Goal: Task Accomplishment & Management: Use online tool/utility

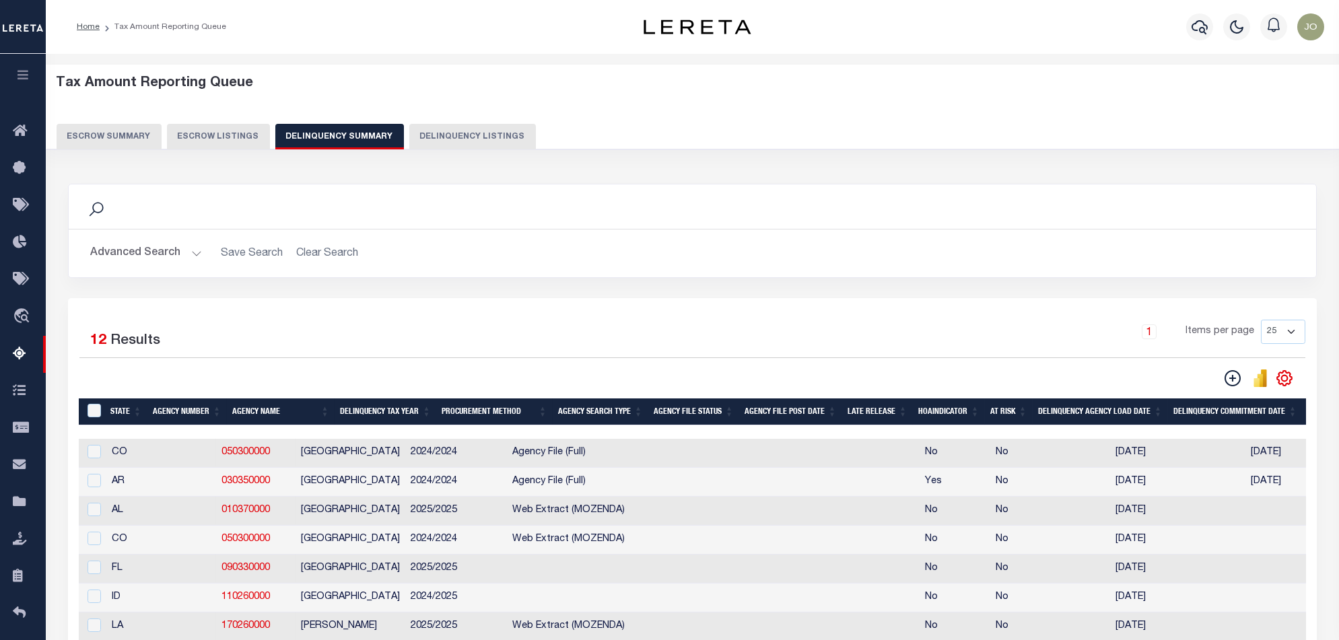
scroll to position [0, 1073]
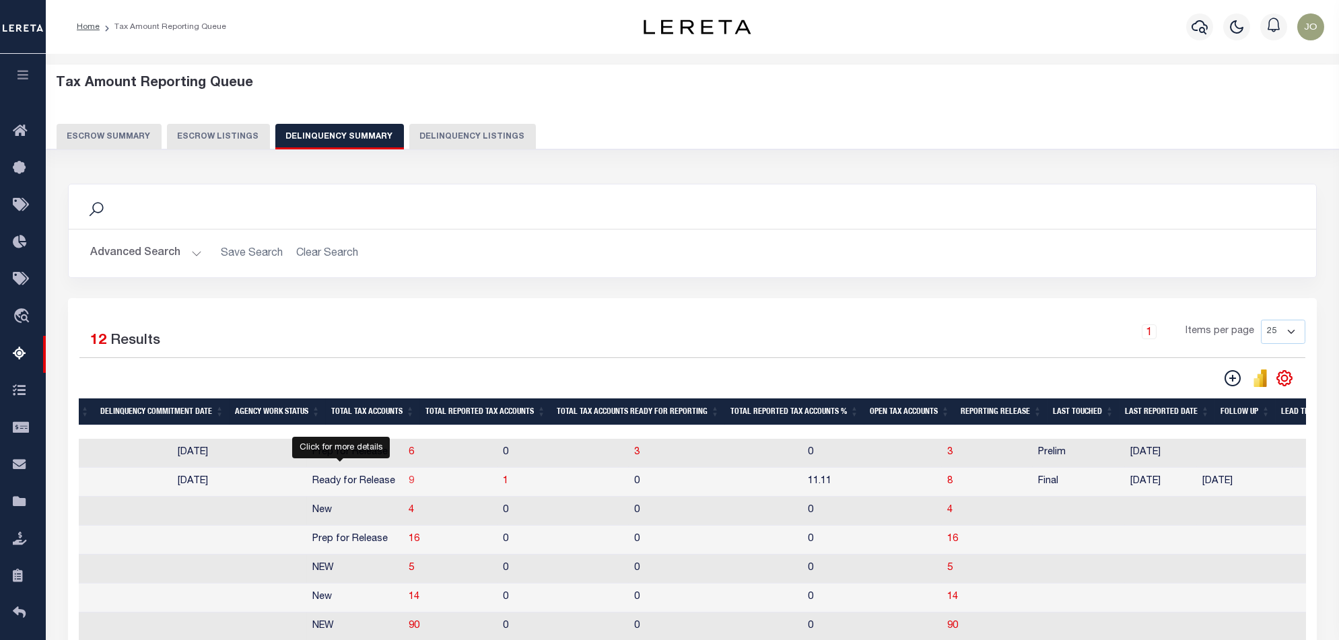
click at [409, 486] on span "9" at bounding box center [411, 481] width 5 height 9
select select "100"
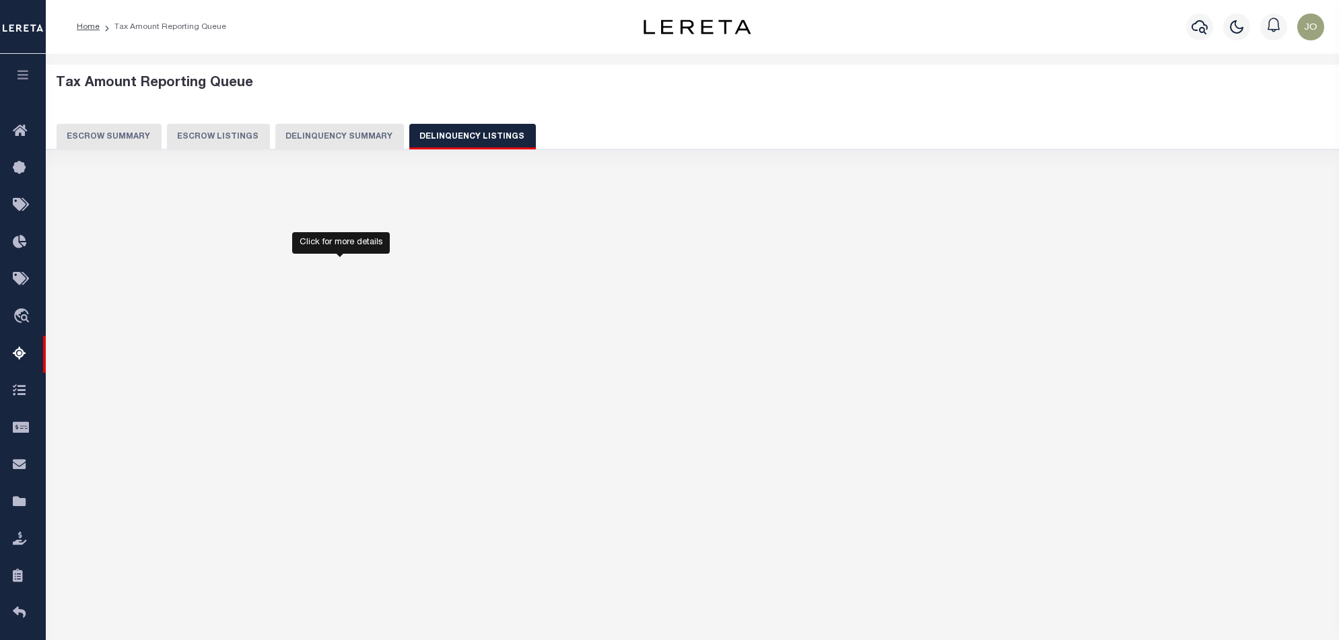
select select "100"
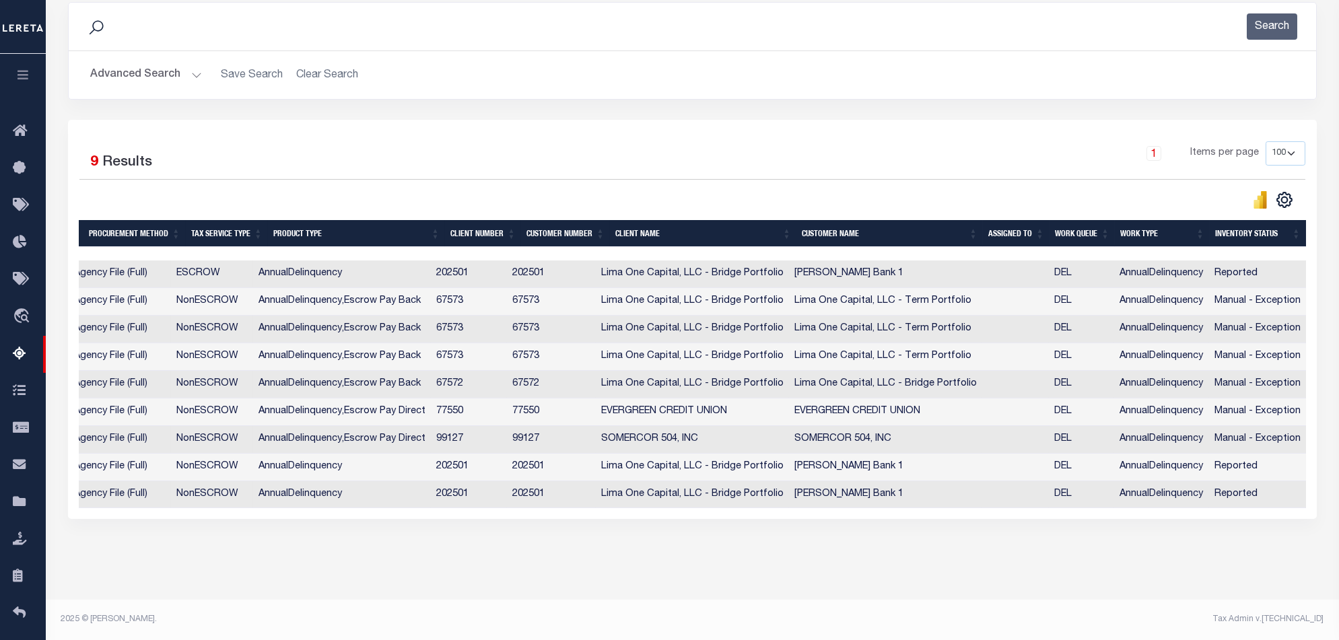
scroll to position [0, 879]
click at [789, 508] on div "Selected 9 Results 1 Items per page 10 25 50 100 500" at bounding box center [692, 319] width 1249 height 399
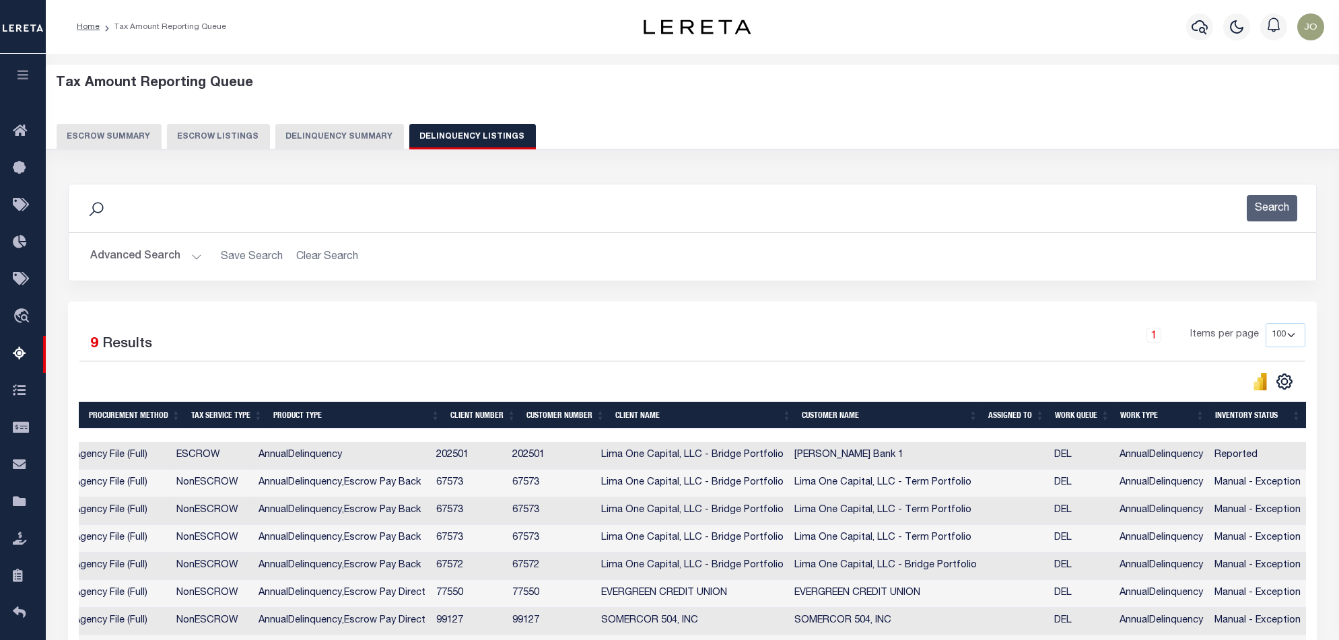
click at [320, 133] on button "Delinquency Summary" at bounding box center [339, 137] width 129 height 26
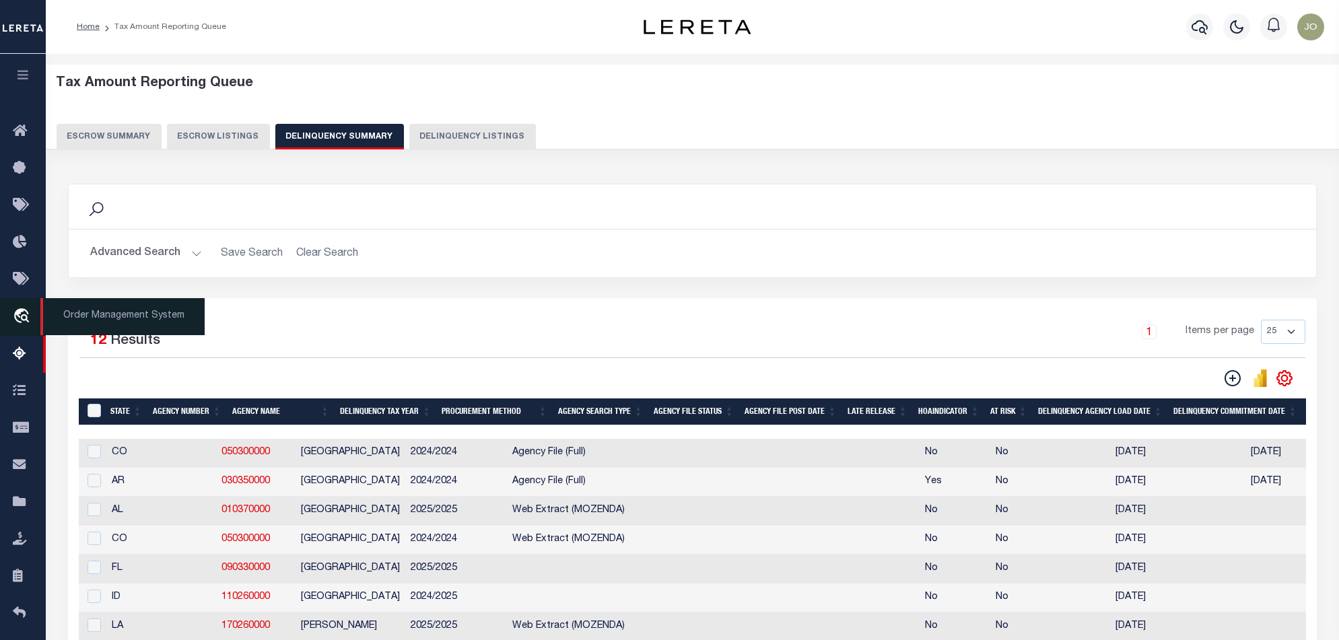
click at [15, 326] on icon "travel_explore" at bounding box center [24, 317] width 22 height 18
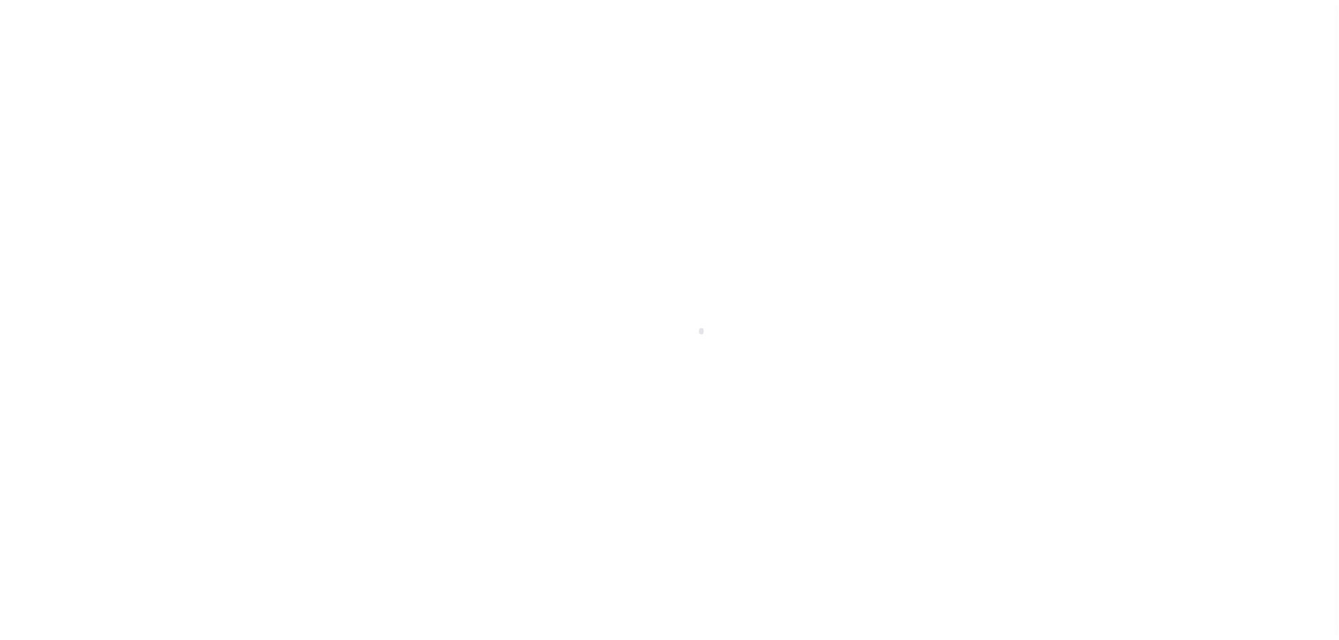
scroll to position [22, 0]
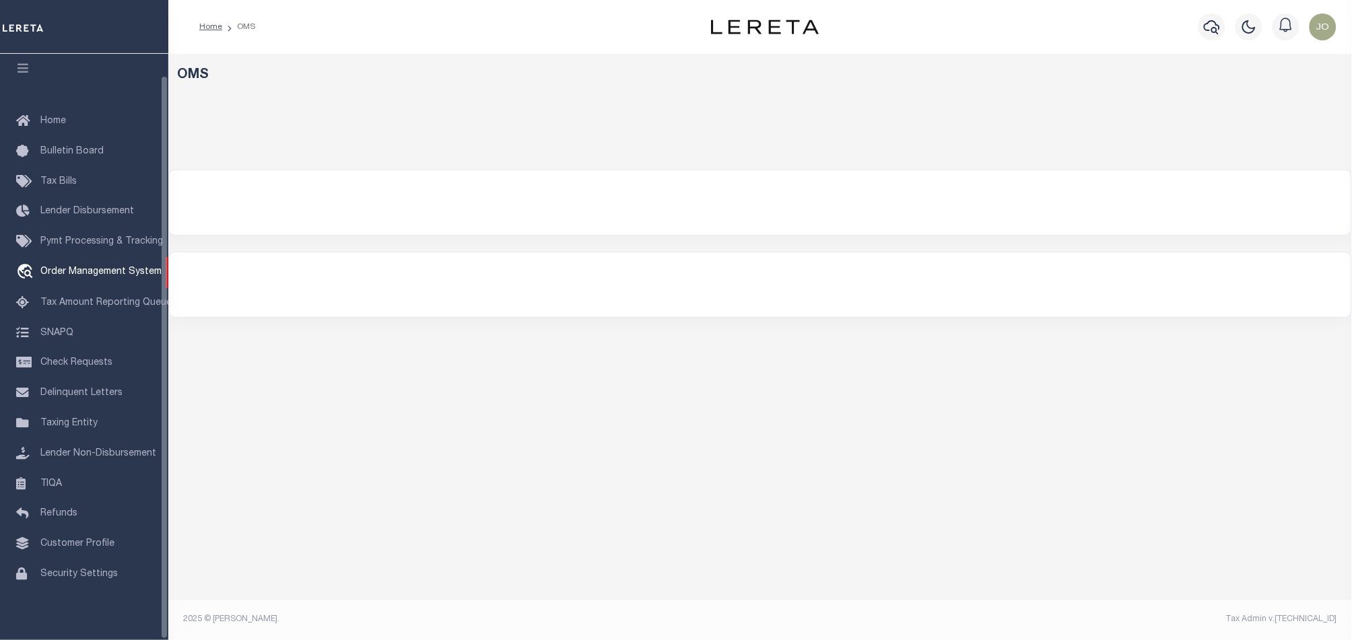
select select "200"
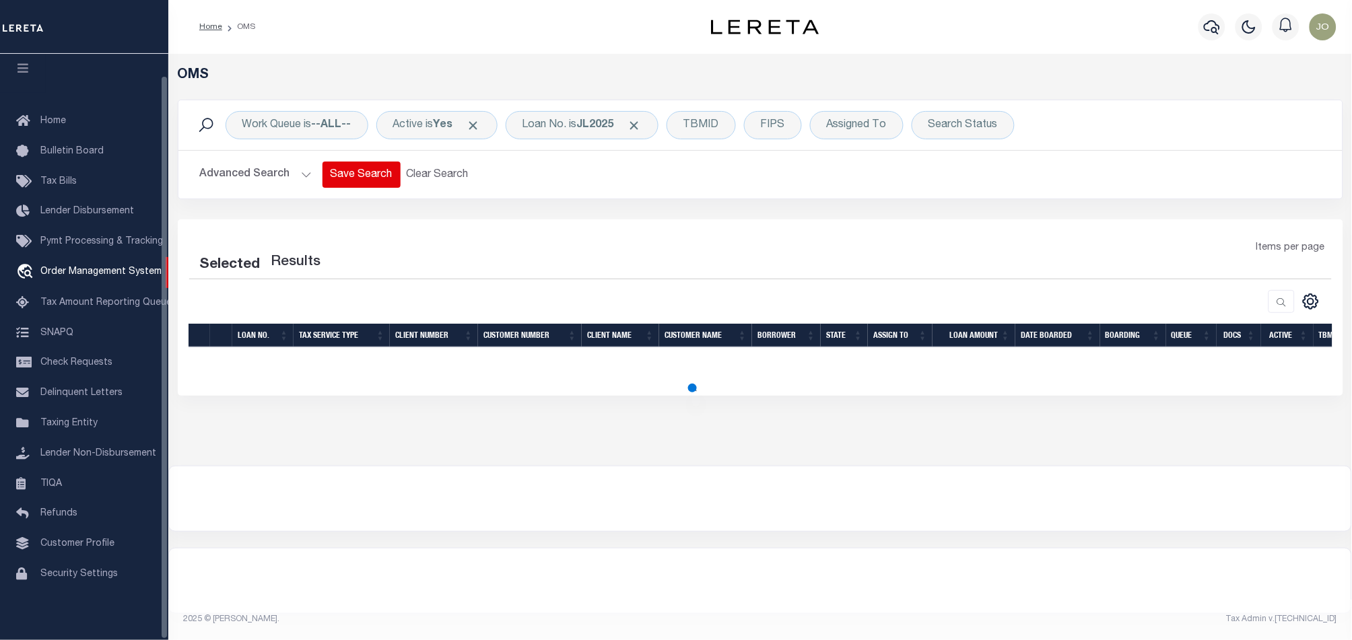
select select "200"
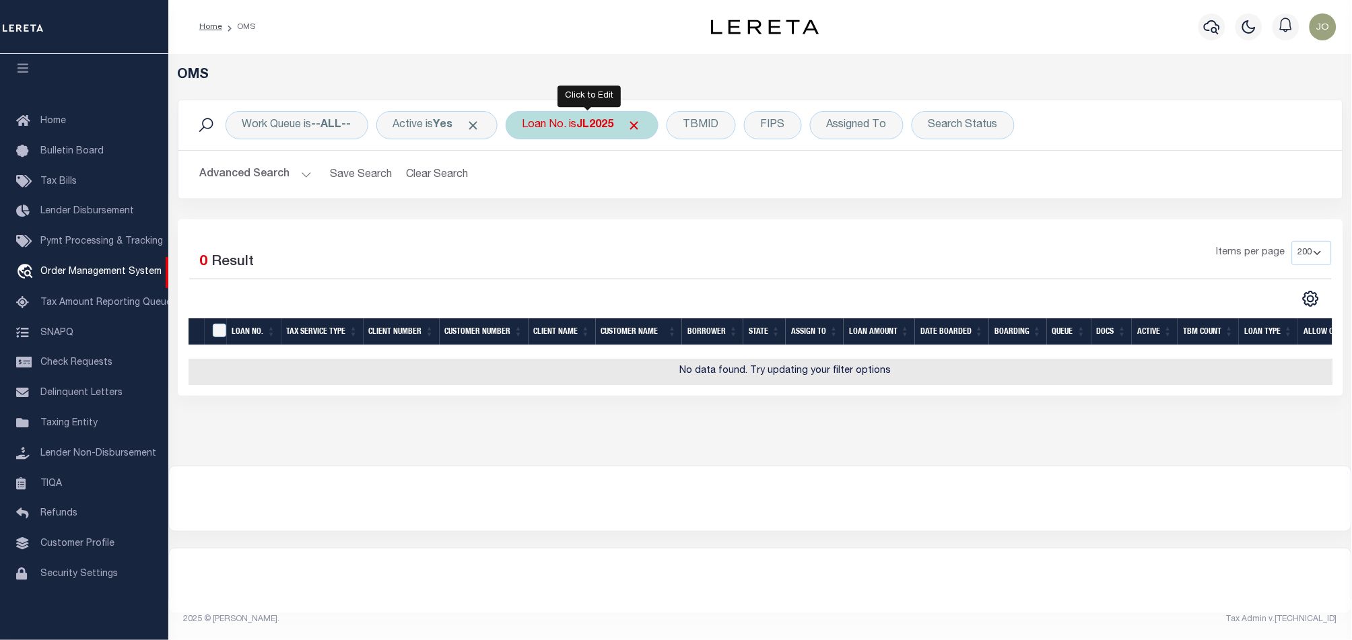
click at [591, 130] on b "JL2025" at bounding box center [595, 125] width 37 height 11
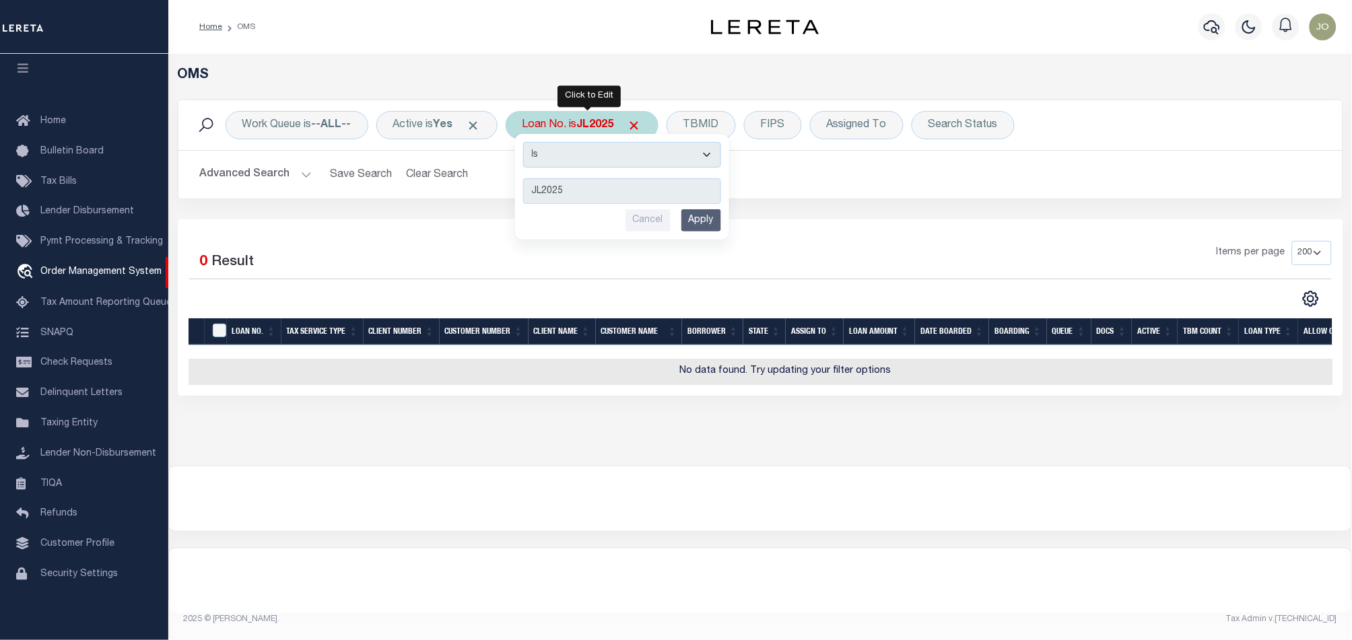
click at [627, 161] on select "Is Contains" at bounding box center [622, 155] width 198 height 26
select select "c"
click at [528, 142] on select "Is Contains" at bounding box center [622, 155] width 198 height 26
click at [697, 213] on input "Apply" at bounding box center [702, 220] width 40 height 22
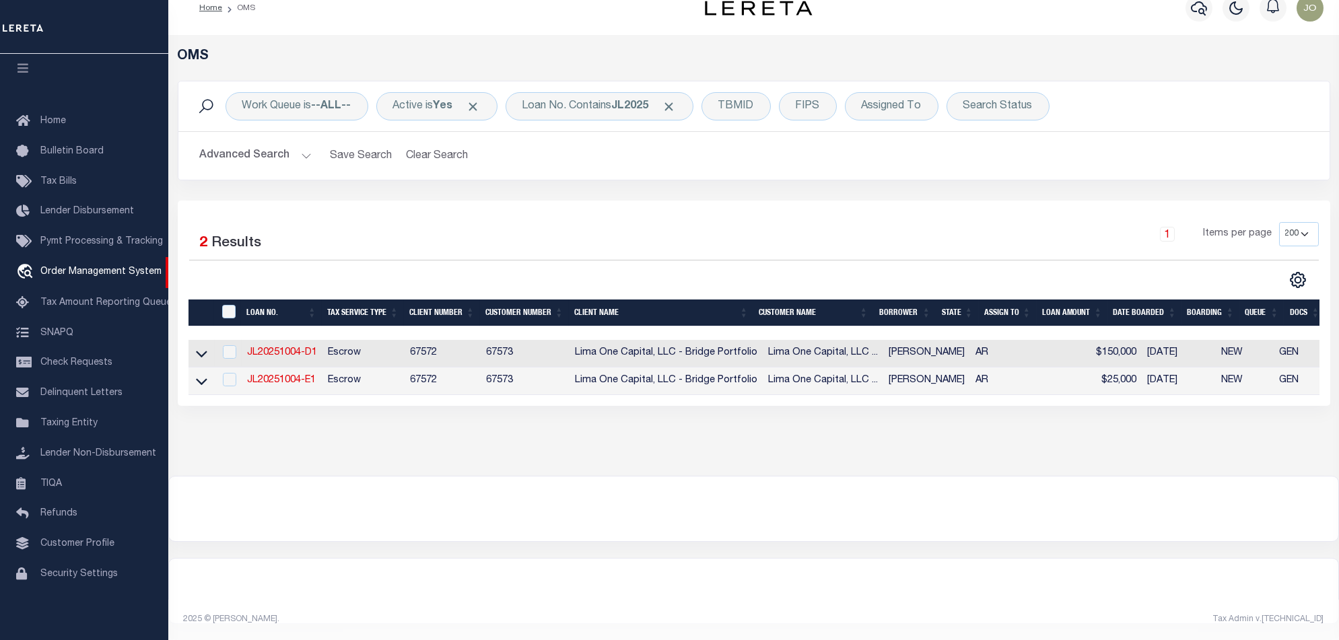
scroll to position [0, 0]
click at [479, 100] on span "Click to Remove" at bounding box center [474, 107] width 14 height 14
click at [286, 143] on button "Advanced Search" at bounding box center [256, 156] width 112 height 26
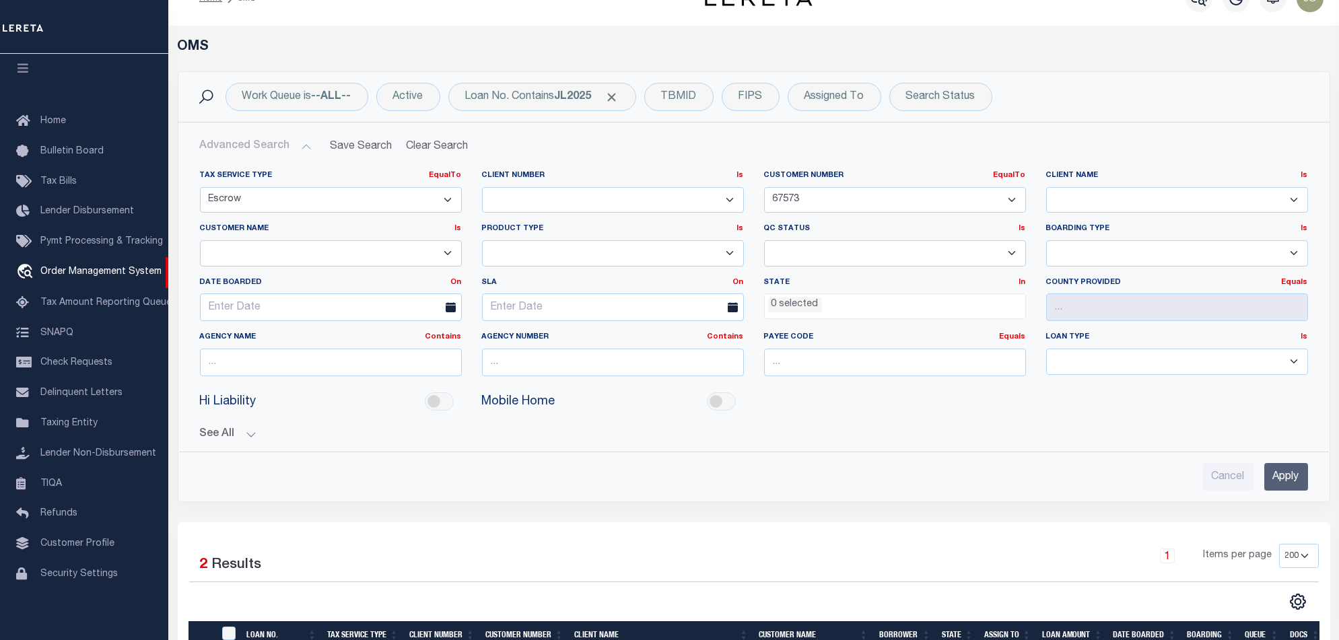
click at [286, 140] on button "Advanced Search" at bounding box center [256, 146] width 112 height 26
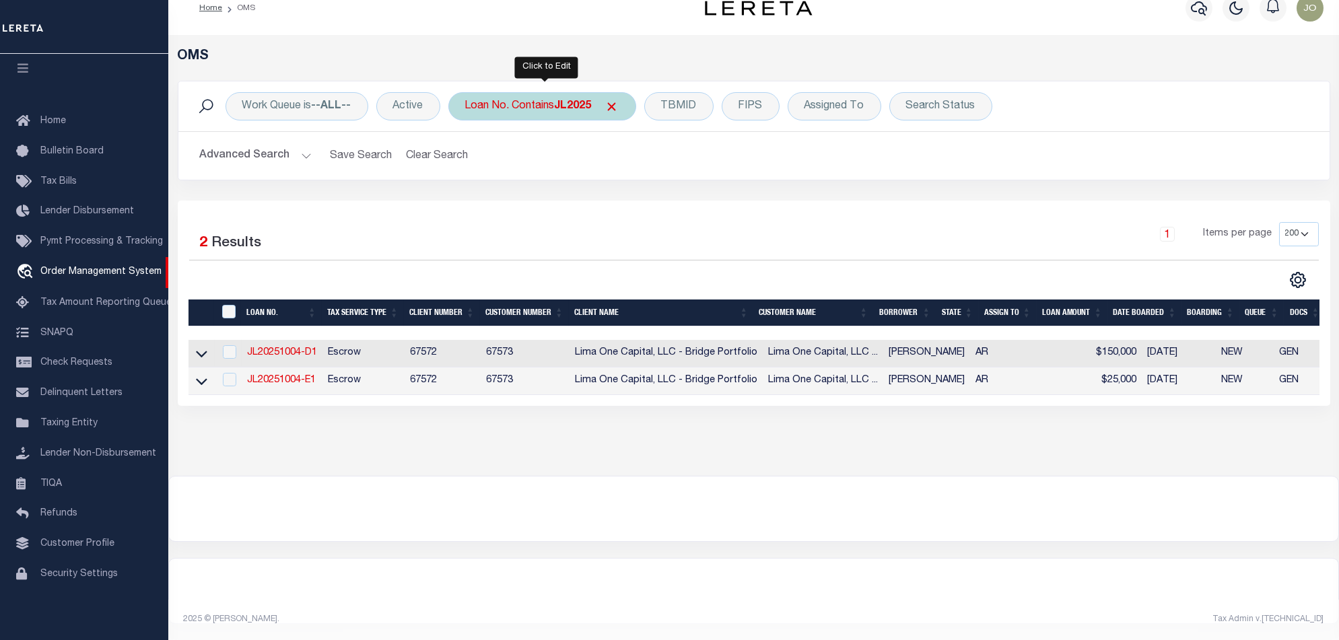
click at [564, 101] on b "JL2025" at bounding box center [573, 106] width 37 height 11
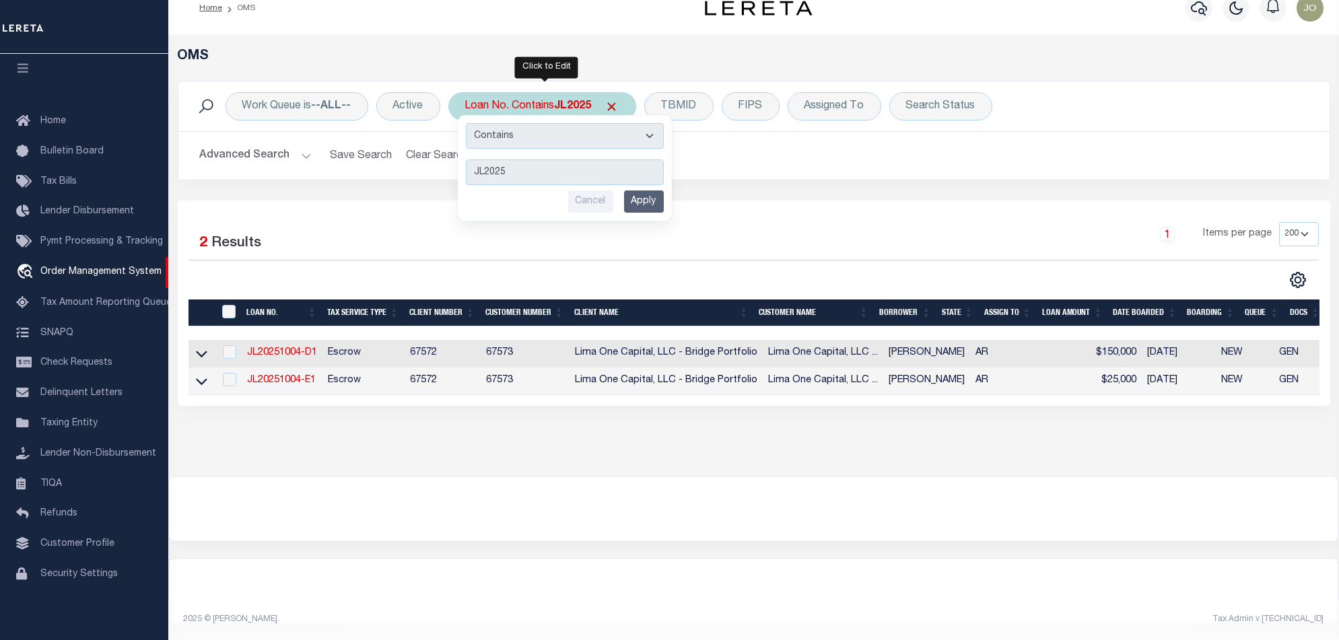
click at [646, 193] on input "Apply" at bounding box center [644, 202] width 40 height 22
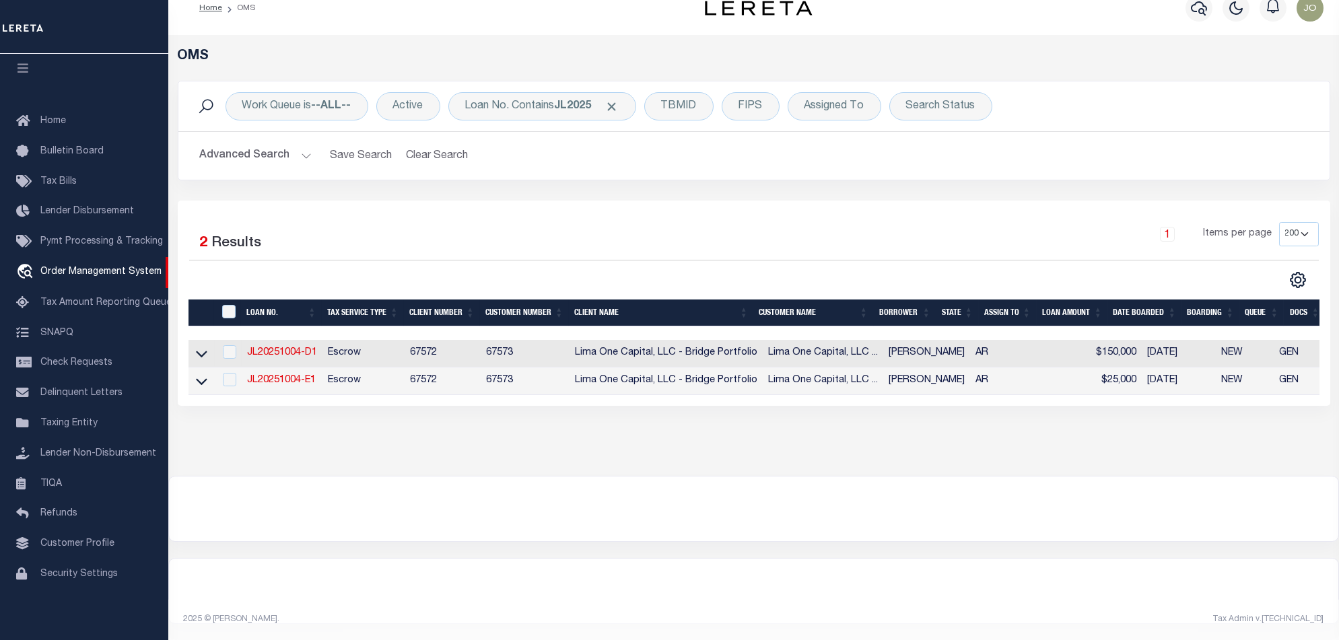
click at [277, 145] on button "Advanced Search" at bounding box center [256, 156] width 112 height 26
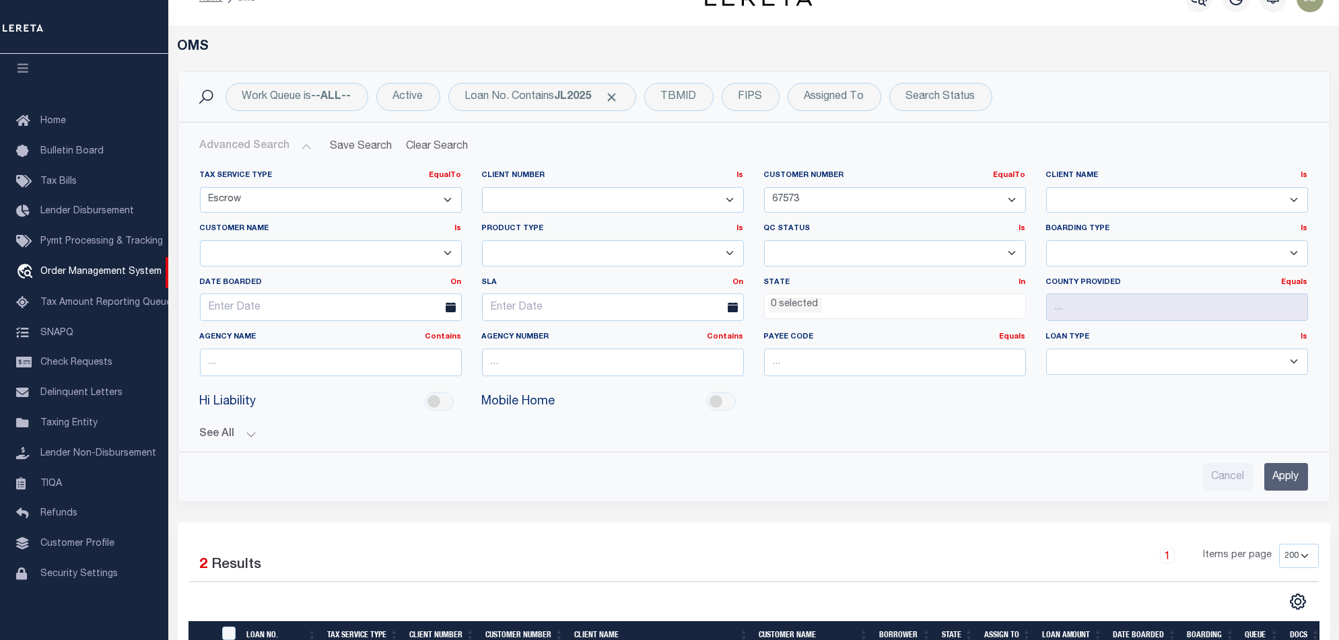
click at [238, 432] on button "See All" at bounding box center [754, 434] width 1108 height 13
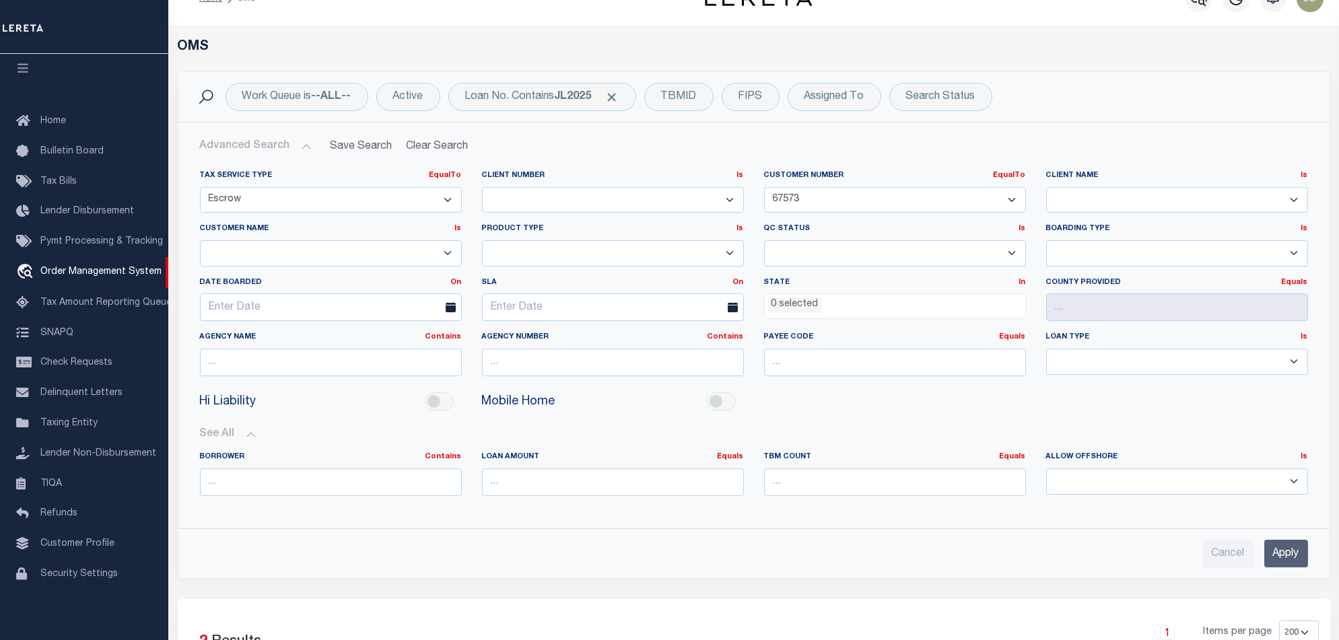
scroll to position [208, 0]
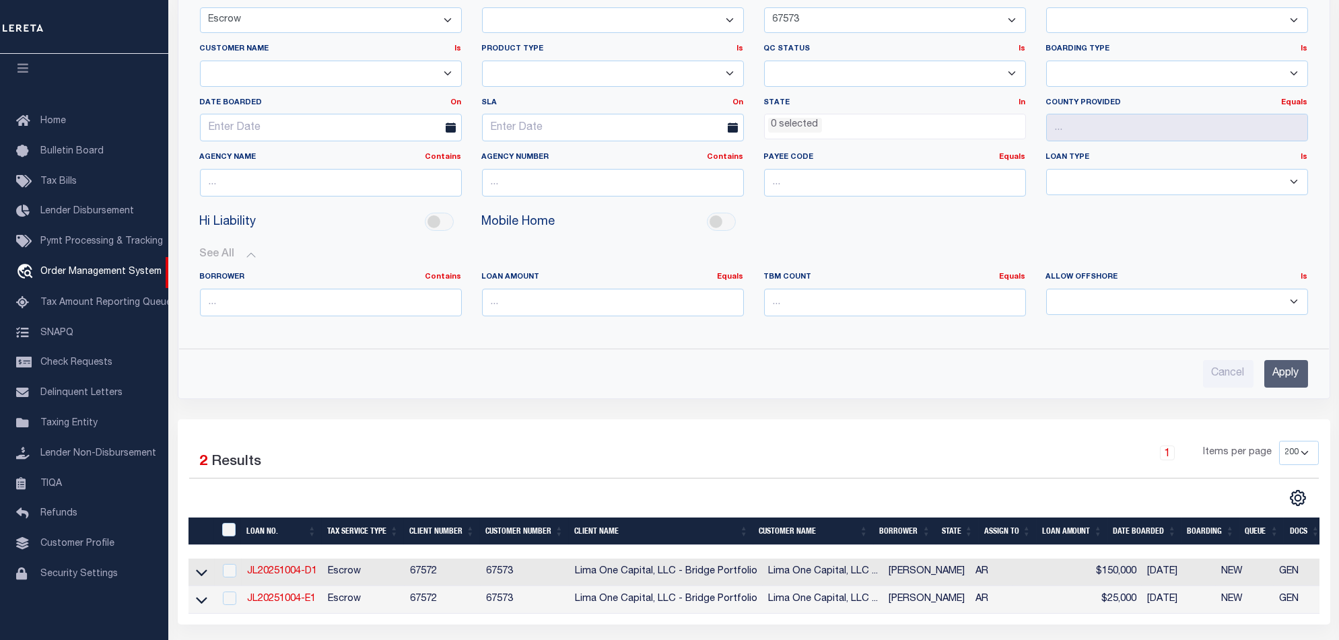
click at [241, 257] on button "See All" at bounding box center [754, 254] width 1108 height 13
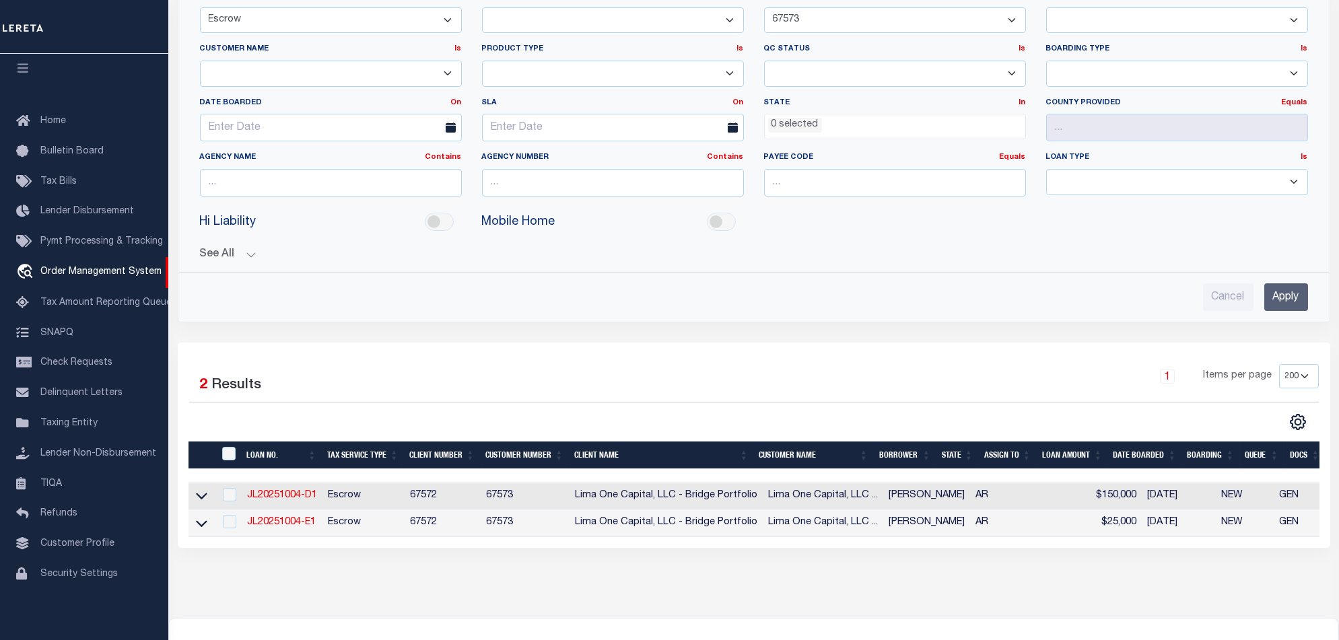
scroll to position [0, 0]
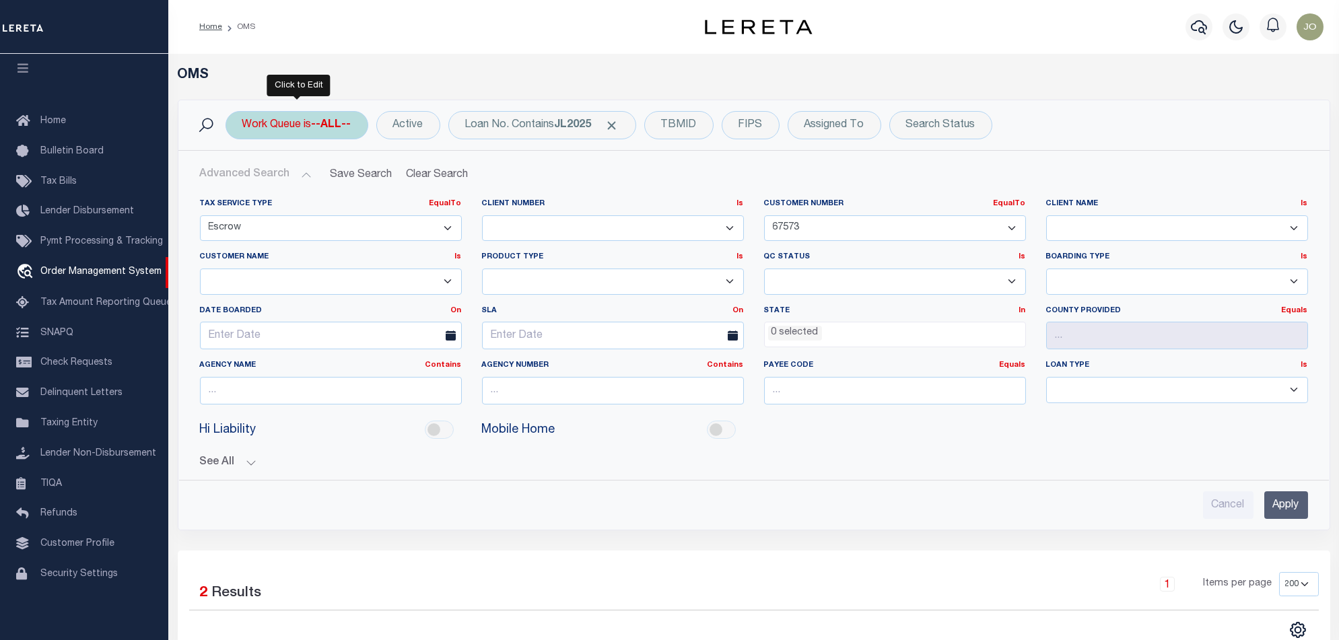
click at [310, 127] on div "Work Queue is --ALL--" at bounding box center [297, 125] width 143 height 28
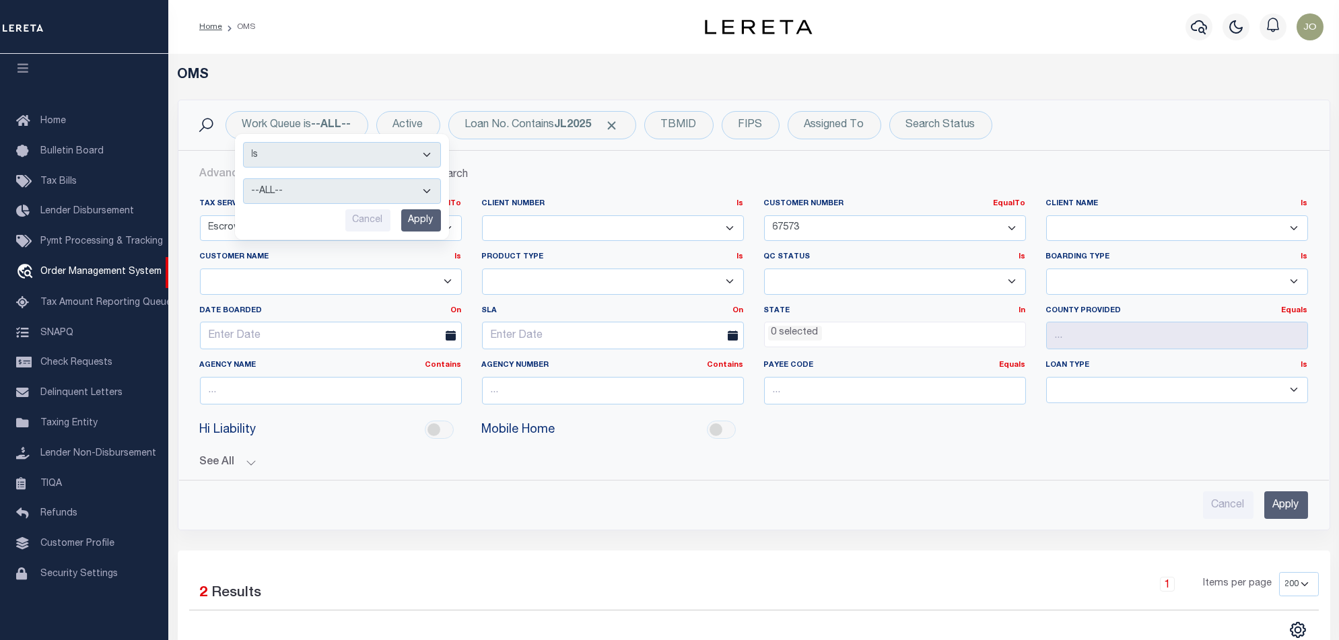
click at [461, 70] on h5 "OMS" at bounding box center [754, 75] width 1153 height 16
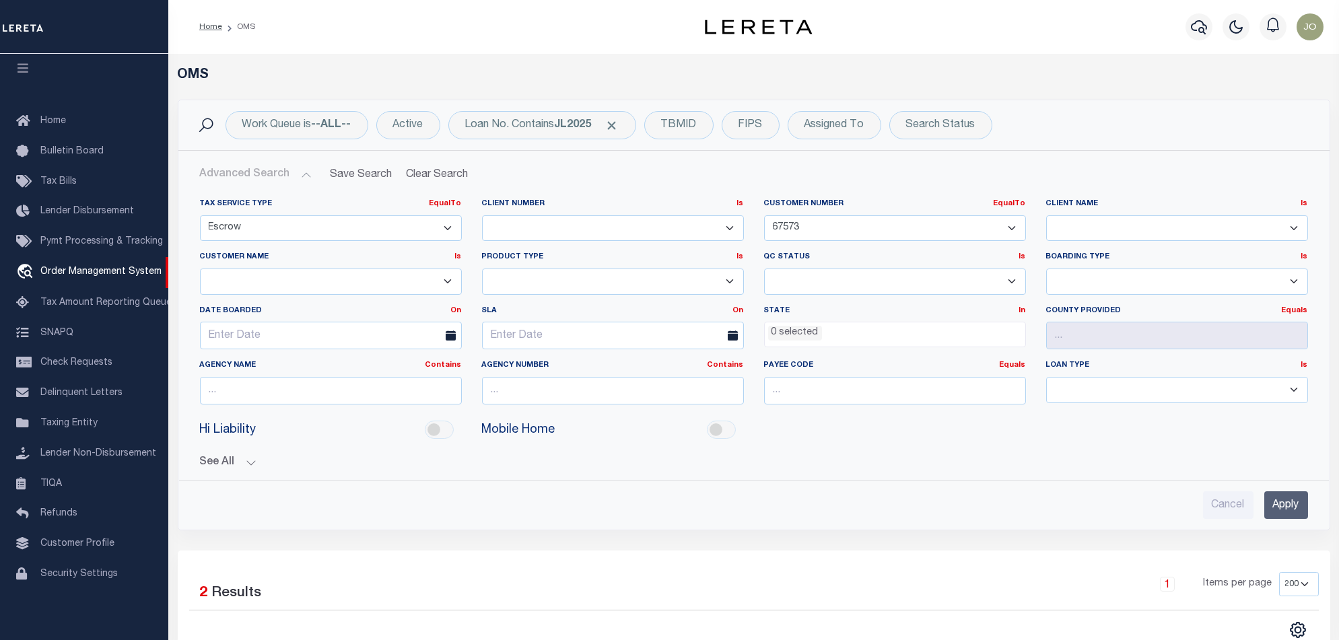
click at [356, 239] on select "Escrow NonEscrow" at bounding box center [331, 228] width 262 height 26
select select
click at [200, 215] on select "Escrow NonEscrow" at bounding box center [331, 228] width 262 height 26
click at [880, 231] on select "1011 1012 1013 1014 1019 101928374 1042 1049 1052 1053 1055 1058 1061 1063 1064…" at bounding box center [895, 228] width 262 height 26
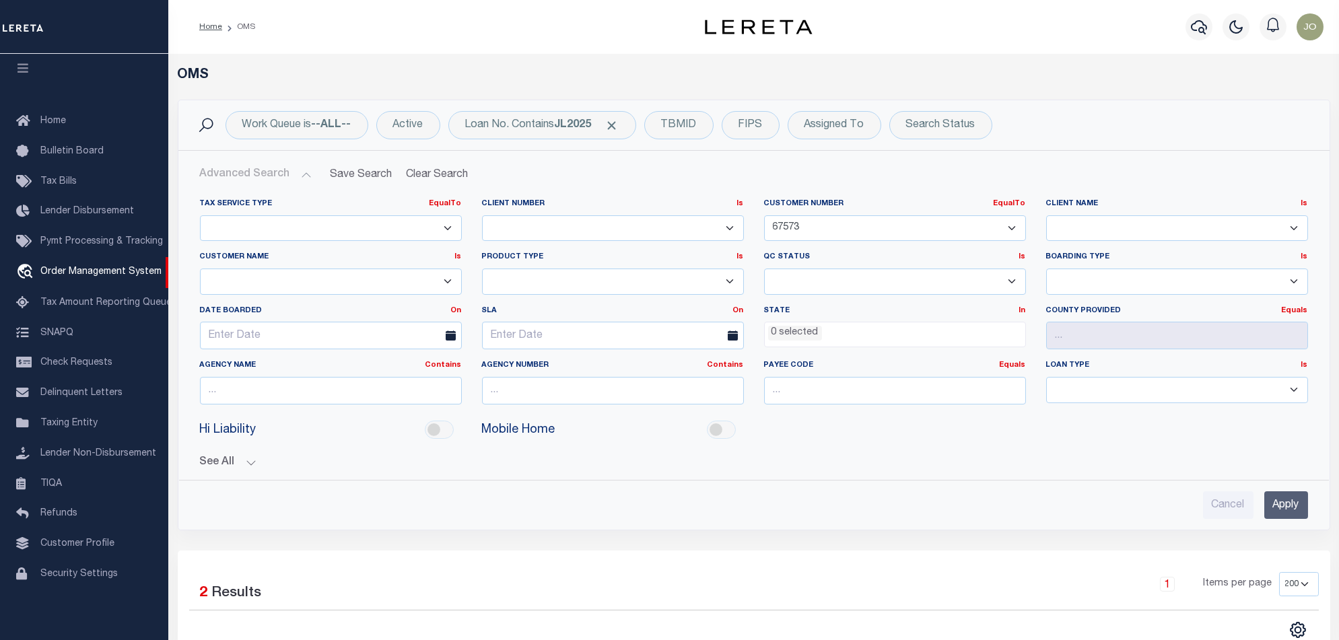
click at [910, 230] on select "1011 1012 1013 1014 1019 101928374 1042 1049 1052 1053 1055 1058 1061 1063 1064…" at bounding box center [895, 228] width 262 height 26
select select
click at [764, 215] on select "1011 1012 1013 1014 1019 101928374 1042 1049 1052 1053 1055 1058 1061 1063 1064…" at bounding box center [895, 228] width 262 height 26
click at [1286, 508] on input "Apply" at bounding box center [1287, 506] width 44 height 28
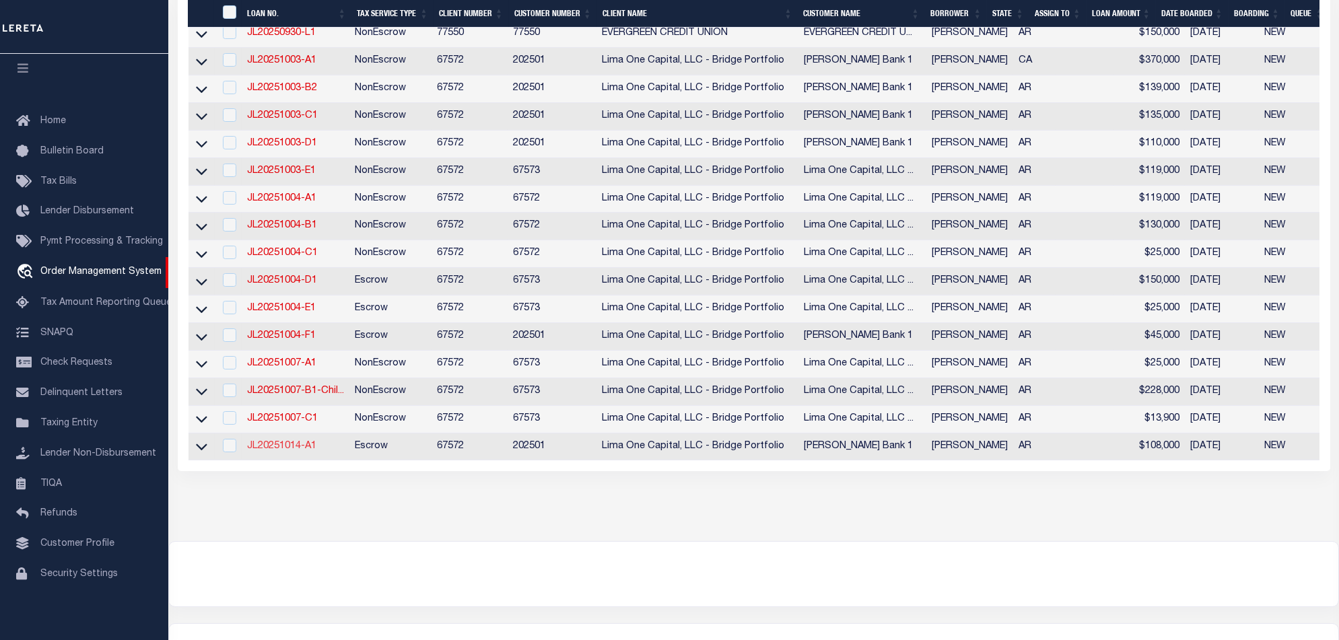
click at [302, 451] on link "JL20251014-A1" at bounding box center [281, 446] width 69 height 9
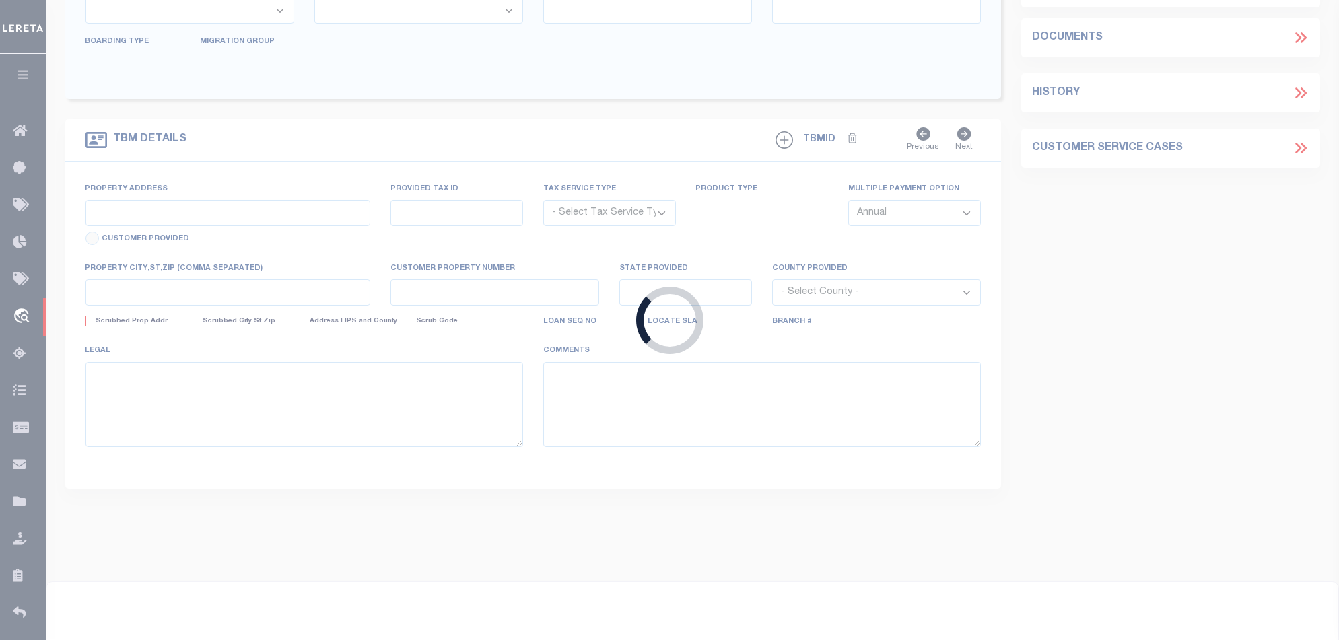
type input "JL20251014-A1"
type input "[PERSON_NAME]"
select select
type input "2211 W SARACEN ST"
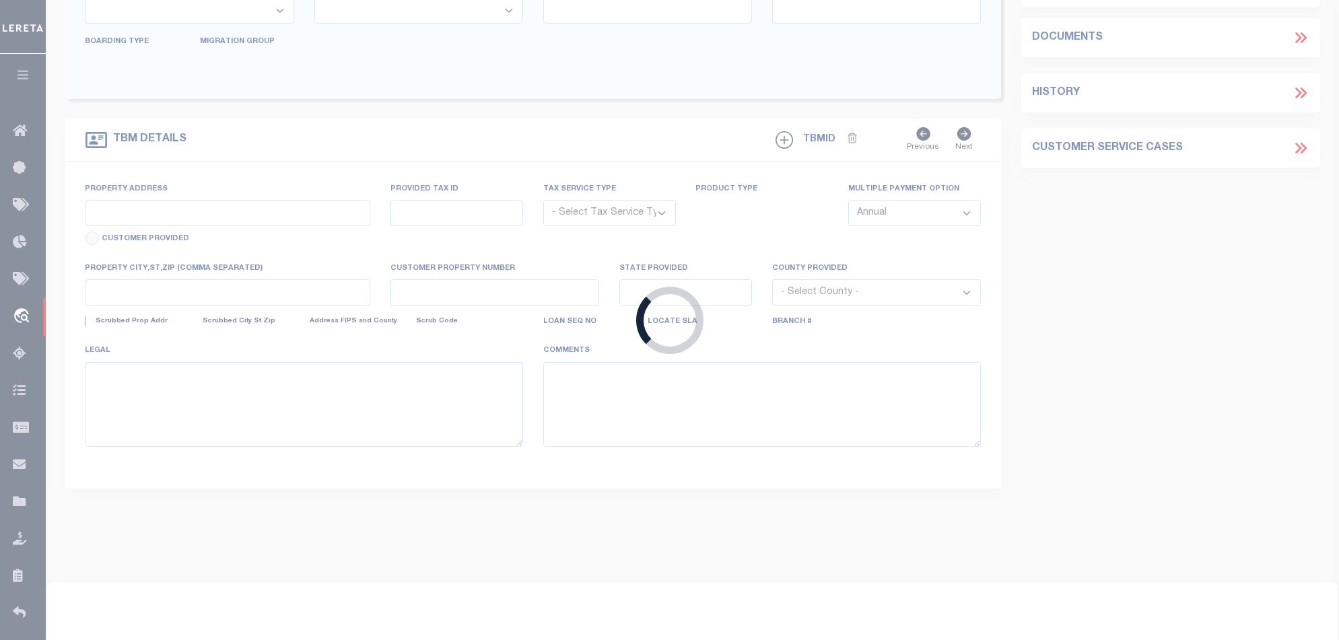
type input "PINE BLUFF AR 71601-3364"
type input "[DATE]"
select select "10"
select select "Escrow"
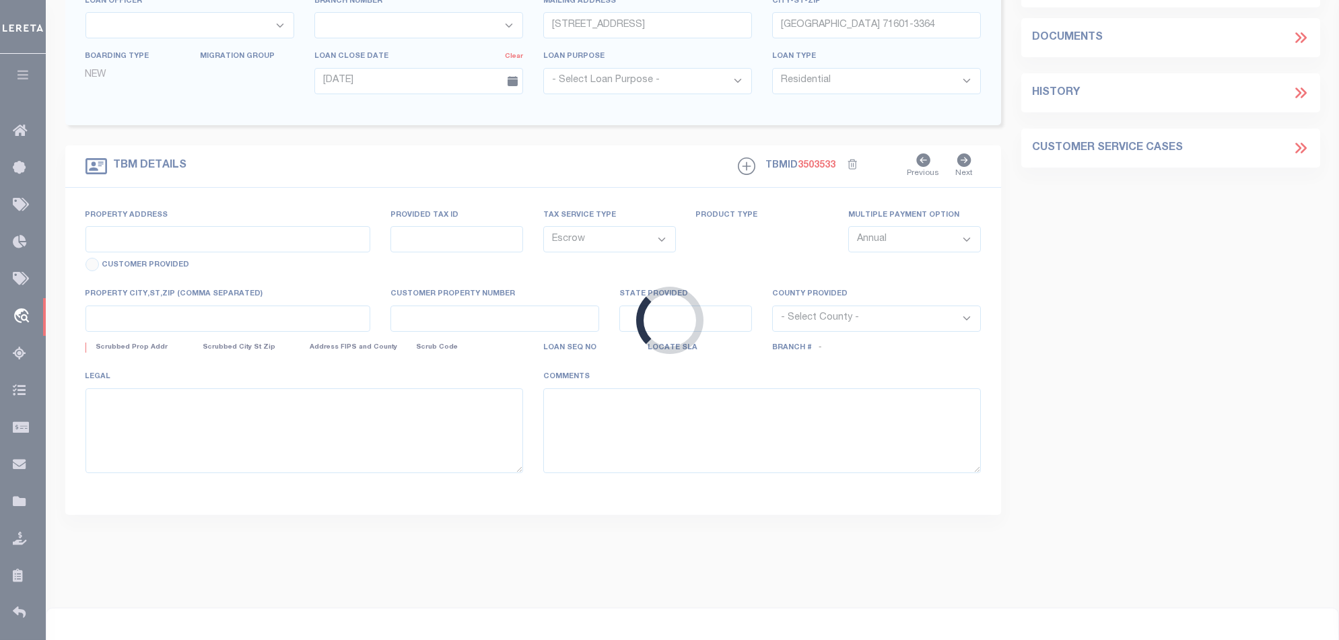
scroll to position [62, 0]
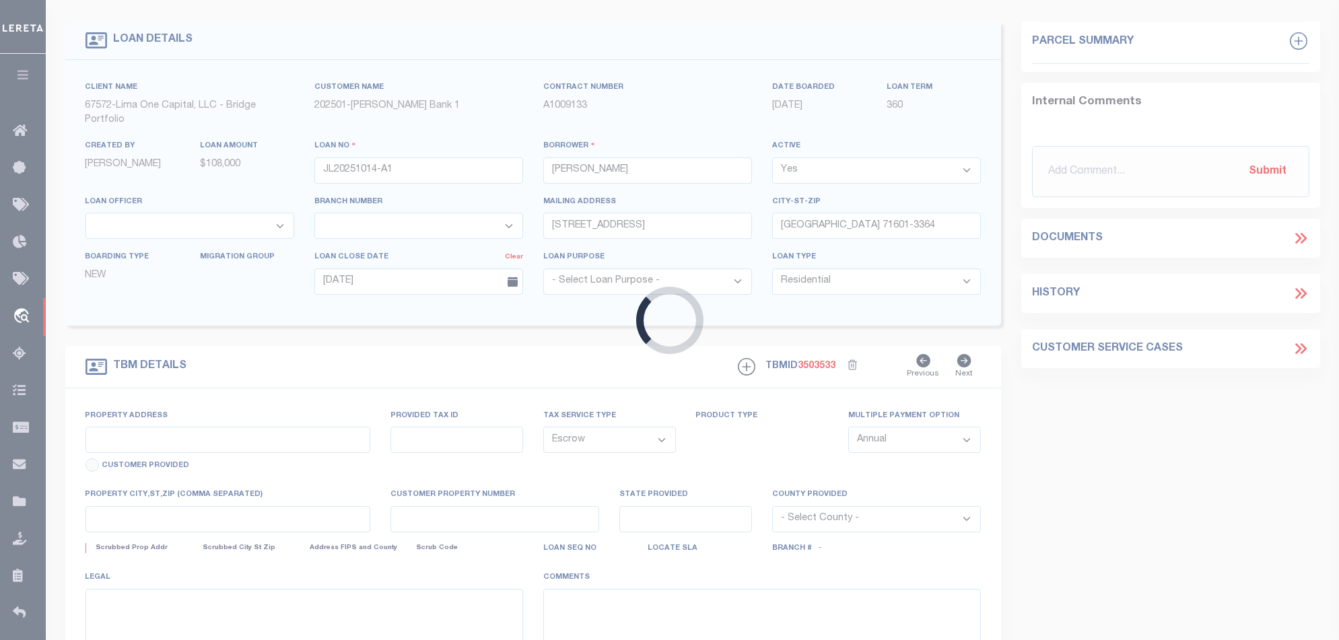
type input "2211 W SARACEN ST"
select select
type input "PINE BLUFF AR 71601-3364"
type input "AR"
select select
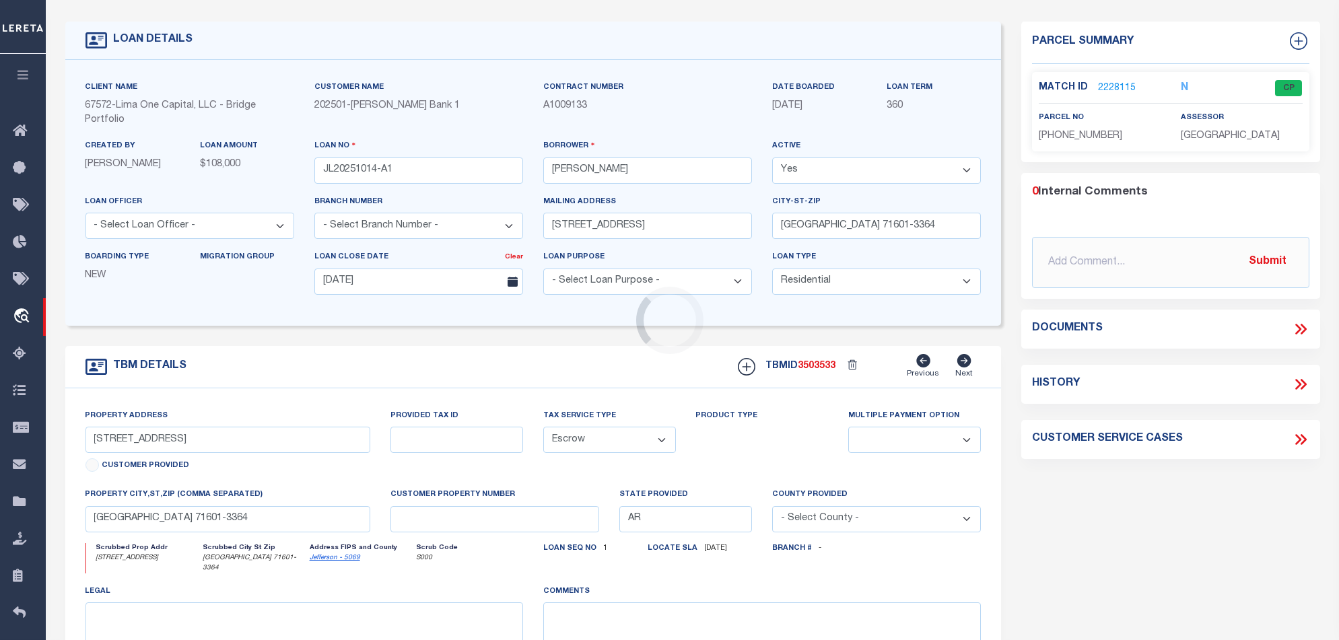
scroll to position [0, 0]
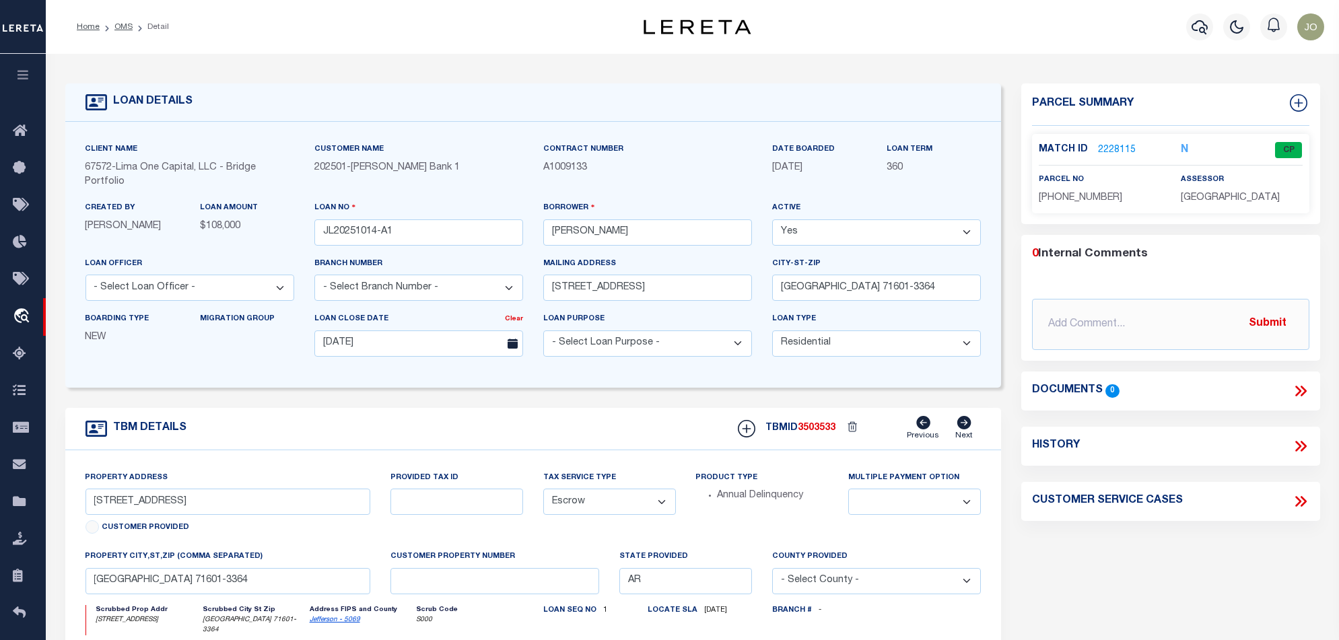
click at [1125, 149] on link "2228115" at bounding box center [1117, 150] width 38 height 14
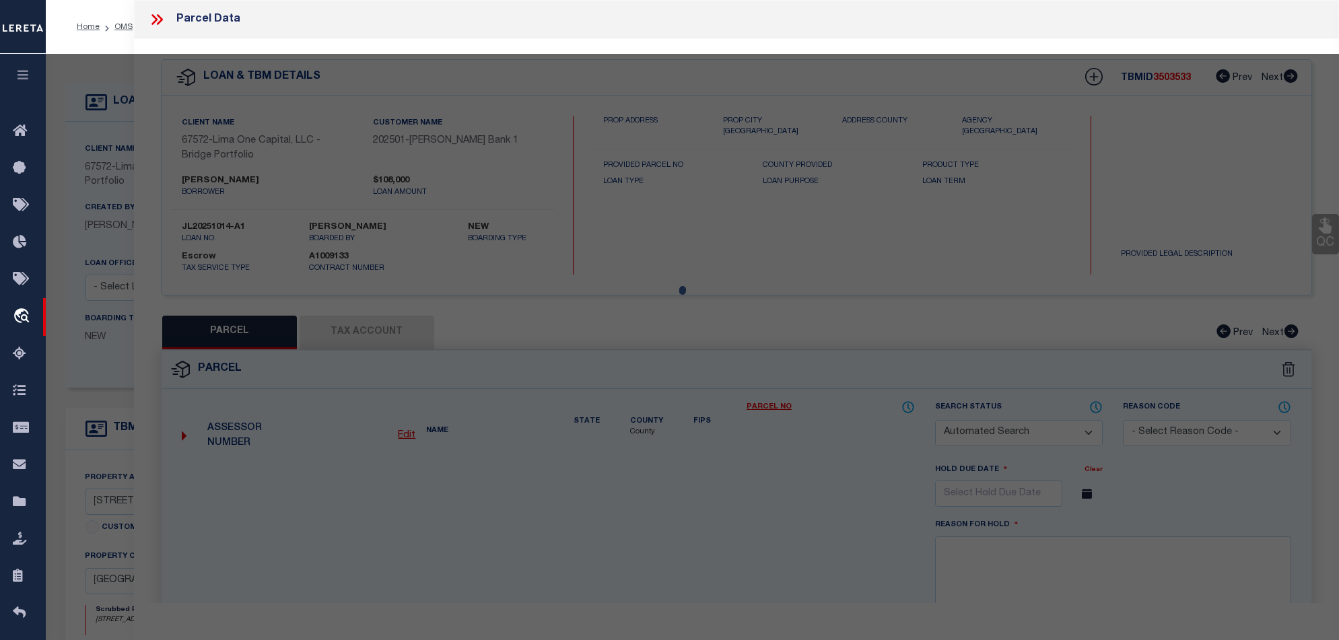
checkbox input "false"
select select "CP"
type input "NEW GEN DEVELOPMENT & INVESTMENTS LLC"
select select "ATL"
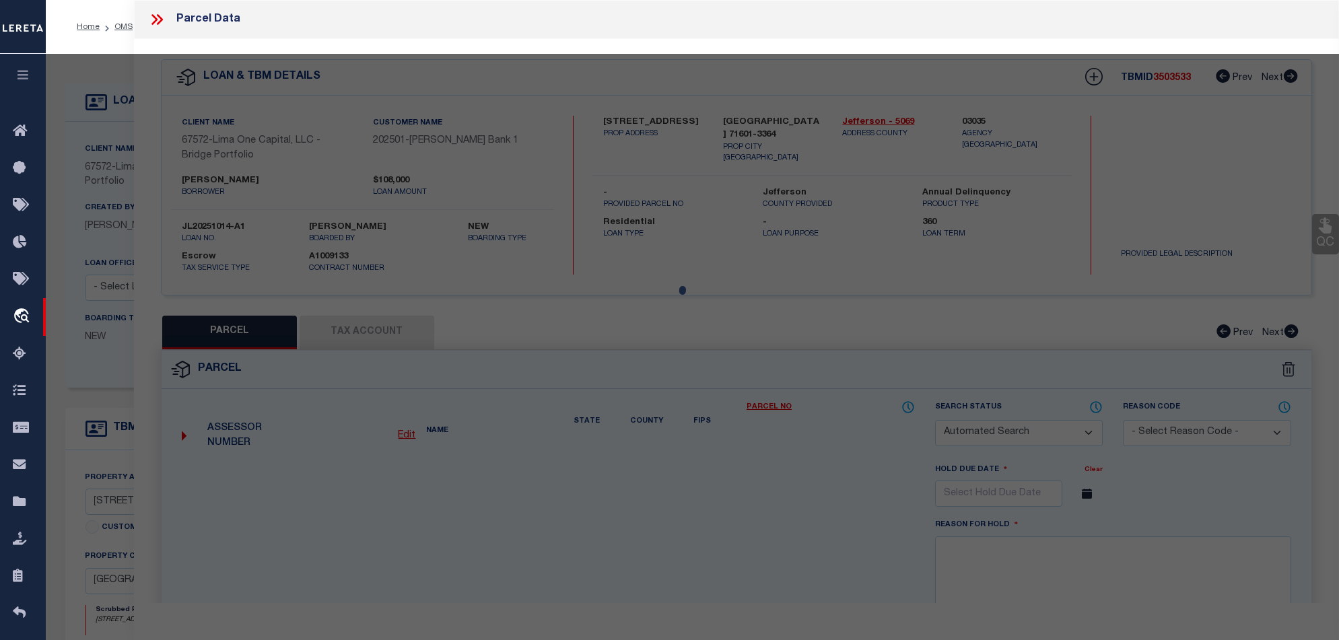
select select "ADD"
type input "2211 W SARACEN ST"
checkbox input "false"
type input "PINE BLUFF, AR 71601"
type textarea "BLK 15, LOTS 10 & 11"
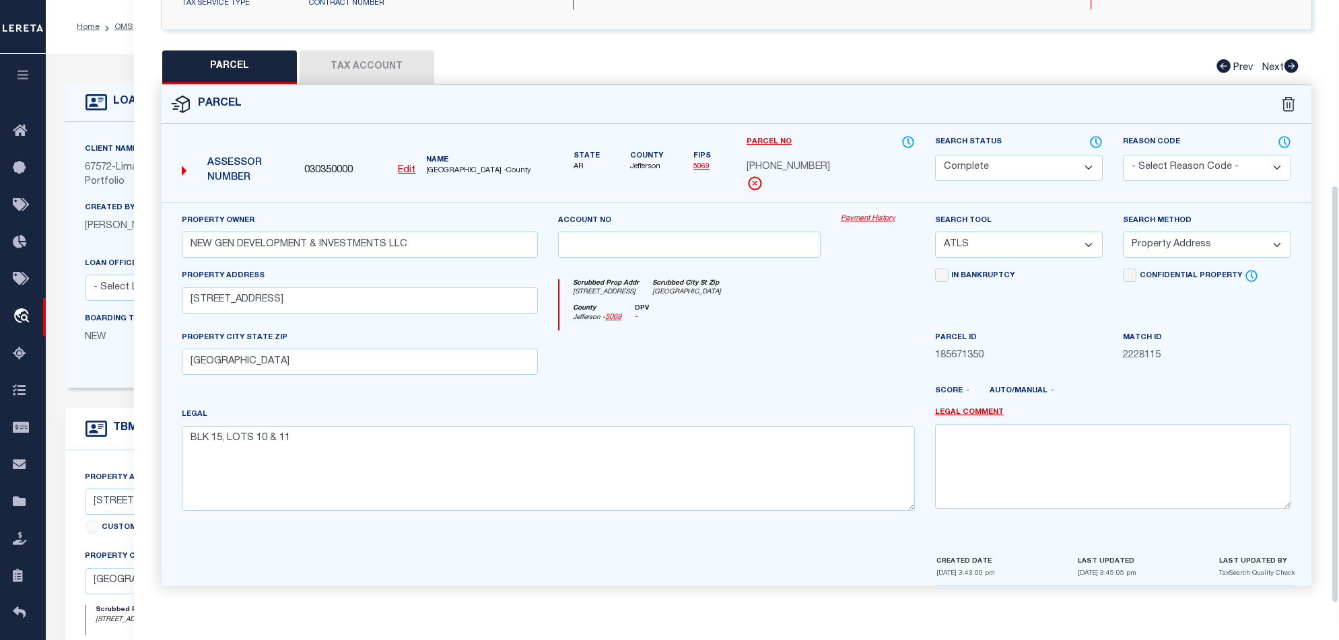
scroll to position [88, 0]
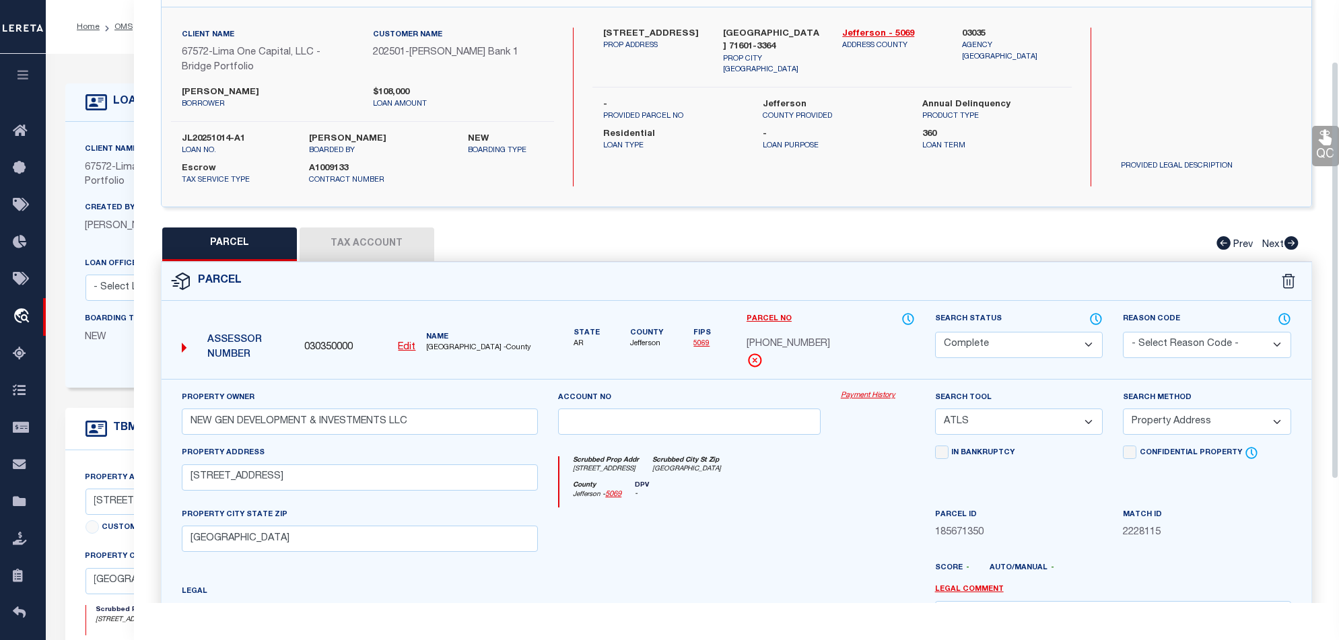
click at [857, 394] on link "Payment History" at bounding box center [878, 396] width 74 height 11
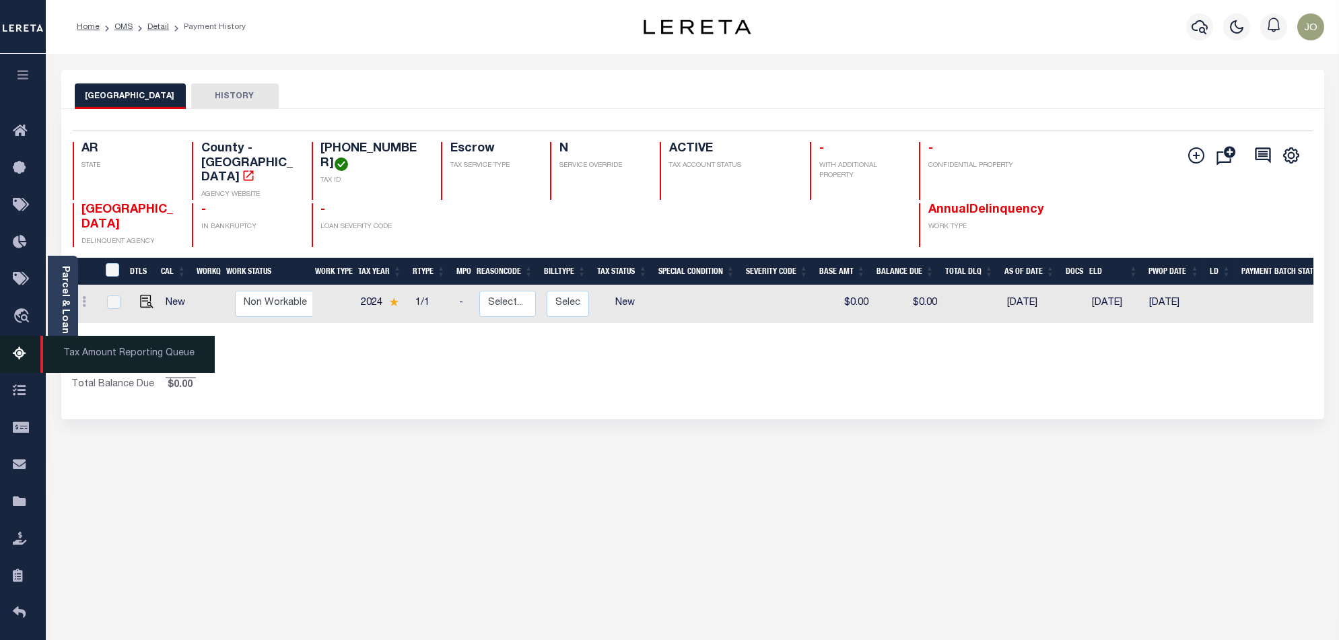
click at [21, 363] on icon at bounding box center [24, 354] width 22 height 17
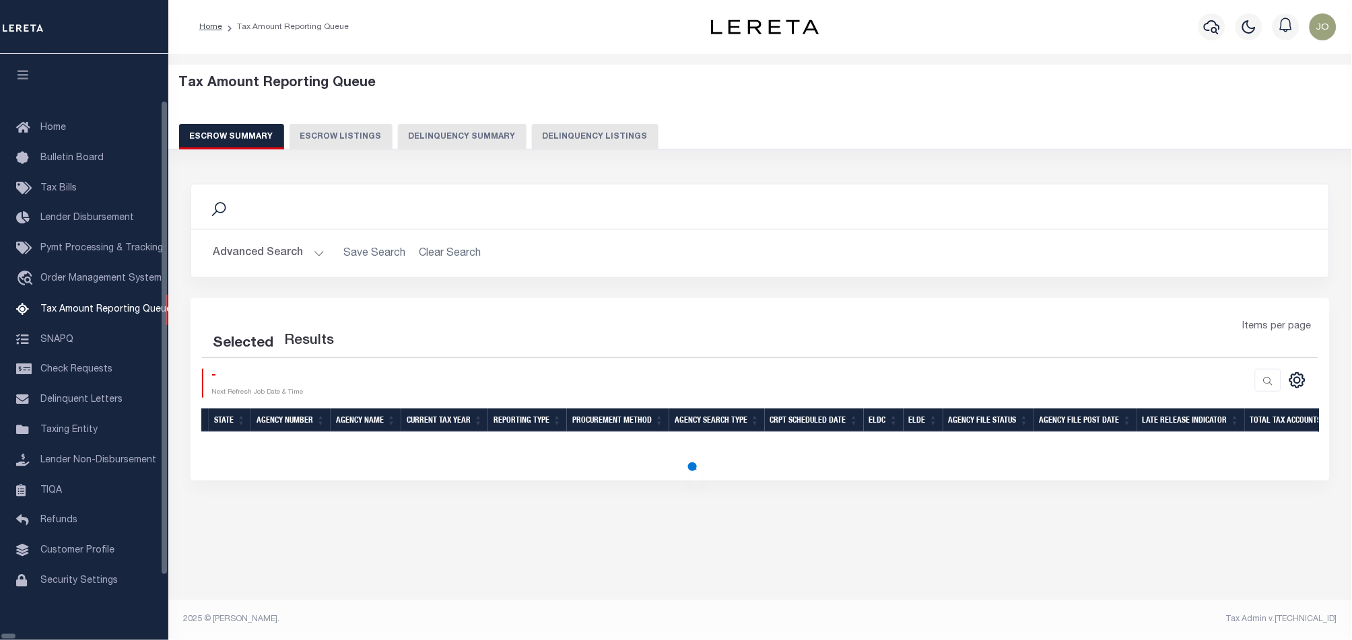
select select "100"
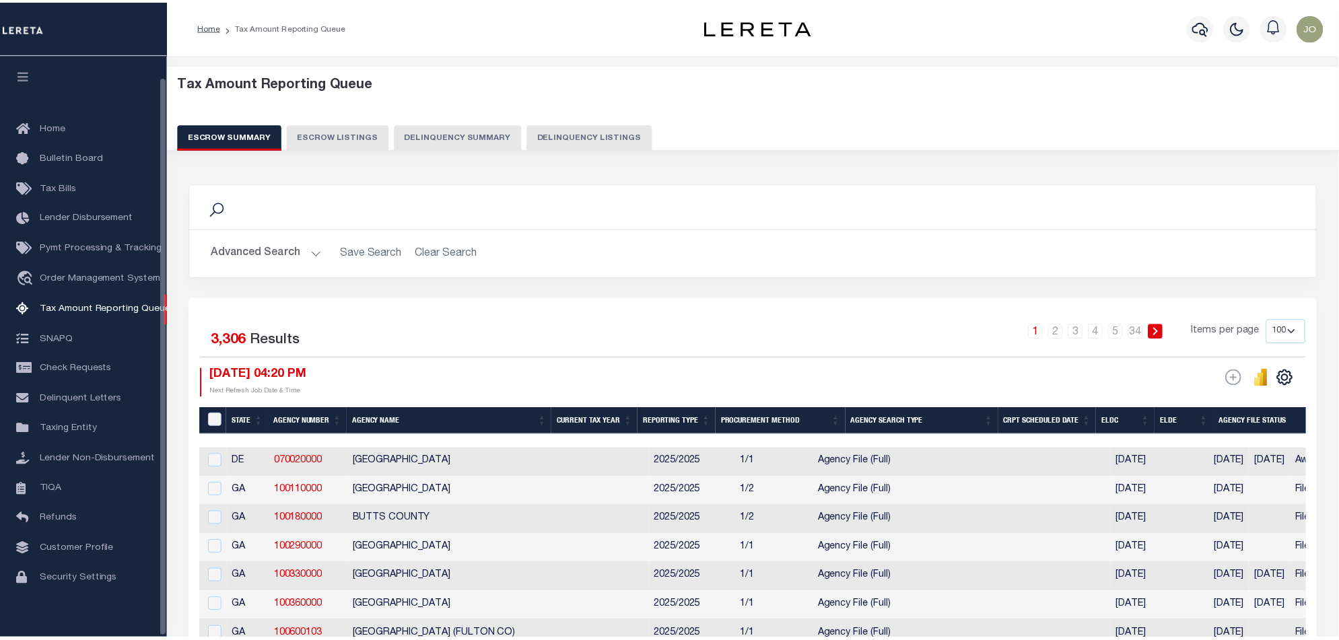
scroll to position [22, 0]
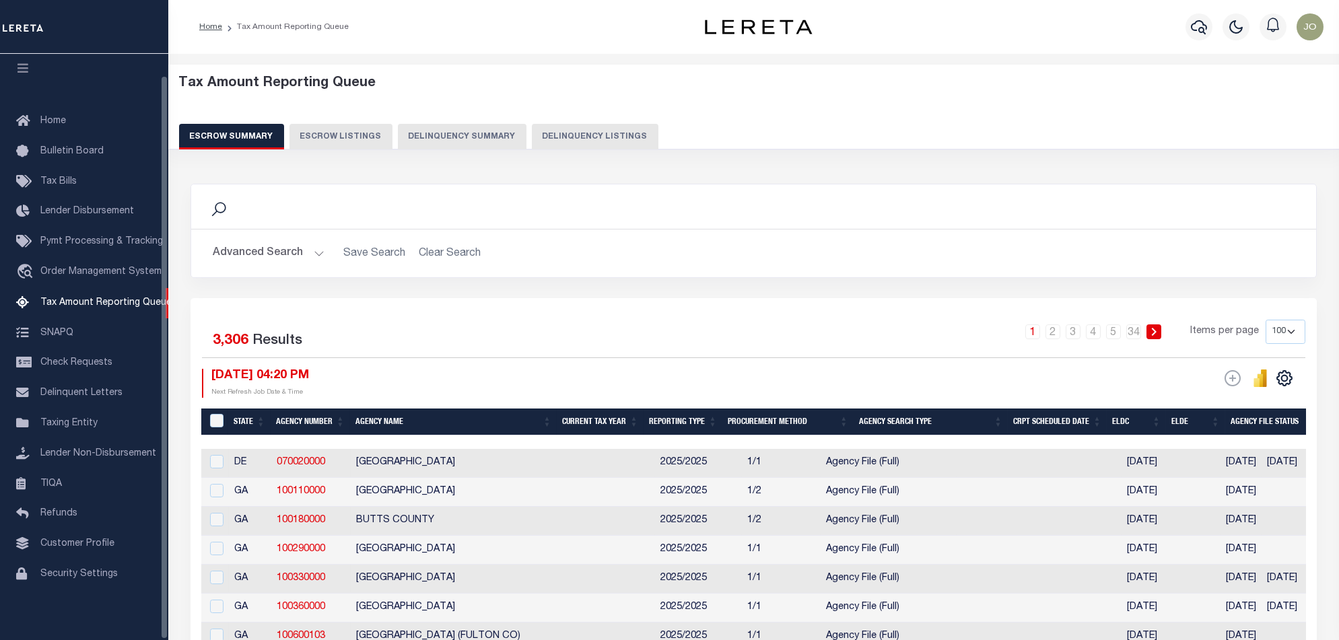
click at [401, 129] on button "Delinquency Summary" at bounding box center [462, 137] width 129 height 26
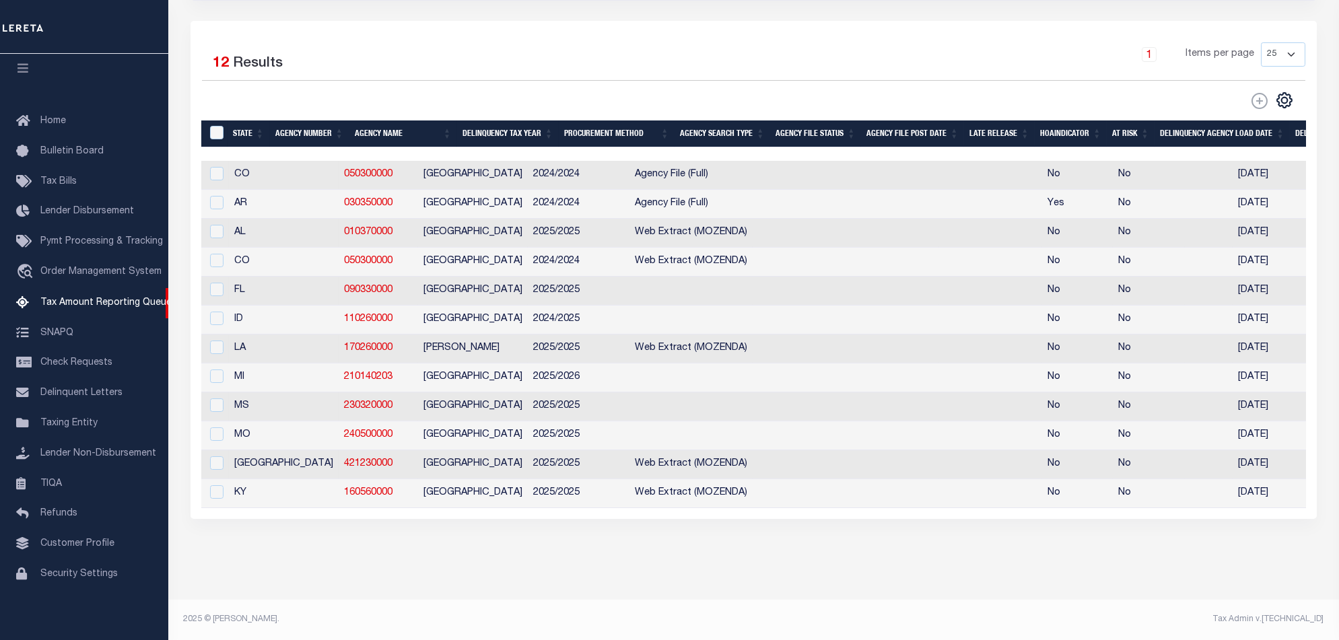
scroll to position [0, 966]
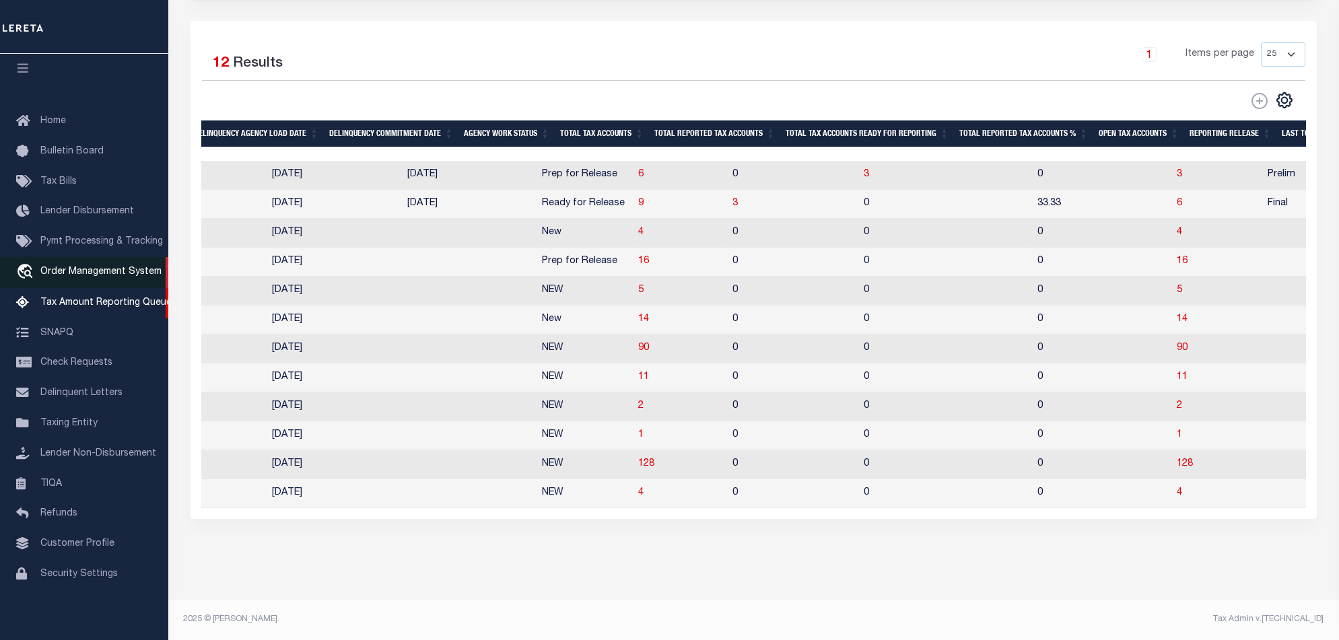
click at [86, 267] on span "Order Management System" at bounding box center [100, 271] width 121 height 9
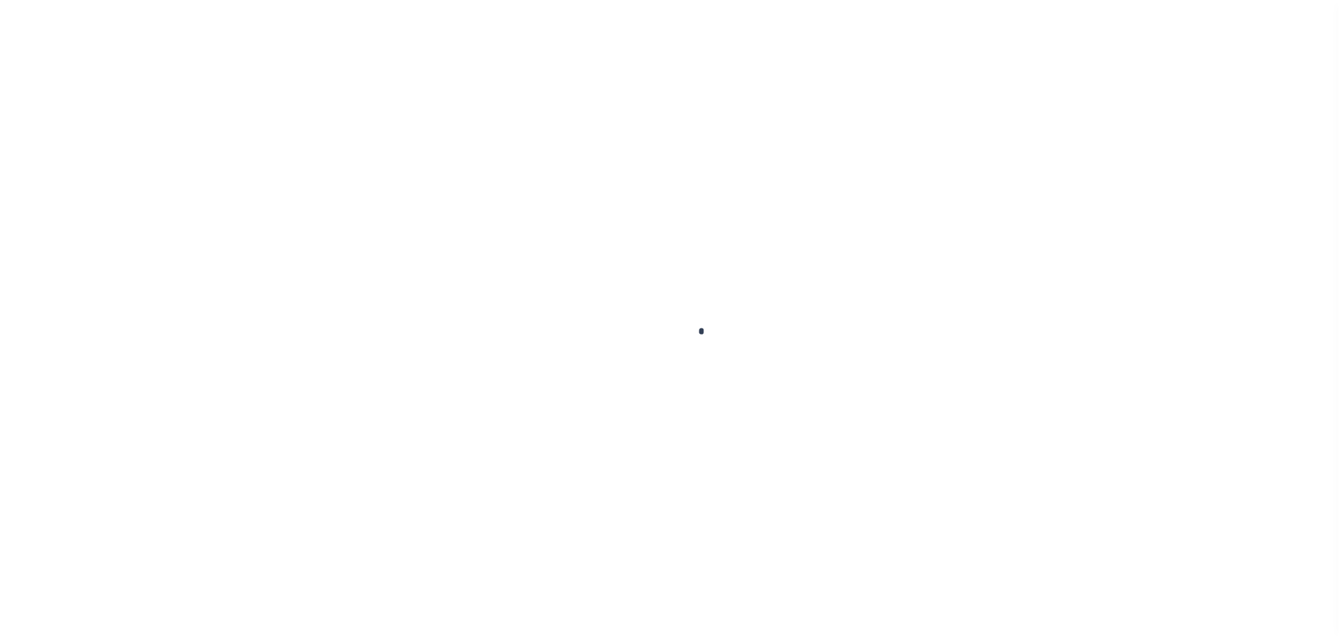
scroll to position [22, 0]
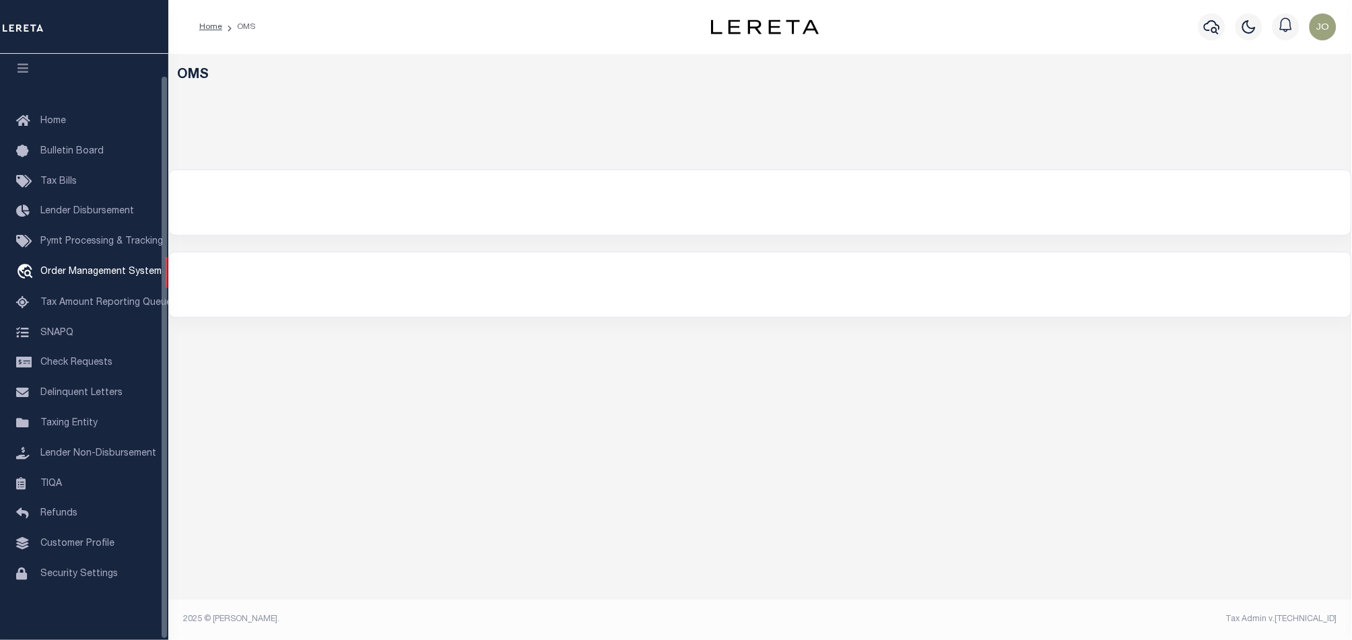
select select "200"
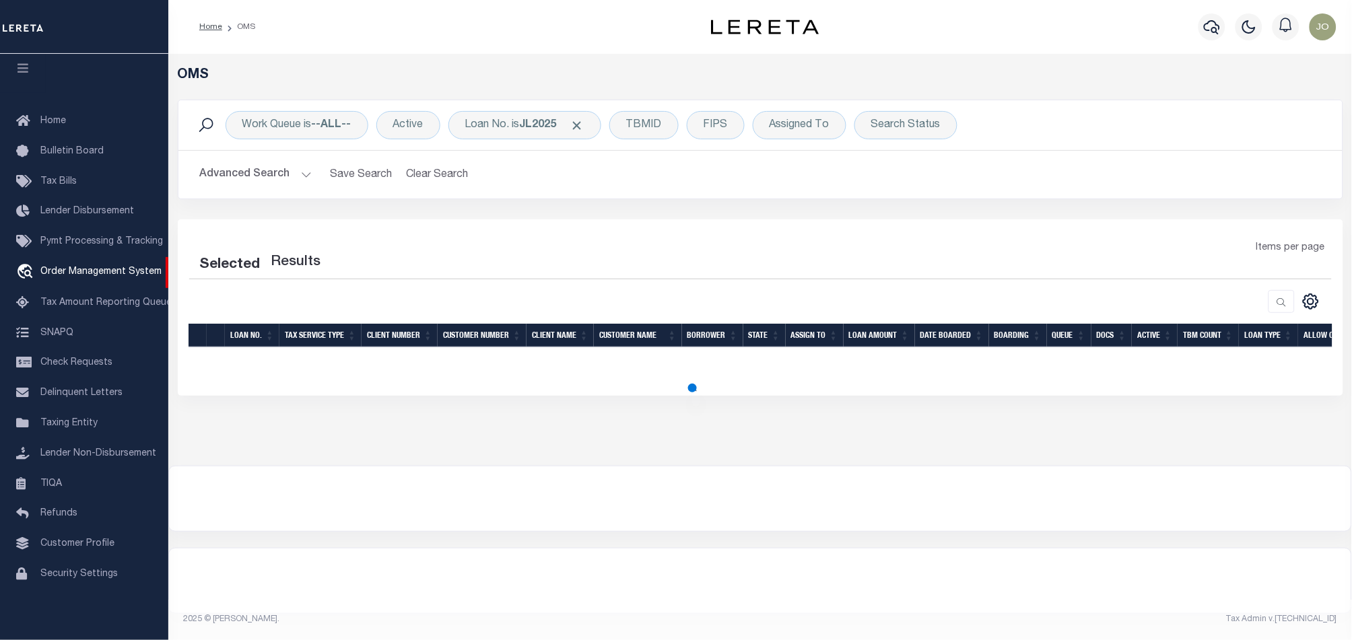
select select "200"
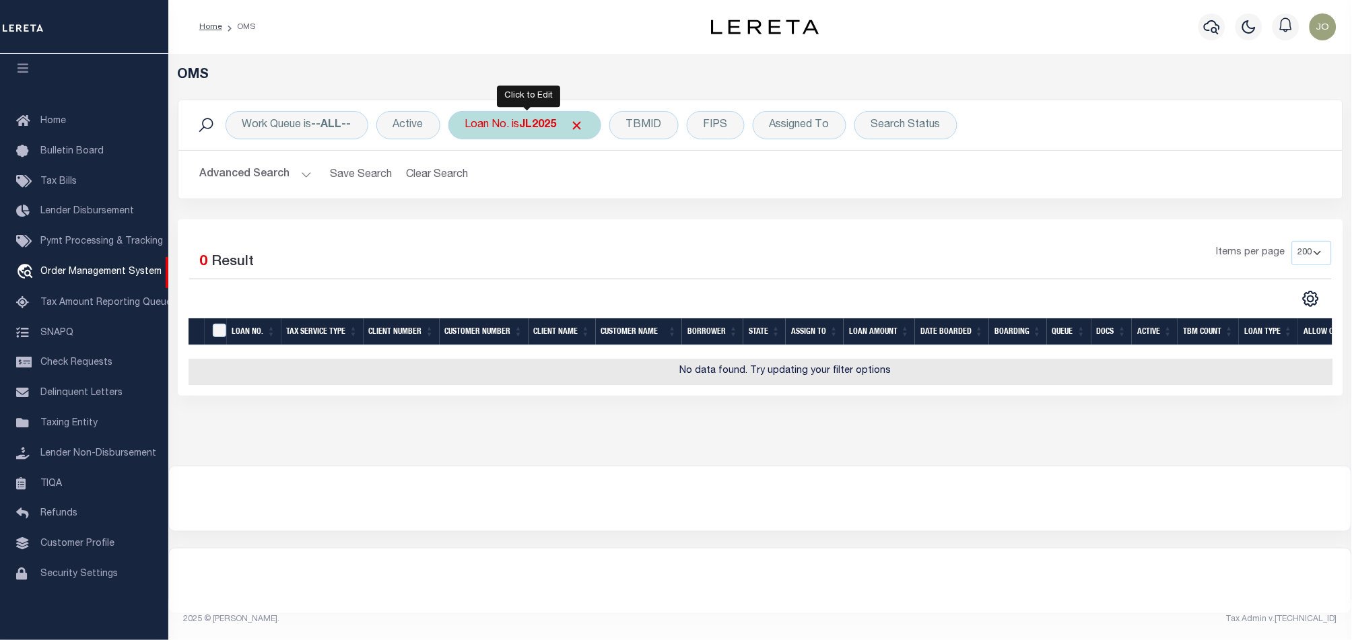
click at [510, 128] on div "Loan No. is JL2025" at bounding box center [525, 125] width 153 height 28
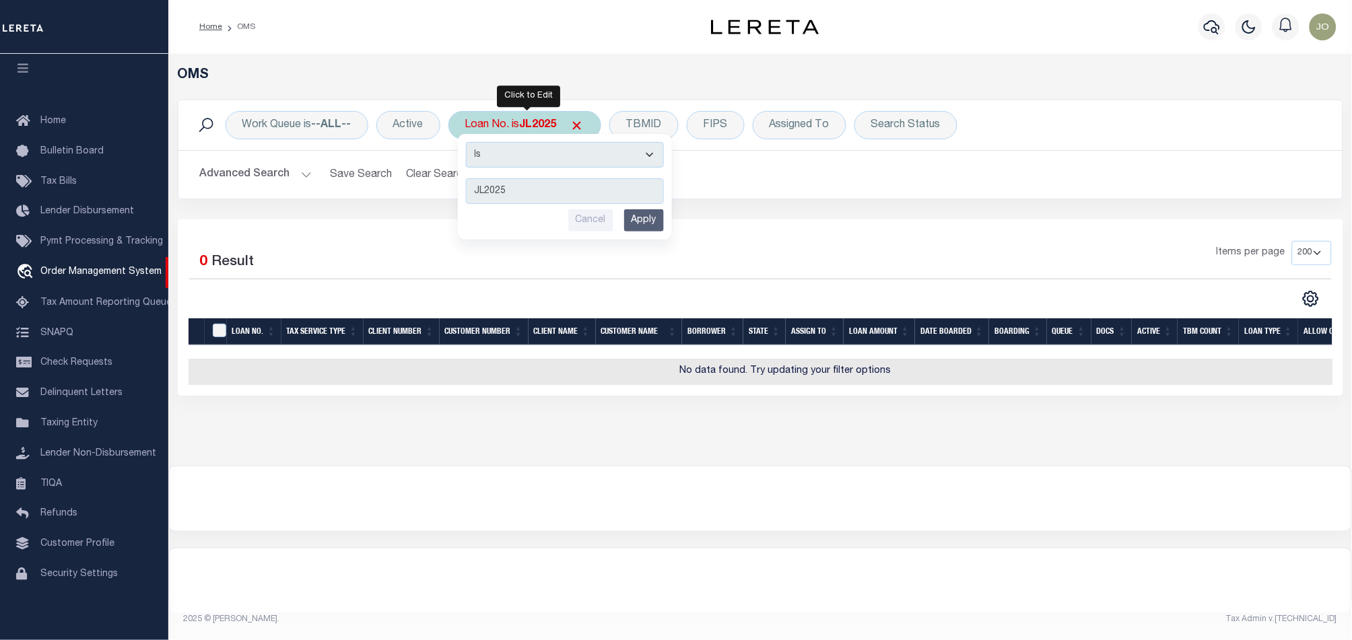
click at [520, 155] on select "Is Contains" at bounding box center [565, 155] width 198 height 26
select select "c"
click at [467, 142] on select "Is Contains" at bounding box center [565, 155] width 198 height 26
click at [639, 218] on input "Apply" at bounding box center [644, 220] width 40 height 22
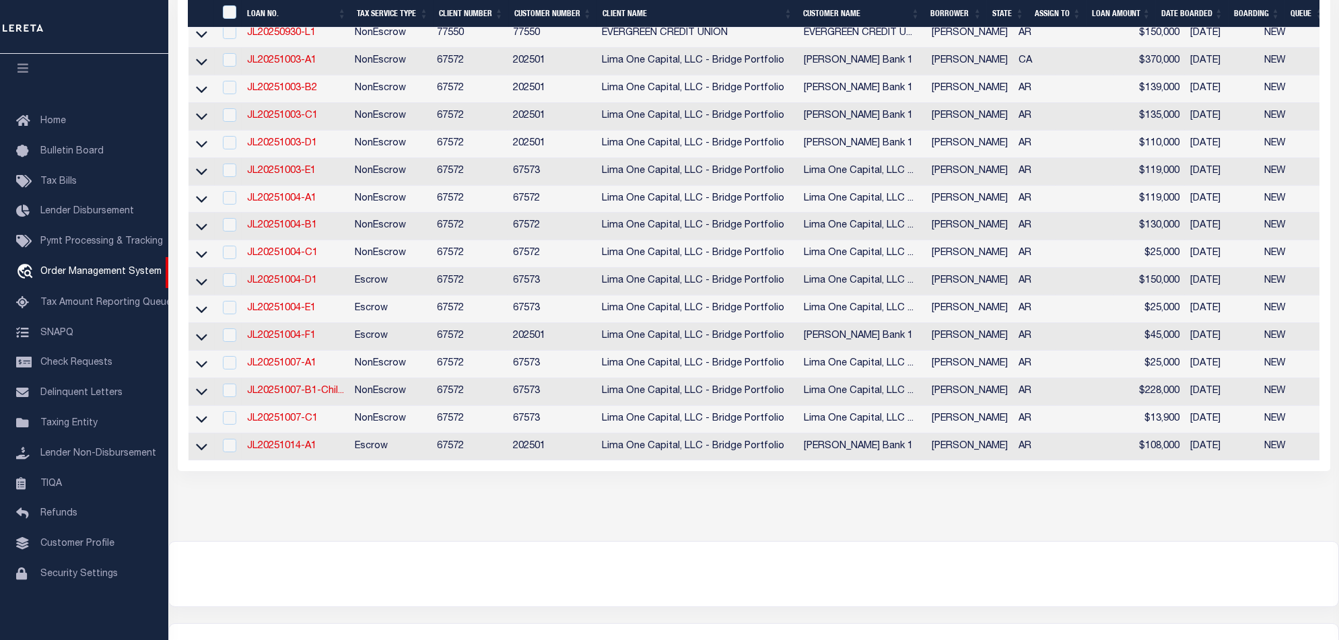
scroll to position [714, 0]
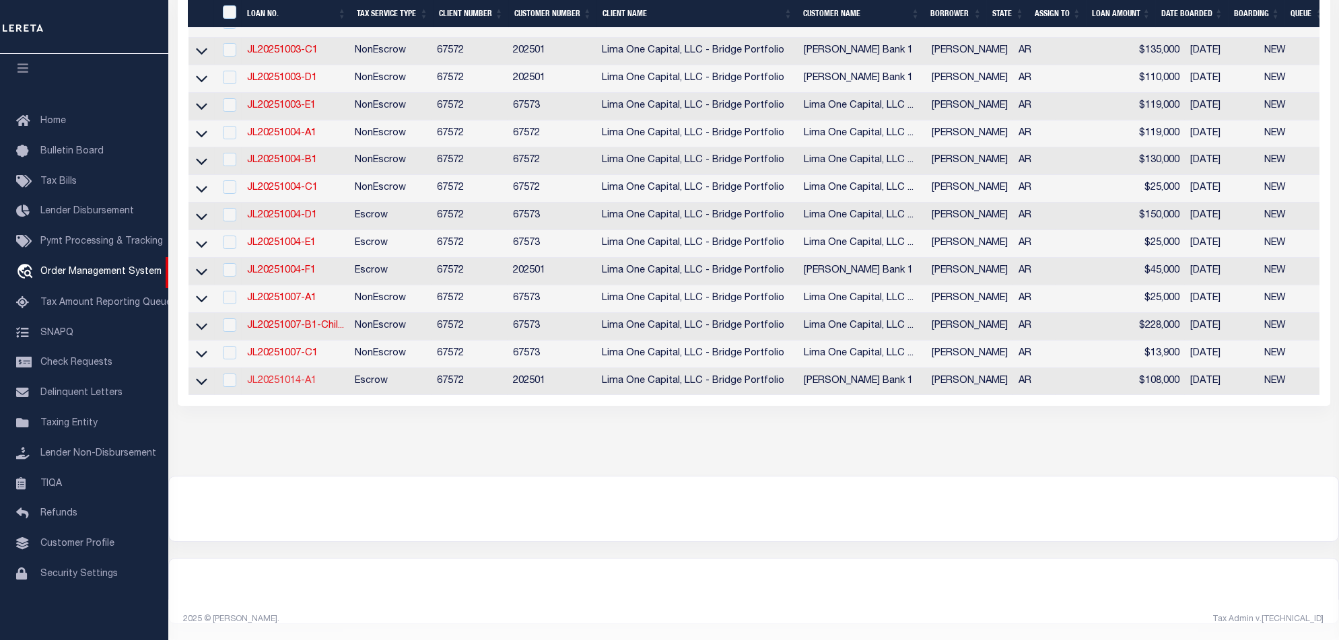
click at [298, 376] on link "JL20251014-A1" at bounding box center [281, 380] width 69 height 9
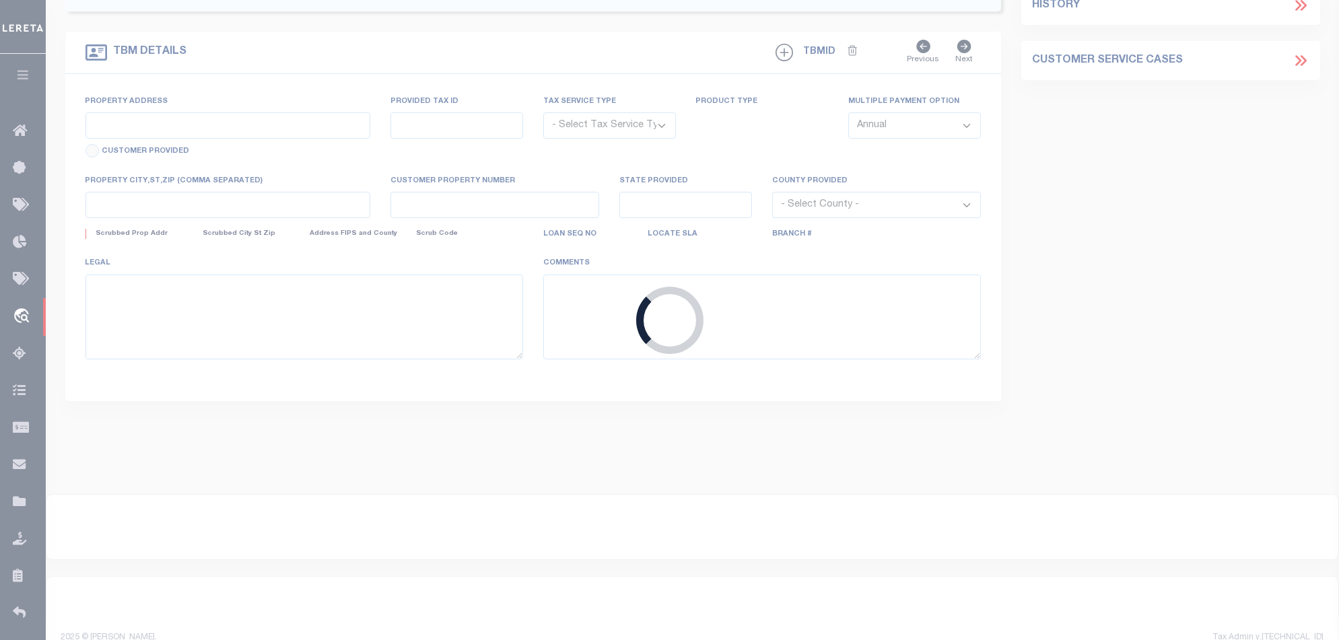
type input "JL20251014-A1"
type input "[PERSON_NAME]"
select select
type input "[STREET_ADDRESS]"
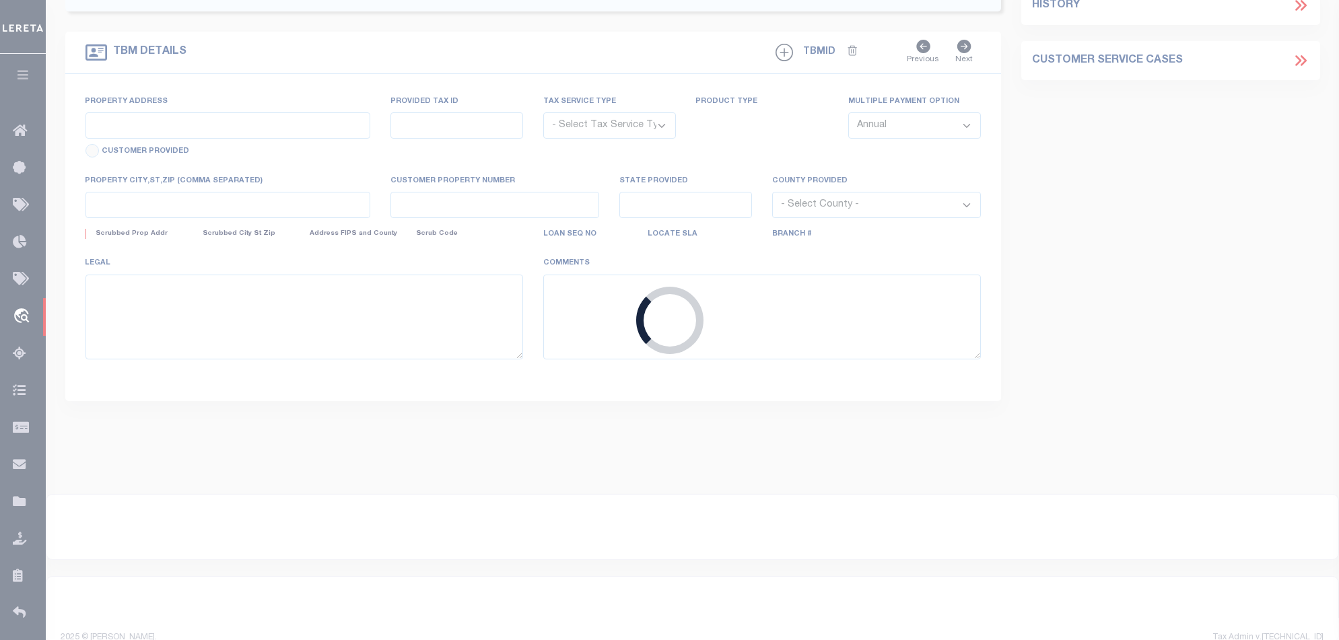
type input "[GEOGRAPHIC_DATA] 71601-3364"
type input "[DATE]"
select select "10"
select select "Escrow"
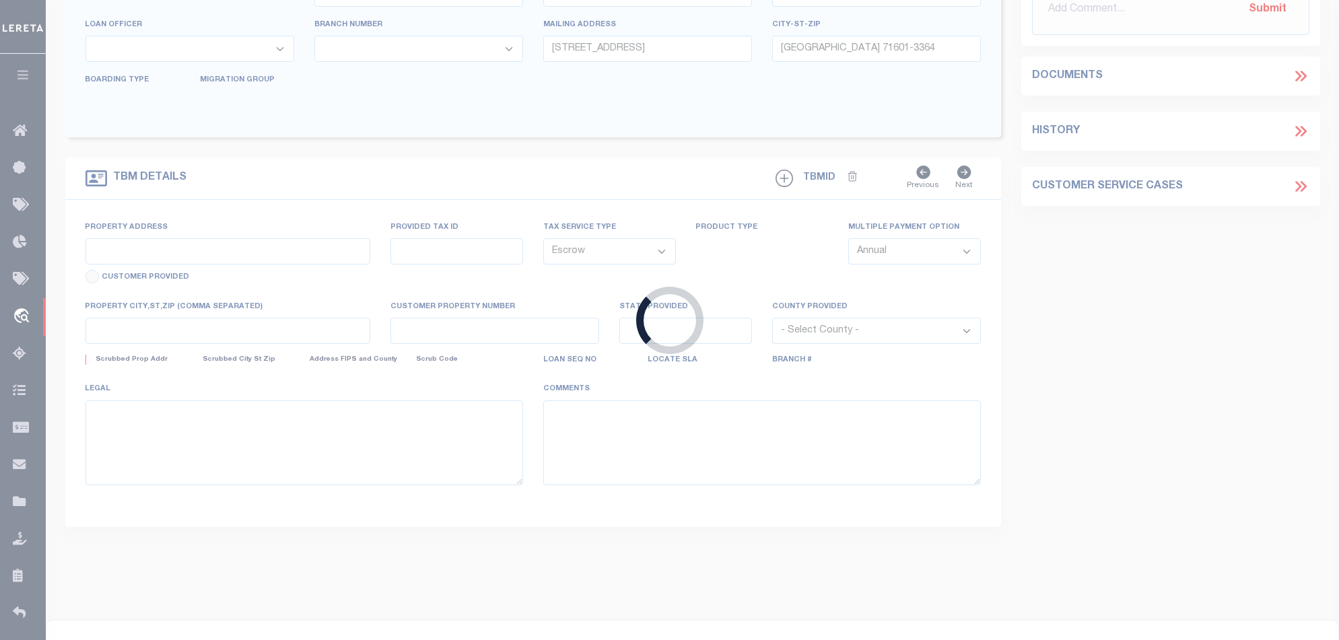
type input "[STREET_ADDRESS]"
select select
type input "[GEOGRAPHIC_DATA] 71601-3364"
type input "AR"
select select
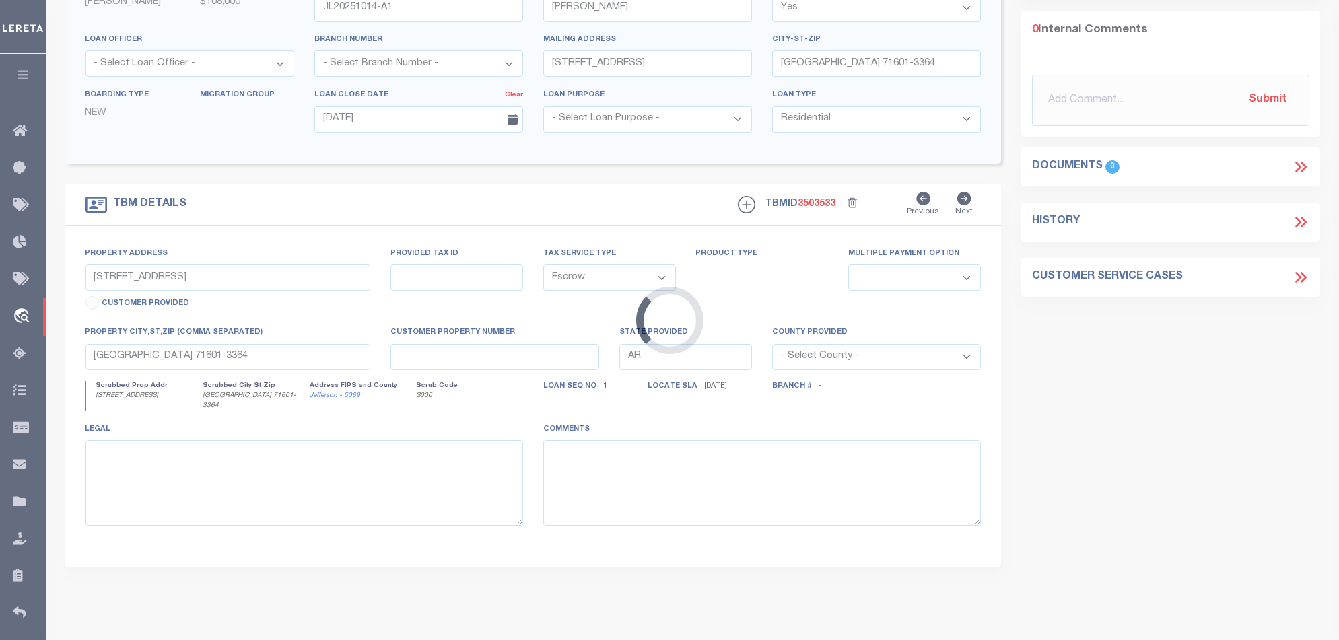
scroll to position [0, 0]
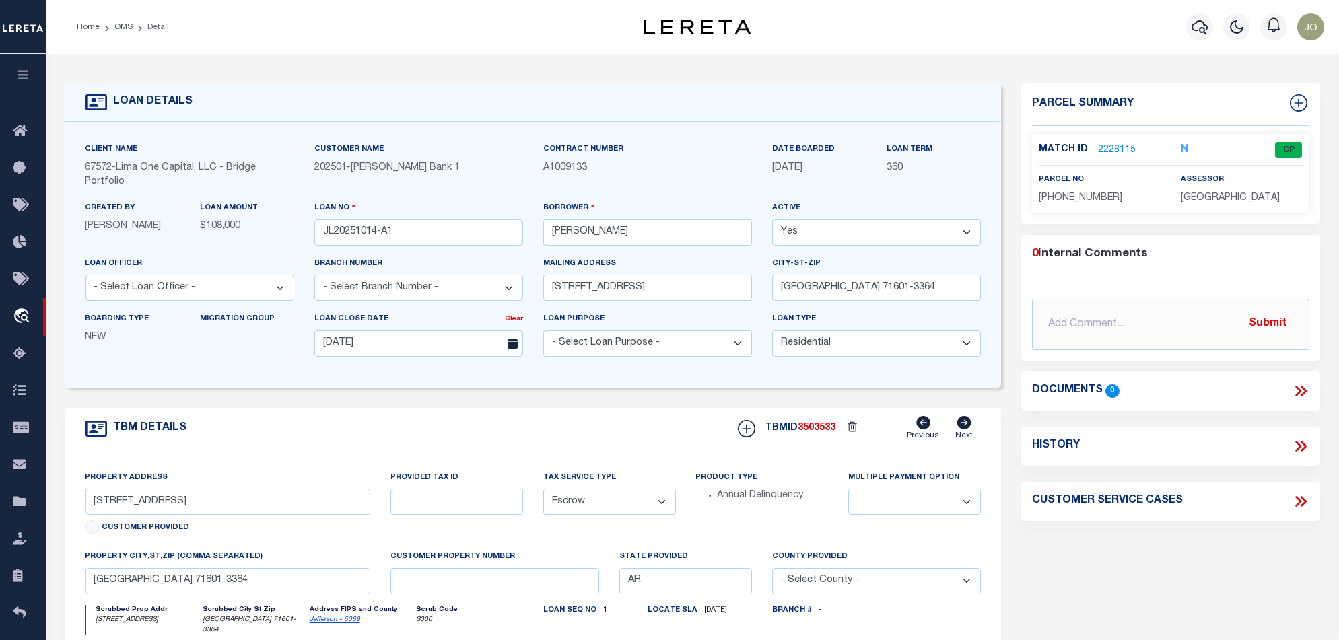
click at [1110, 146] on link "2228115" at bounding box center [1117, 150] width 38 height 14
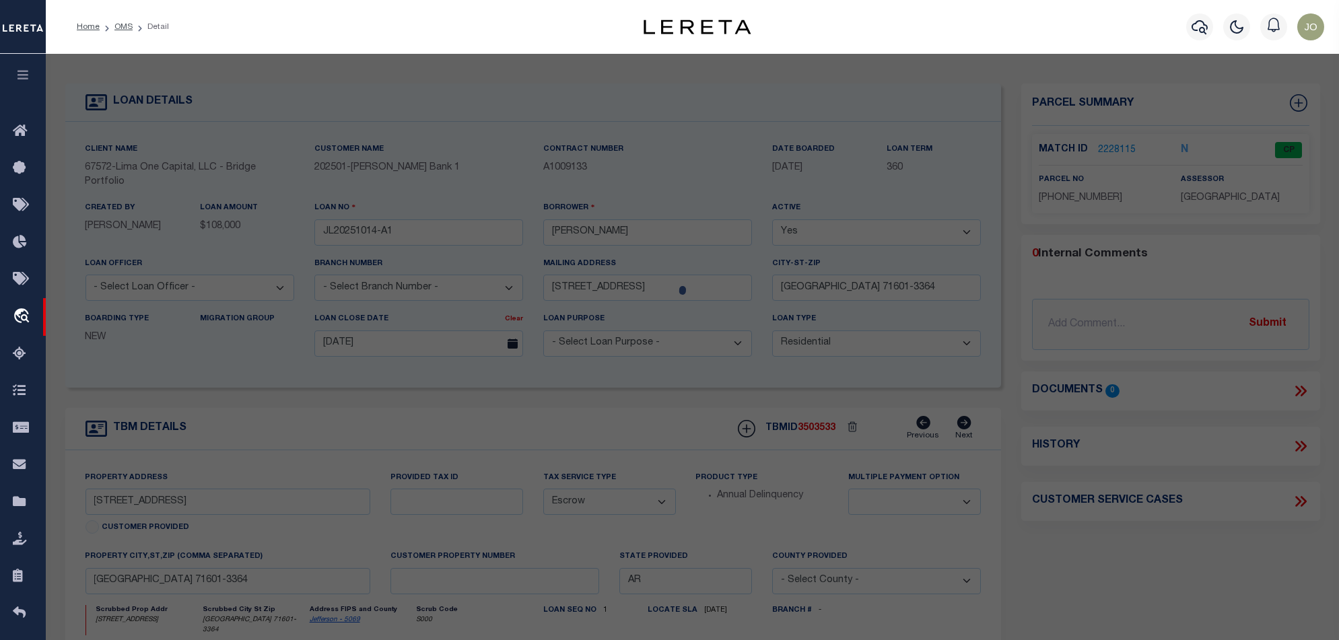
checkbox input "false"
select select "CP"
type input "NEW GEN DEVELOPMENT & INVESTMENTS LLC"
select select "ATL"
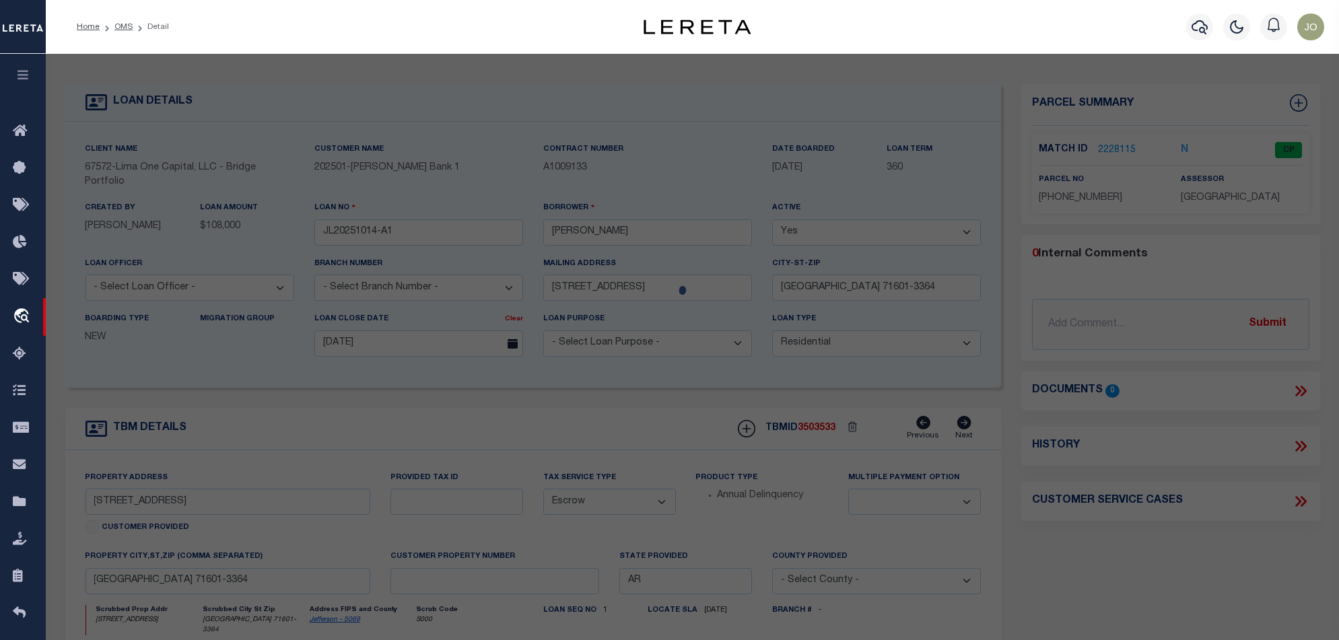
select select "ADD"
type input "[STREET_ADDRESS]"
checkbox input "false"
type input "[GEOGRAPHIC_DATA]"
type textarea "BLK 15, LOTS 10 & 11"
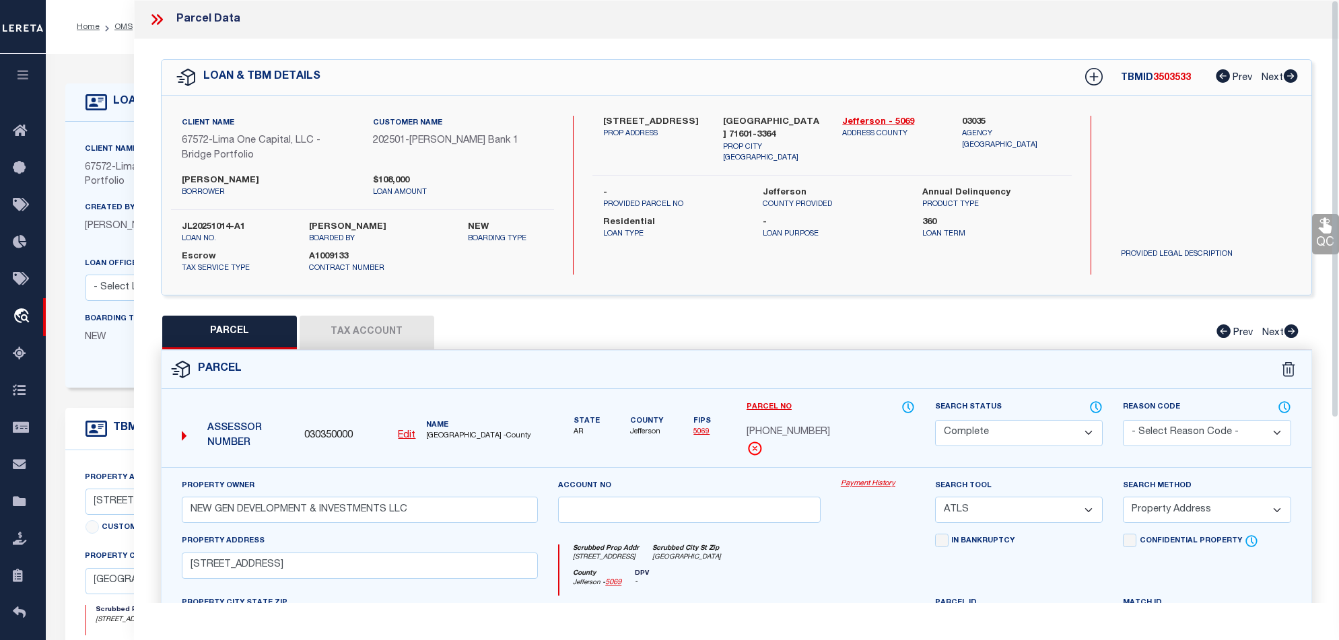
scroll to position [90, 0]
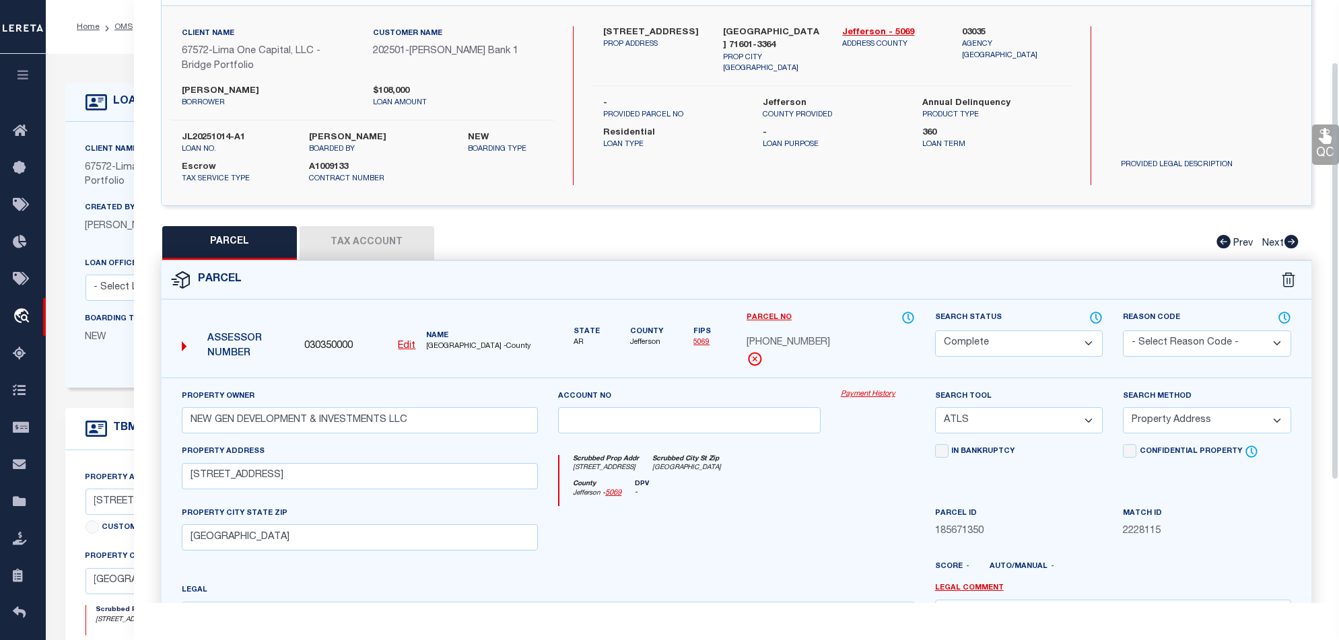
click at [874, 396] on link "Payment History" at bounding box center [878, 394] width 74 height 11
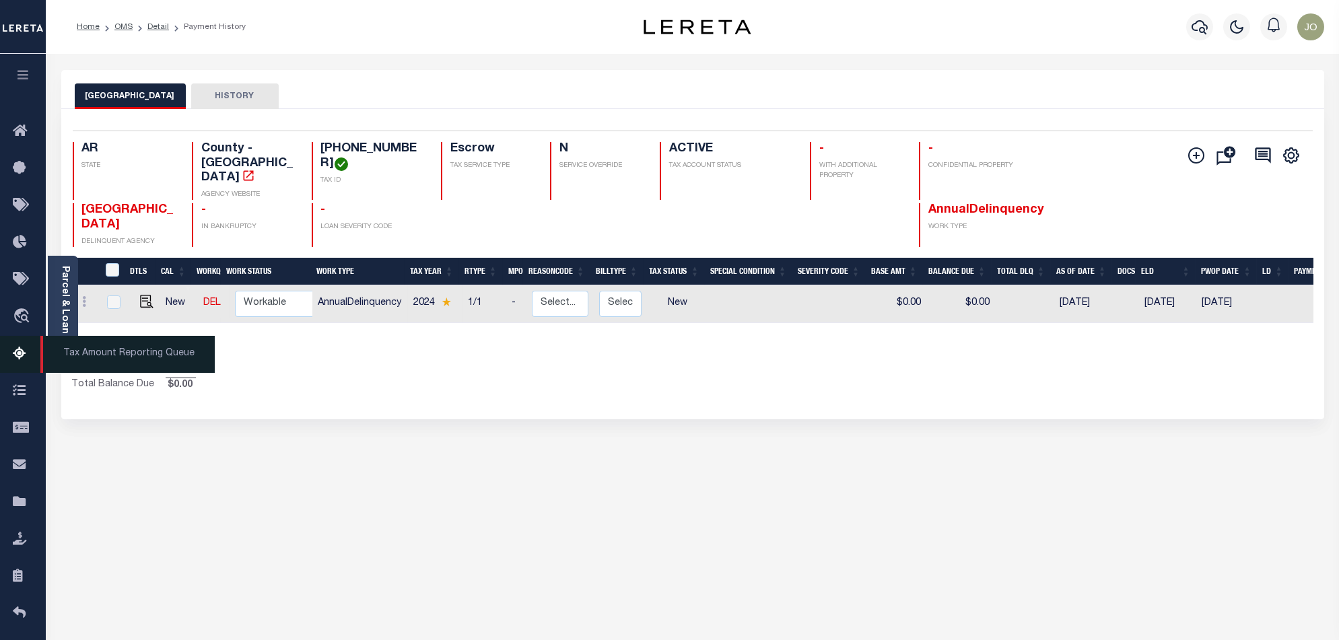
click at [20, 354] on icon at bounding box center [24, 354] width 22 height 17
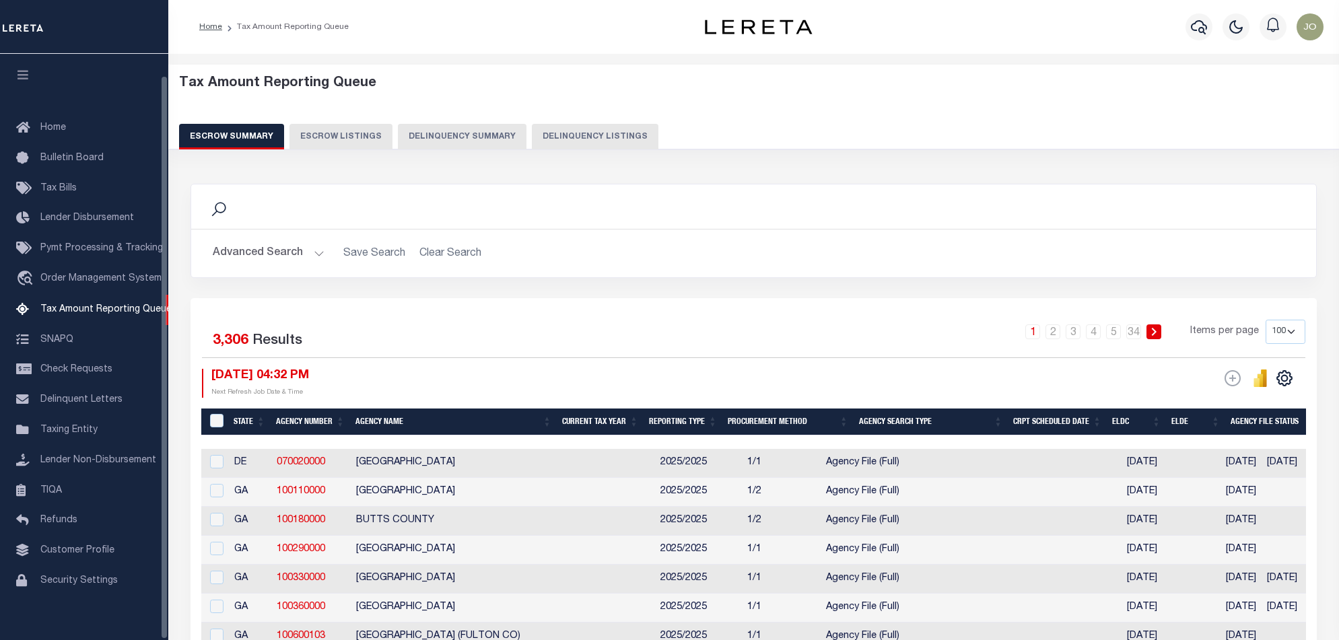
select select "100"
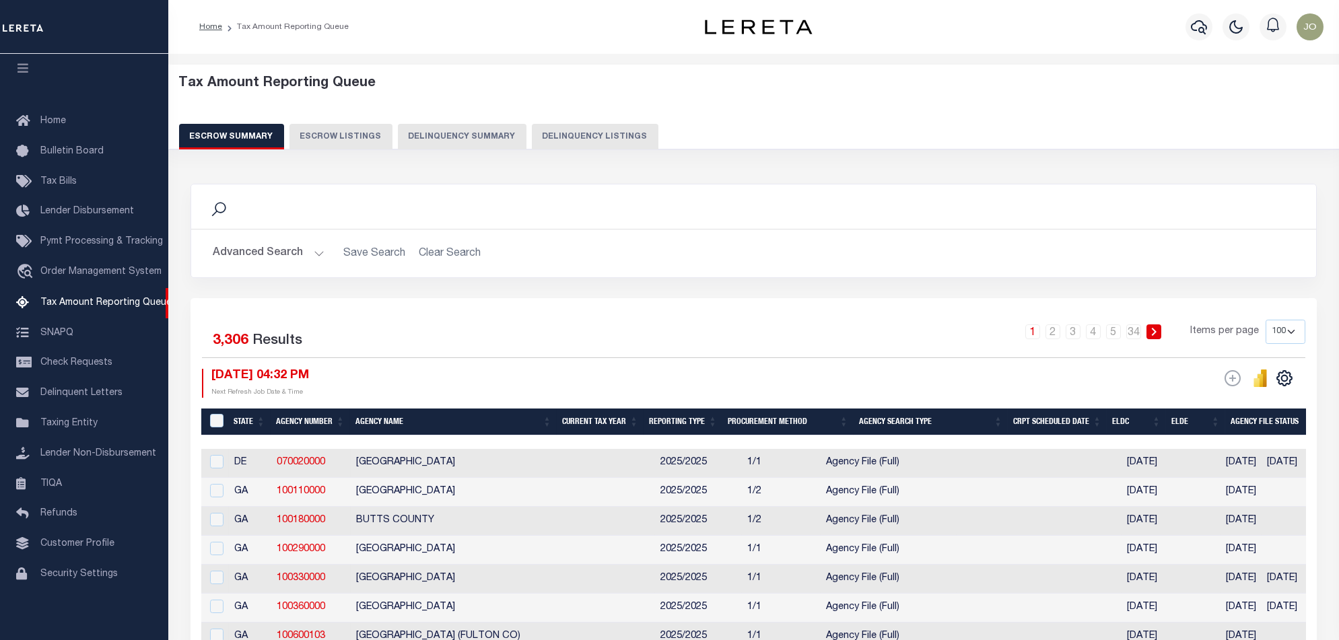
drag, startPoint x: 452, startPoint y: 130, endPoint x: 453, endPoint y: 145, distance: 15.5
click at [453, 130] on button "Delinquency Summary" at bounding box center [462, 137] width 129 height 26
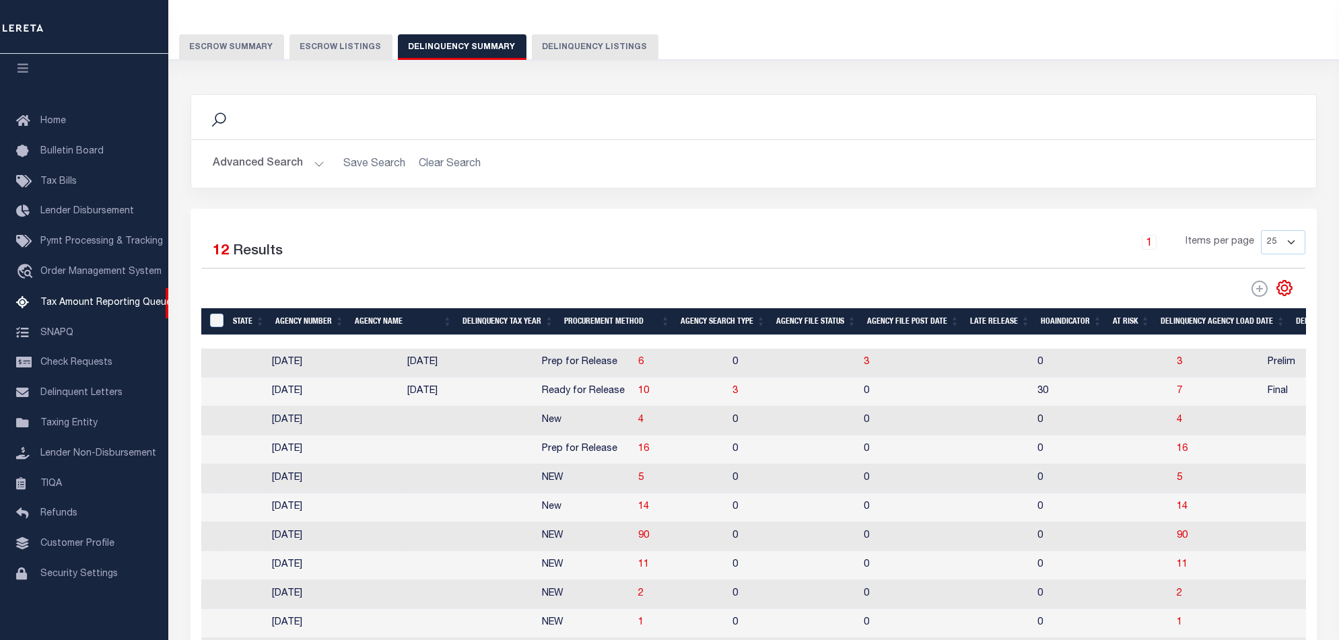
scroll to position [0, 966]
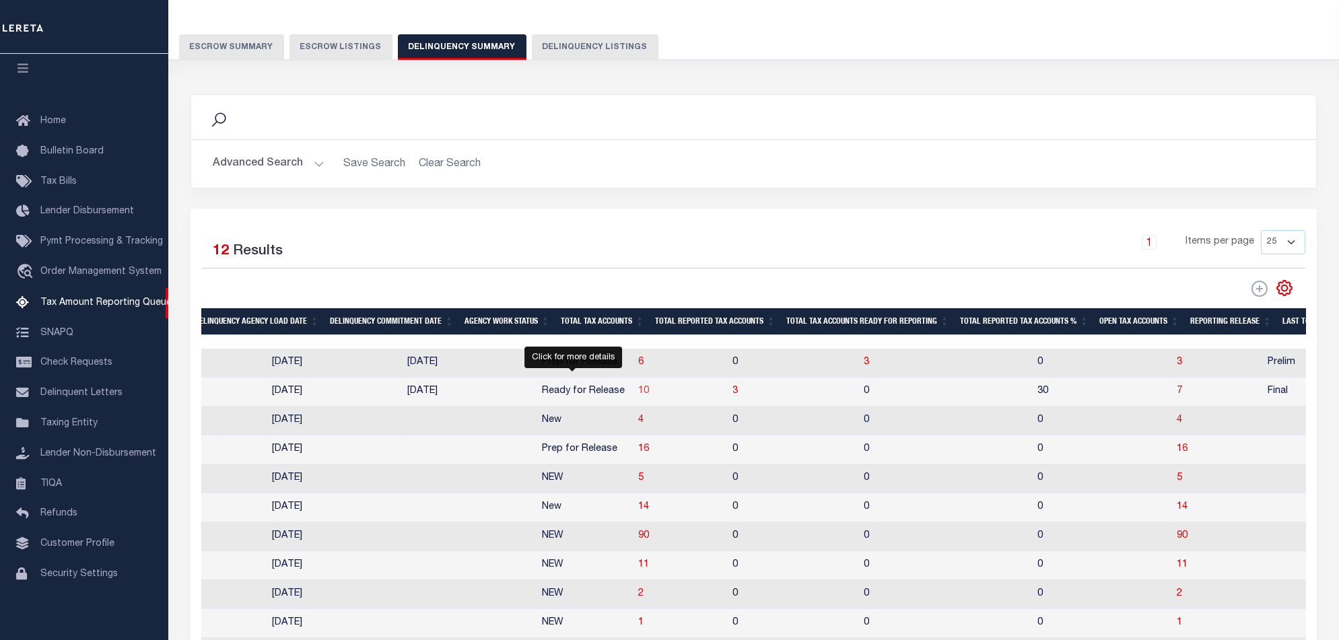
click at [638, 396] on span "10" at bounding box center [643, 391] width 11 height 9
select select "100"
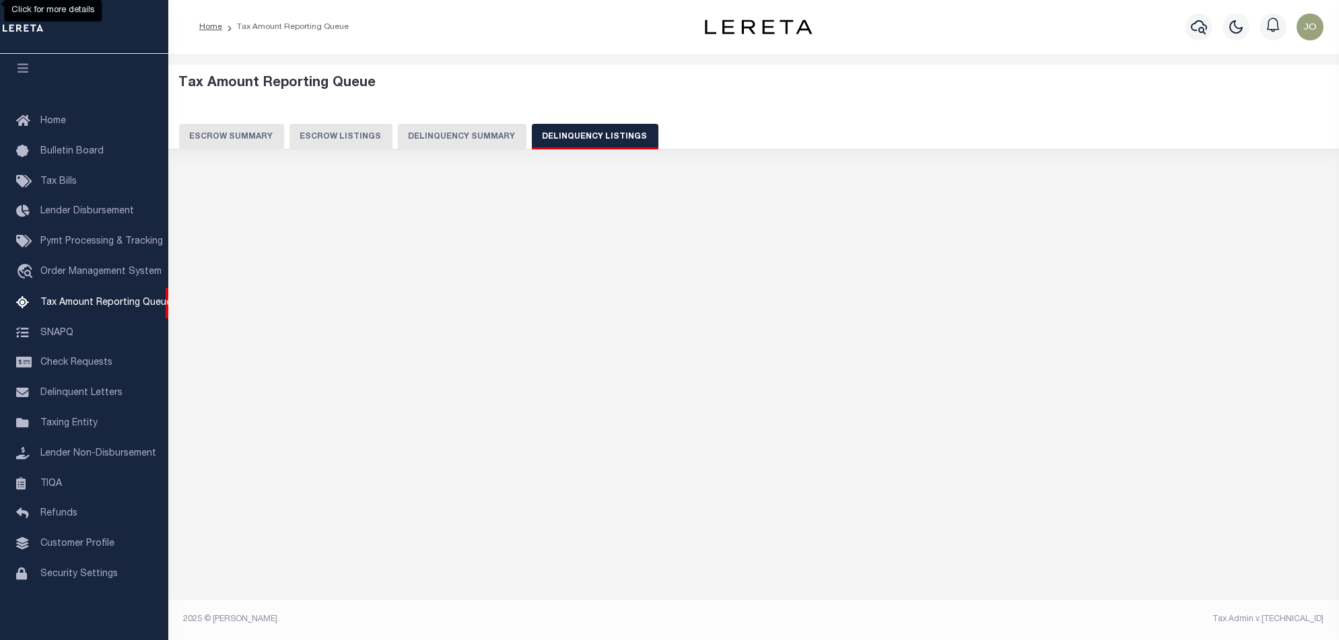
select select "100"
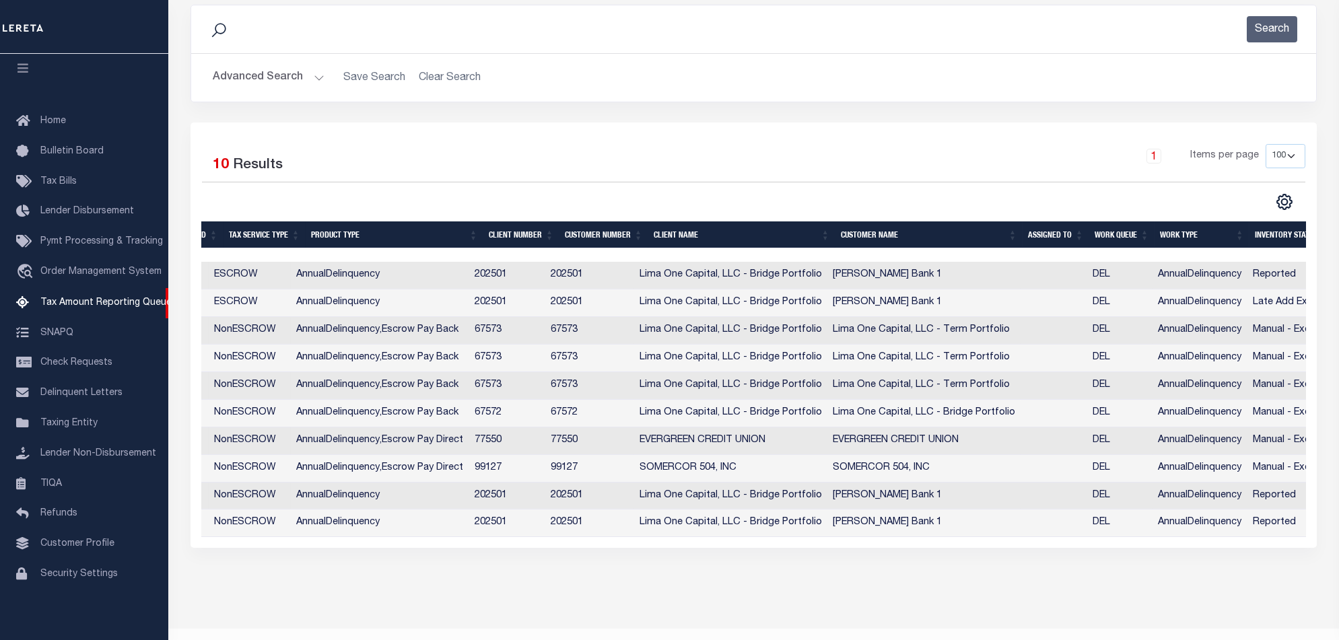
scroll to position [0, 1007]
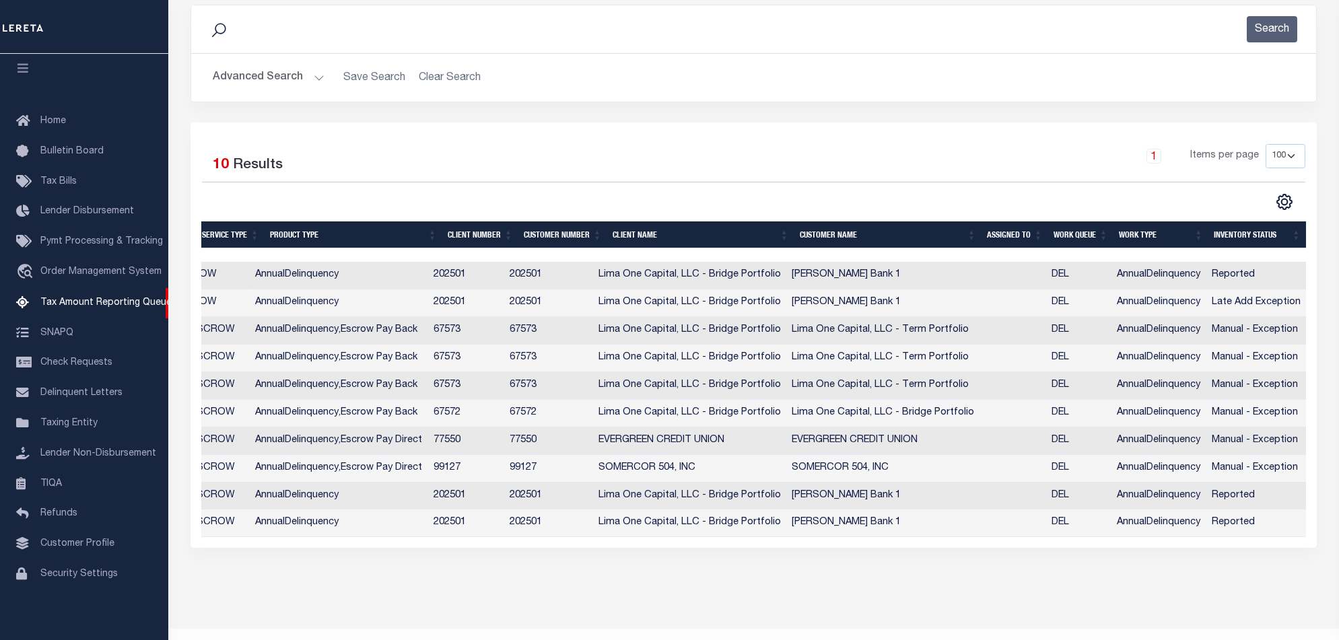
click at [674, 148] on div "1 Items per page 10 25 50 100 500" at bounding box center [894, 161] width 823 height 35
click at [768, 109] on div "Search Advanced Search Save Search Clear Search In In" at bounding box center [753, 64] width 1147 height 118
click at [767, 109] on div "Search Advanced Search Save Search Clear Search In In" at bounding box center [753, 64] width 1147 height 118
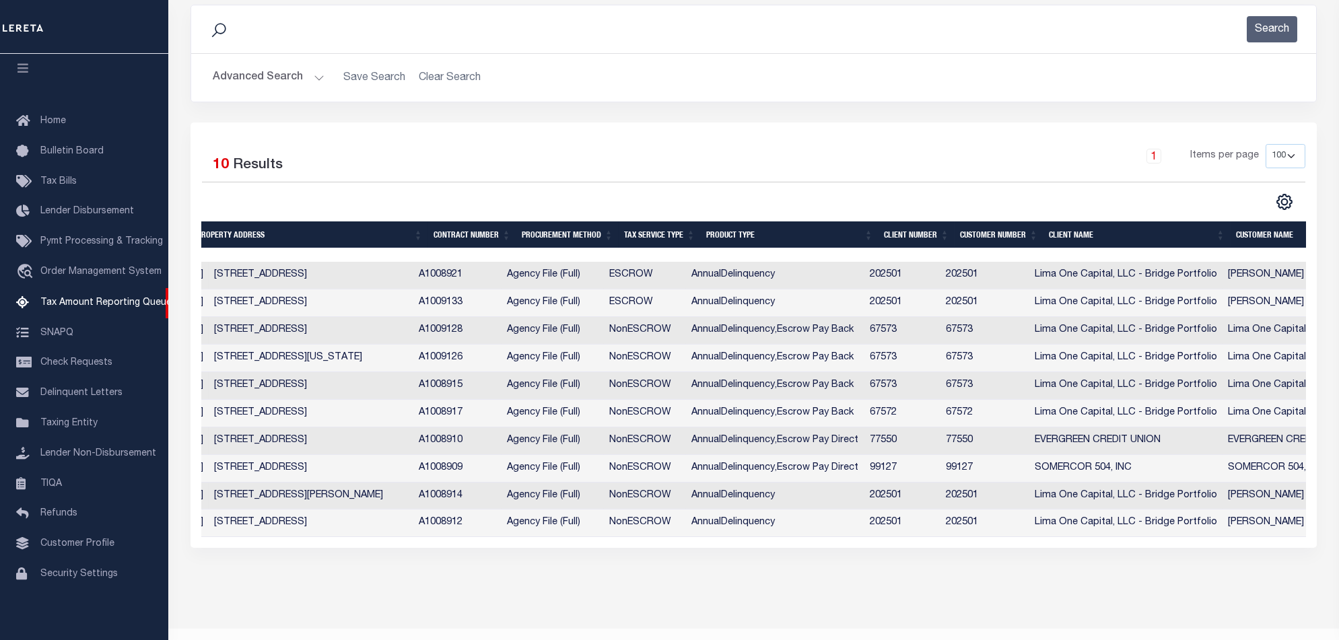
scroll to position [0, 395]
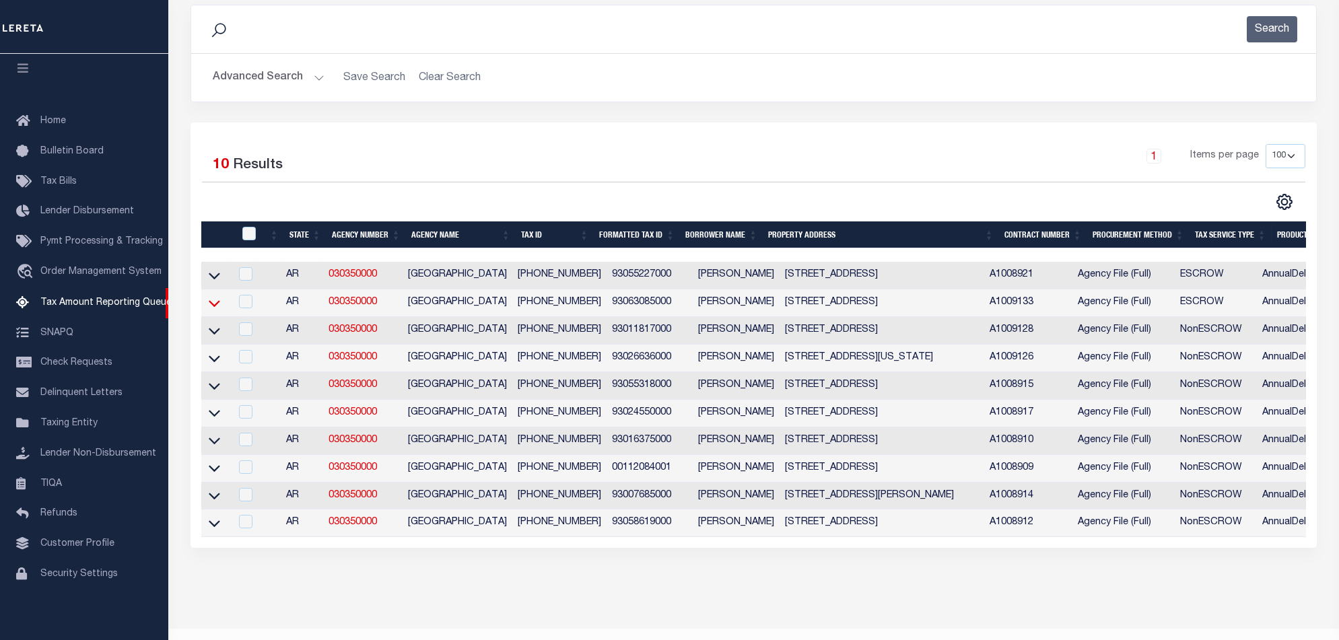
click at [217, 306] on icon at bounding box center [214, 303] width 11 height 7
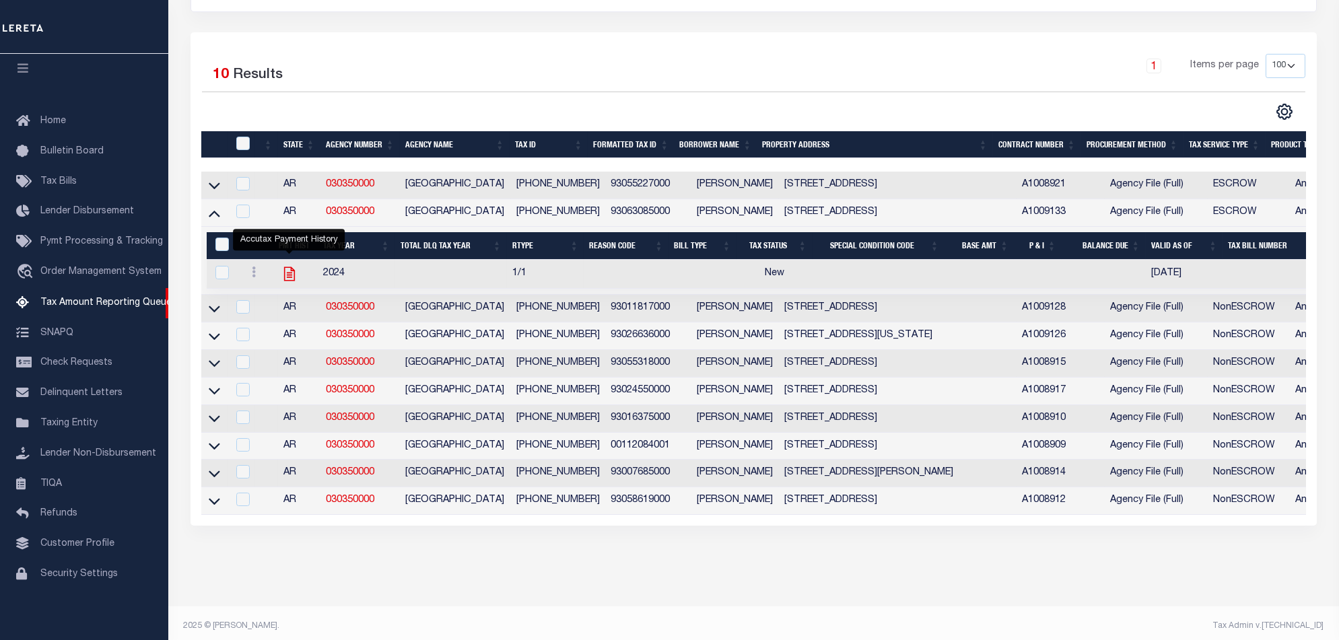
click at [291, 273] on icon "" at bounding box center [289, 274] width 11 height 14
checkbox input "true"
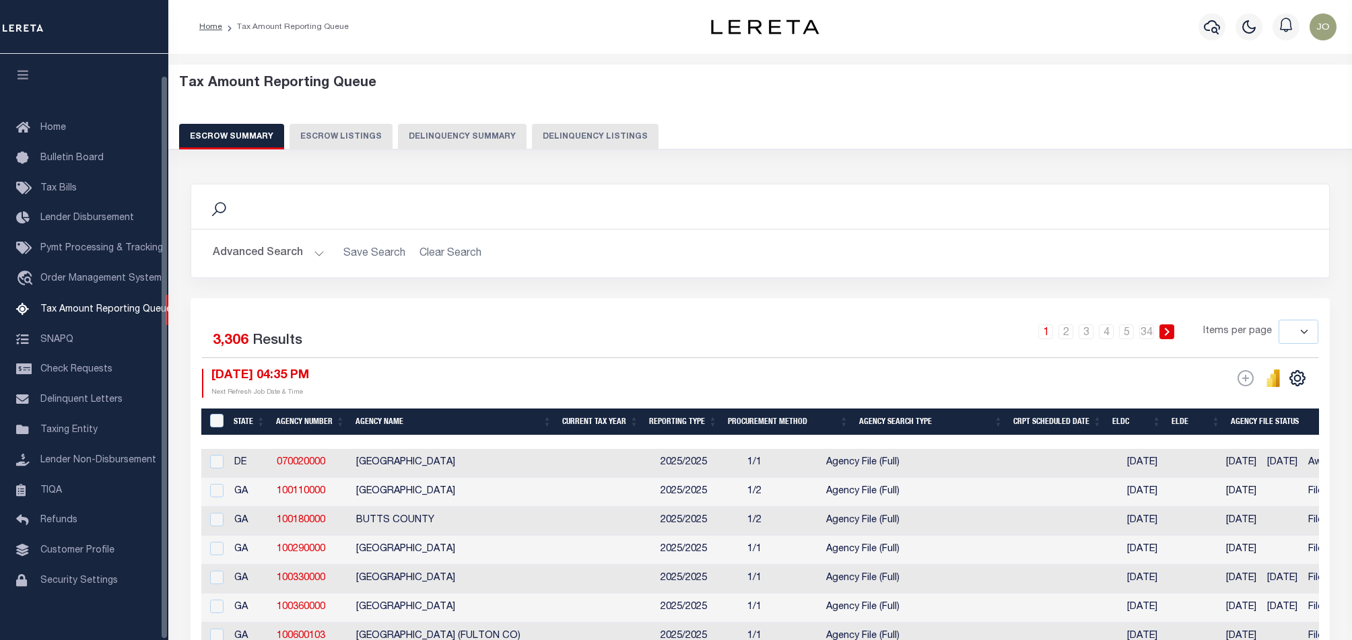
select select
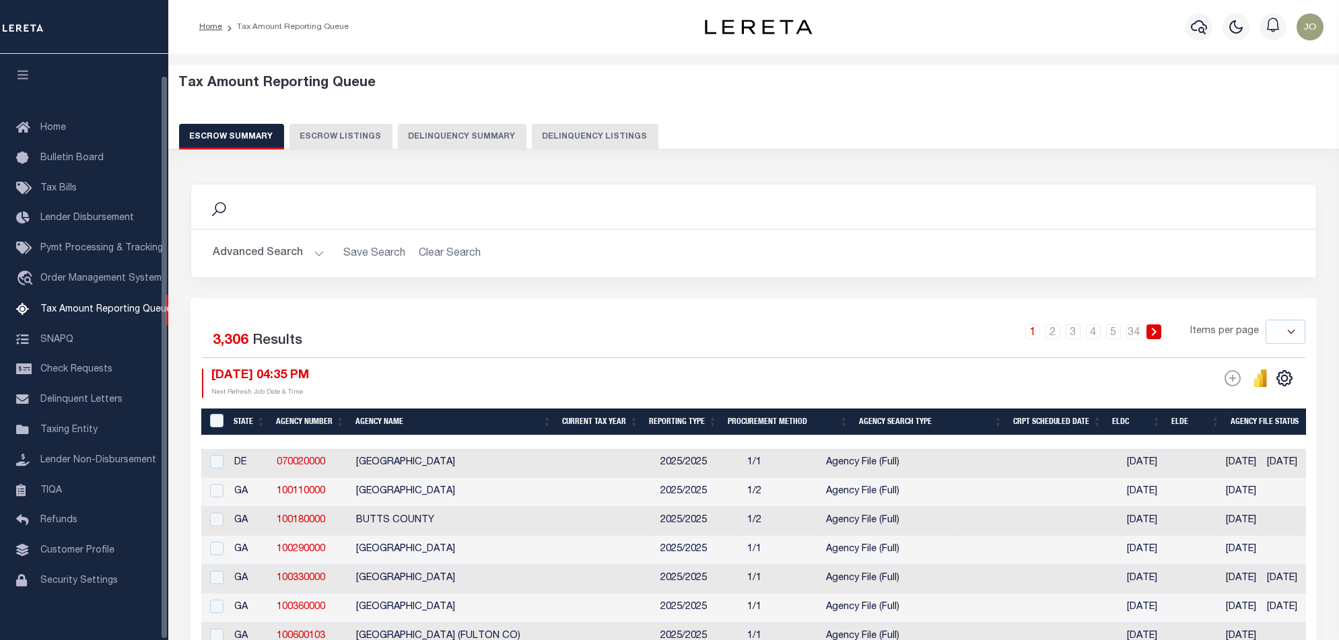
scroll to position [22, 0]
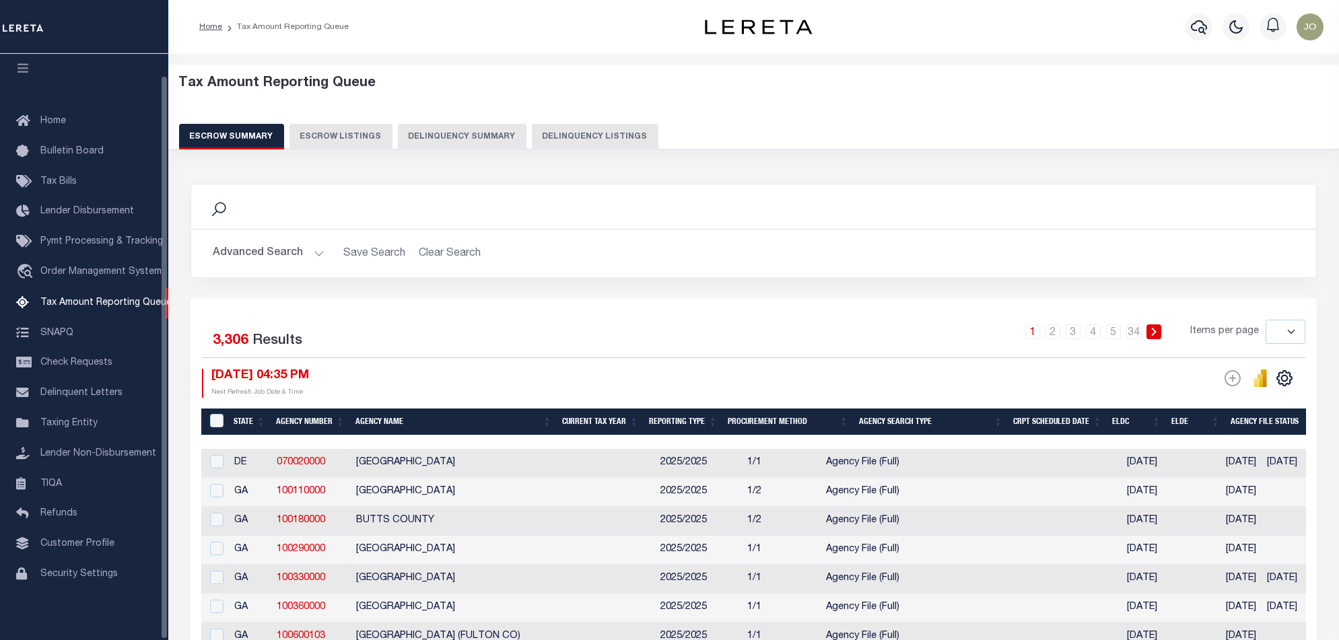
click at [453, 131] on button "Delinquency Summary" at bounding box center [462, 137] width 129 height 26
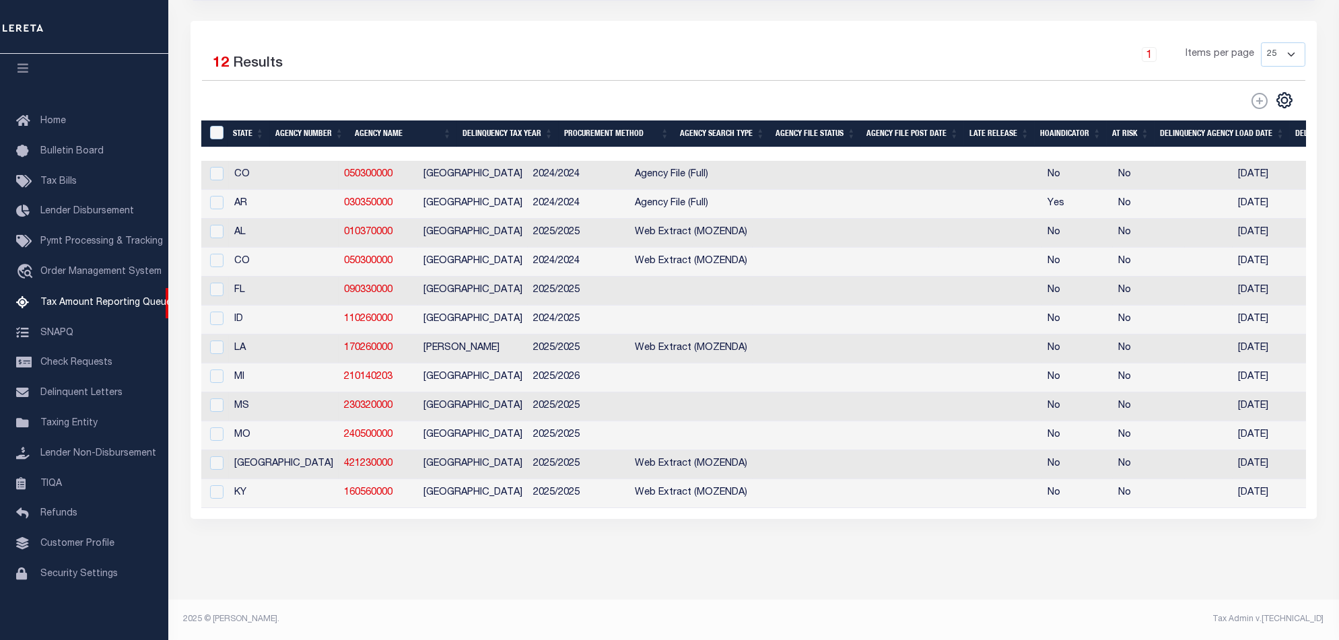
scroll to position [0, 966]
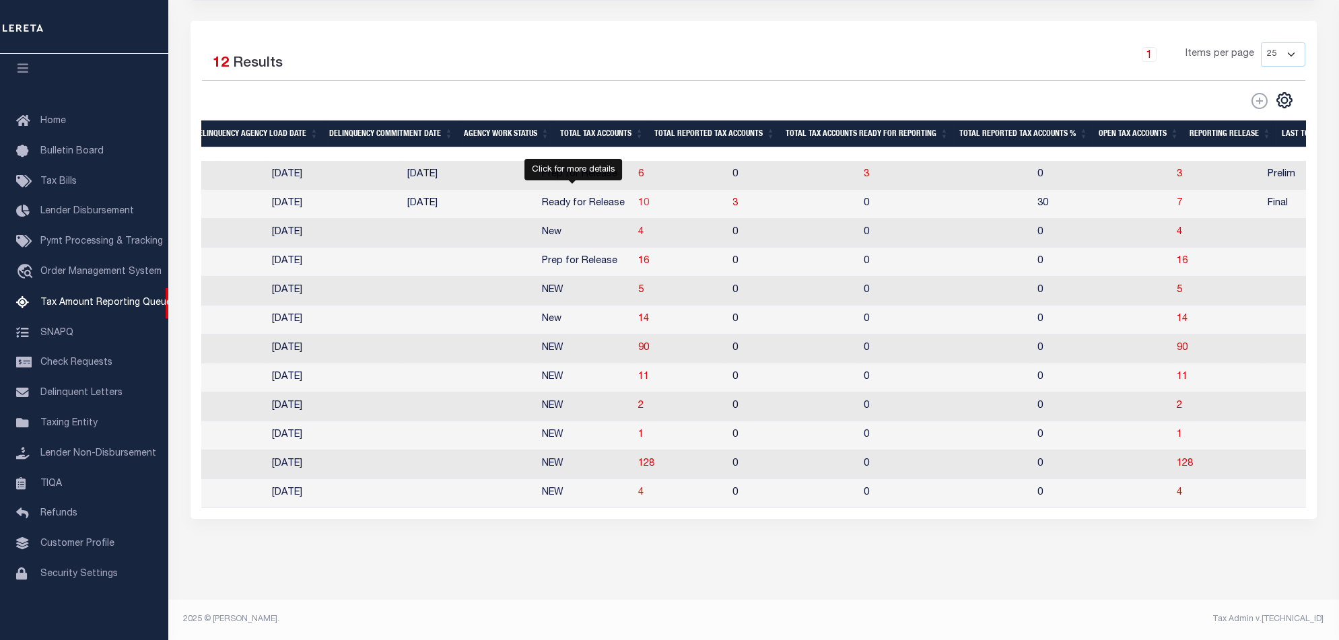
click at [638, 199] on span "10" at bounding box center [643, 203] width 11 height 9
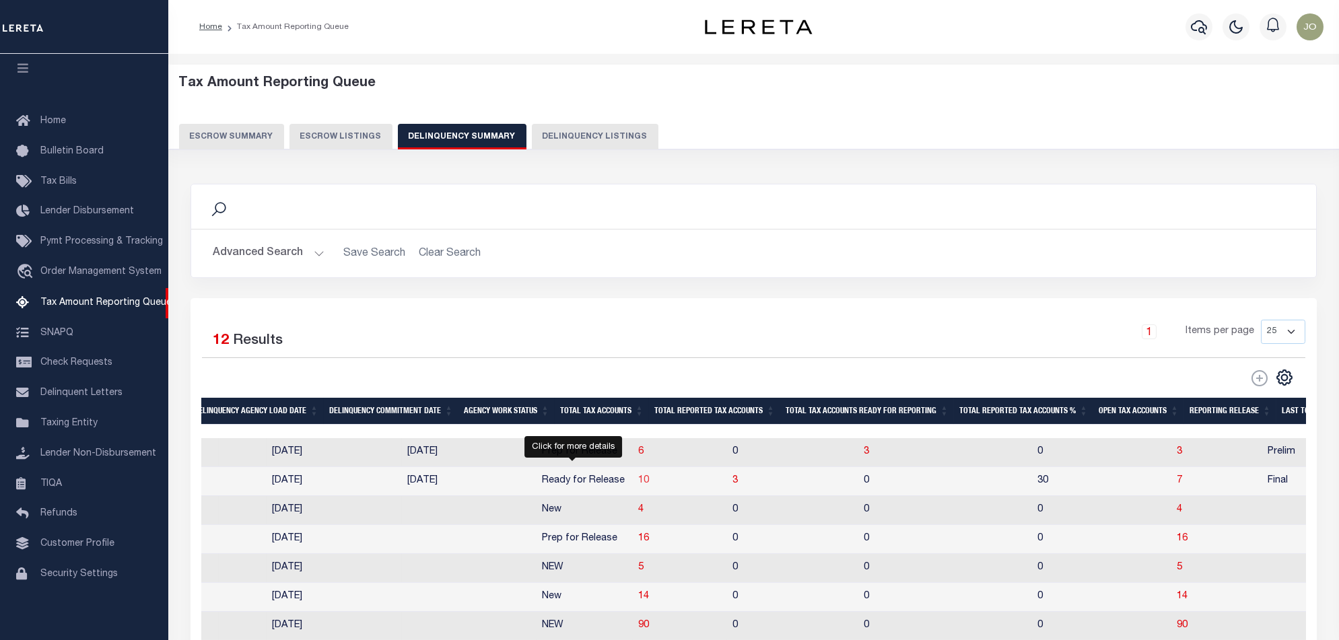
select select "100"
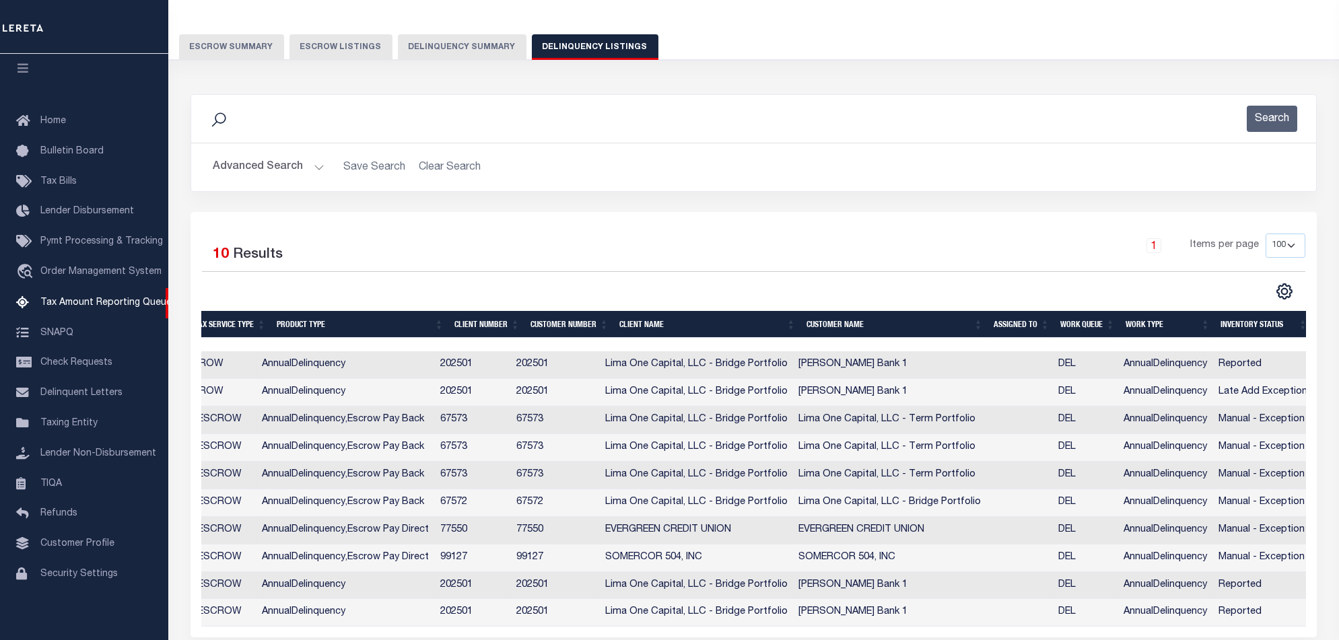
scroll to position [0, 1007]
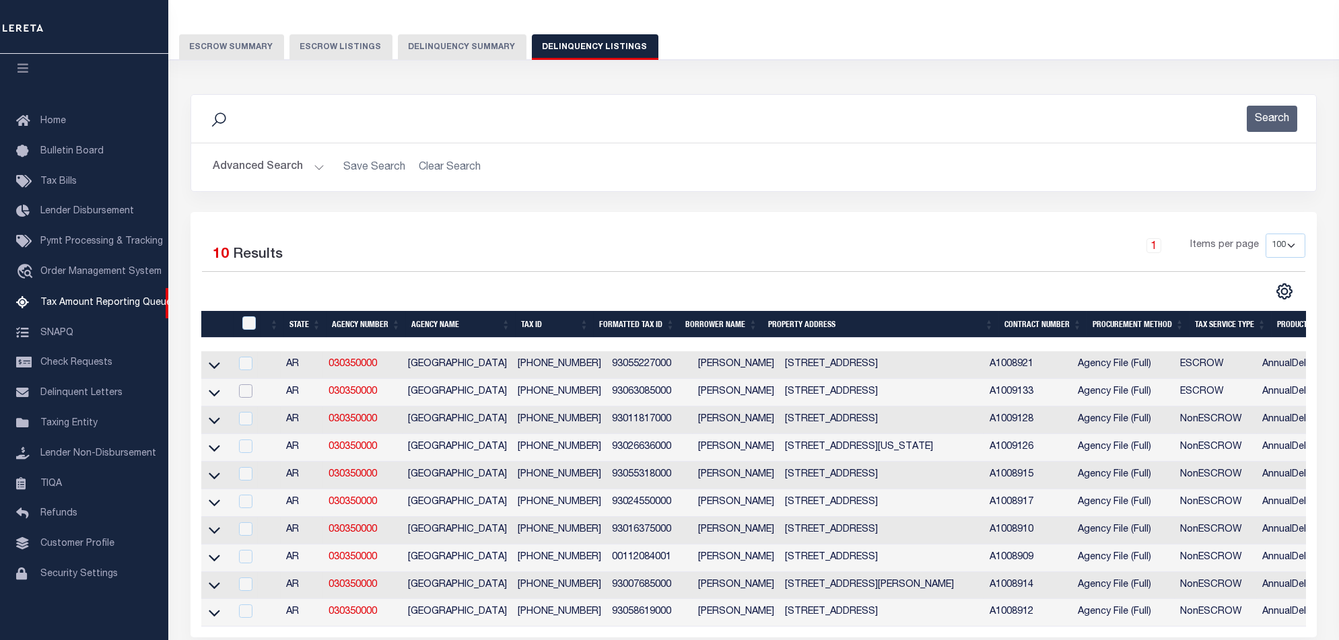
click at [248, 389] on input "checkbox" at bounding box center [245, 391] width 13 height 13
checkbox input "true"
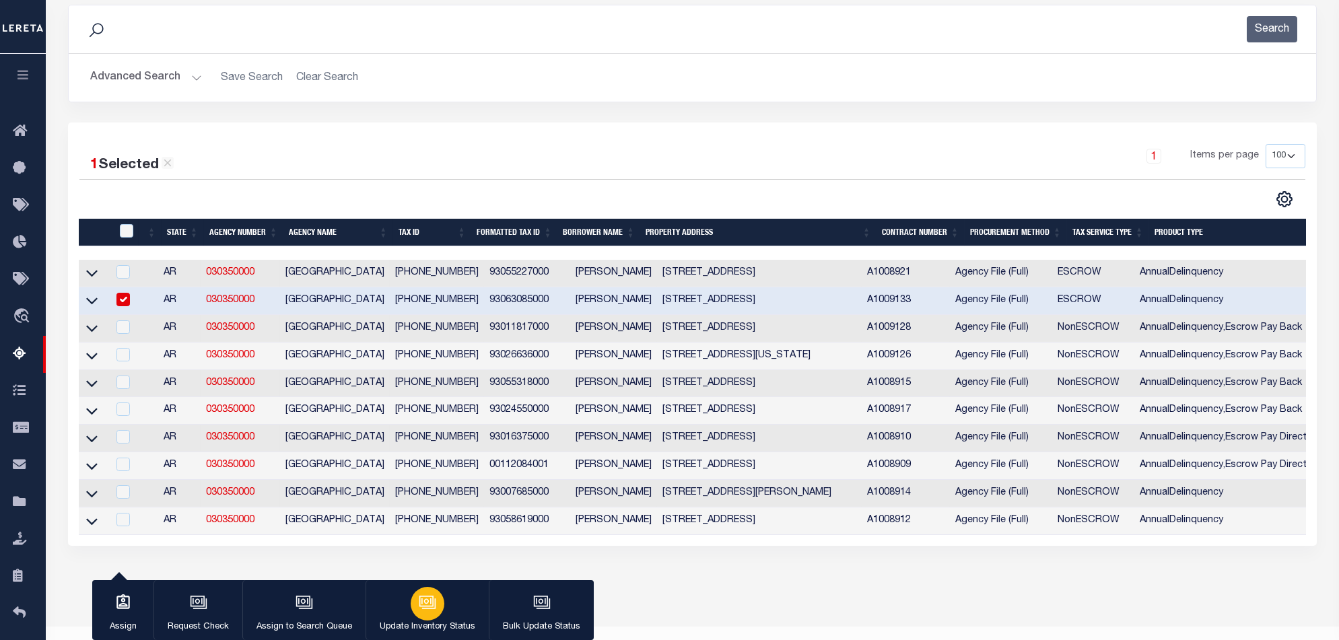
click at [436, 612] on div "button" at bounding box center [428, 604] width 34 height 34
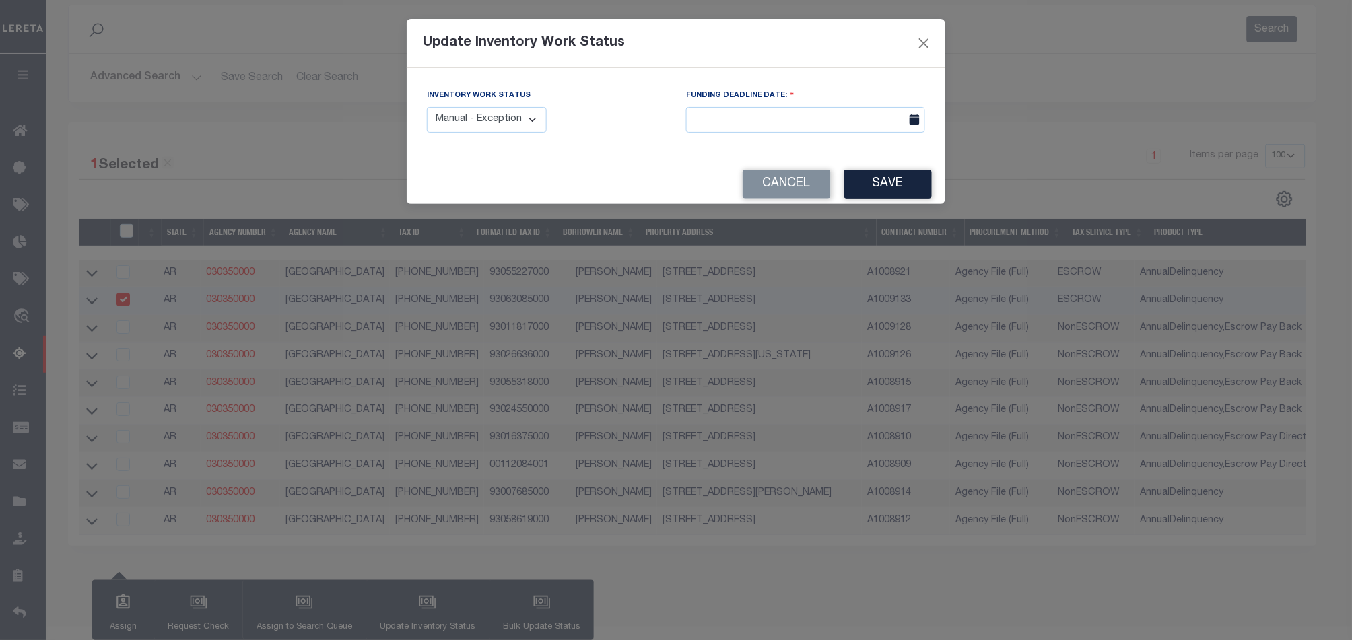
click at [506, 109] on select "Manual - Exception Pended - Awaiting Search Late Add Exception Completed" at bounding box center [487, 120] width 120 height 26
select select "4"
click at [427, 107] on select "Manual - Exception Pended - Awaiting Search Late Add Exception Completed" at bounding box center [487, 120] width 120 height 26
click at [873, 187] on button "Save" at bounding box center [888, 184] width 88 height 29
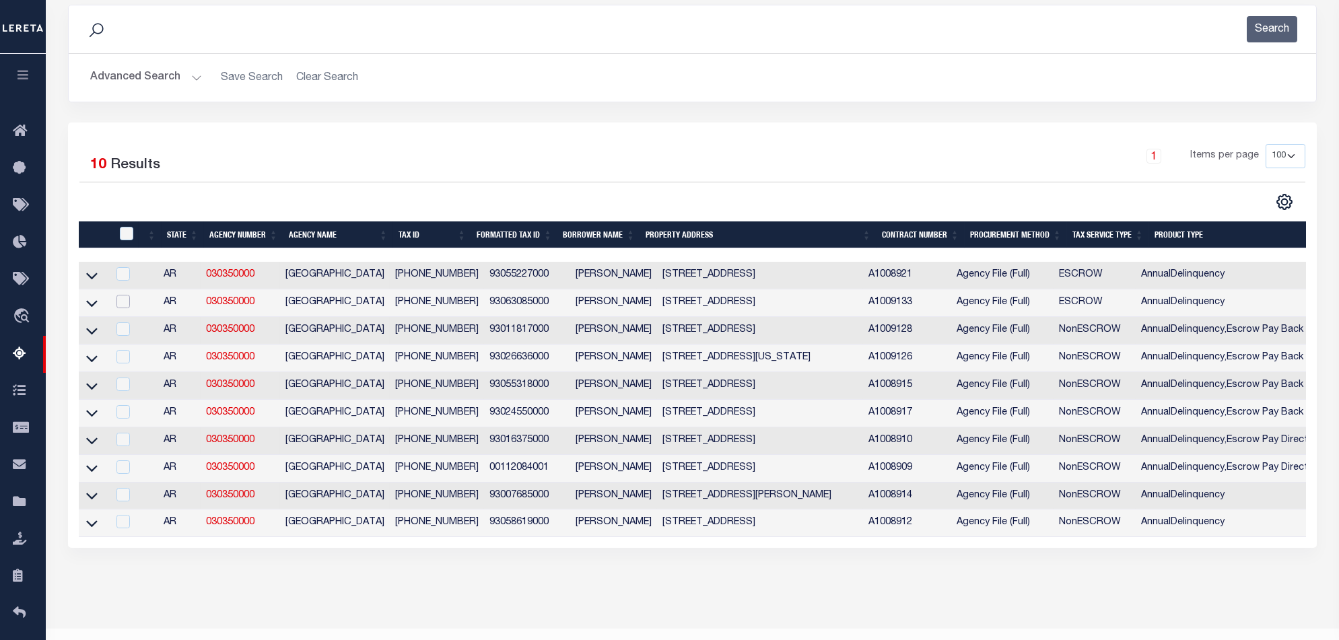
click at [125, 305] on input "checkbox" at bounding box center [123, 301] width 13 height 13
checkbox input "true"
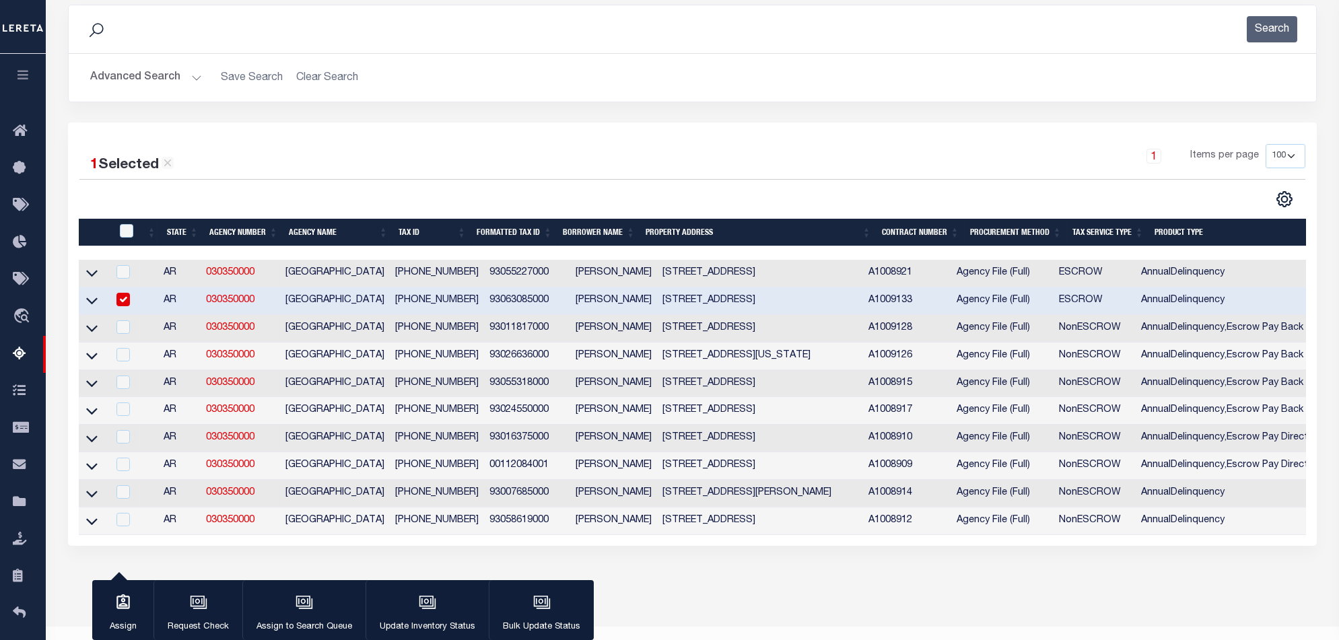
drag, startPoint x: 403, startPoint y: 587, endPoint x: 446, endPoint y: 209, distance: 380.9
click at [438, 240] on div "State Agency Number Agency Name Tax ID Formatted Tax ID Borrower Name Property …" at bounding box center [693, 377] width 1228 height 317
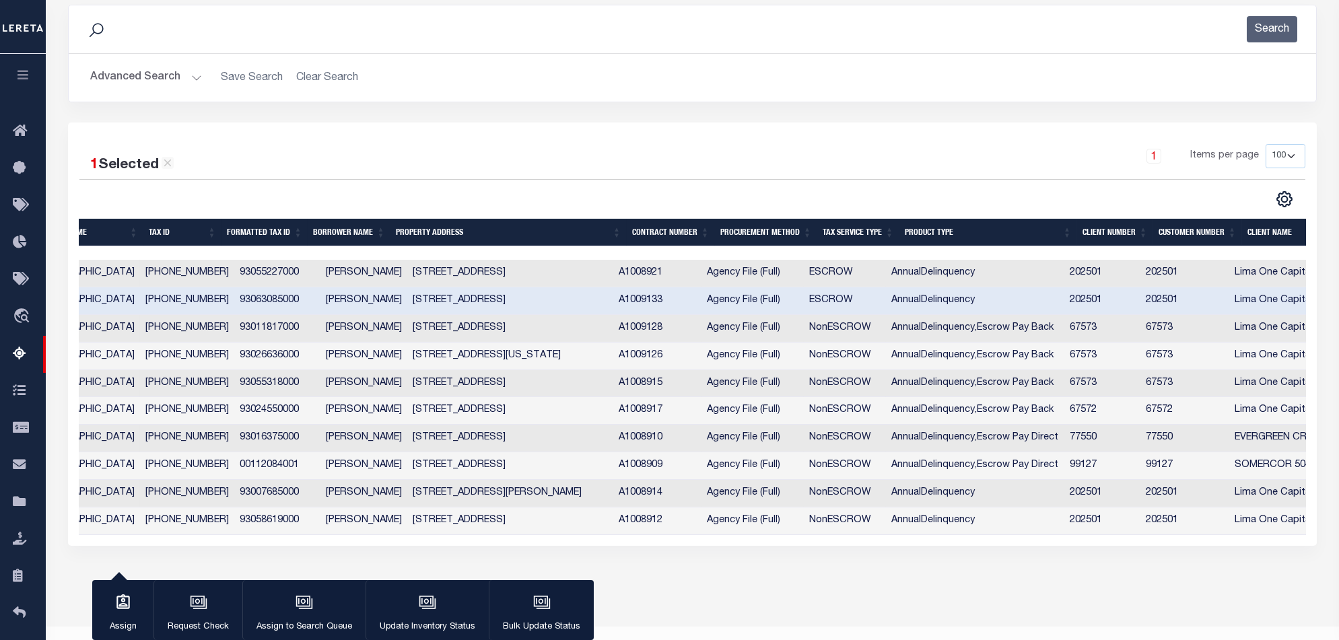
scroll to position [0, 0]
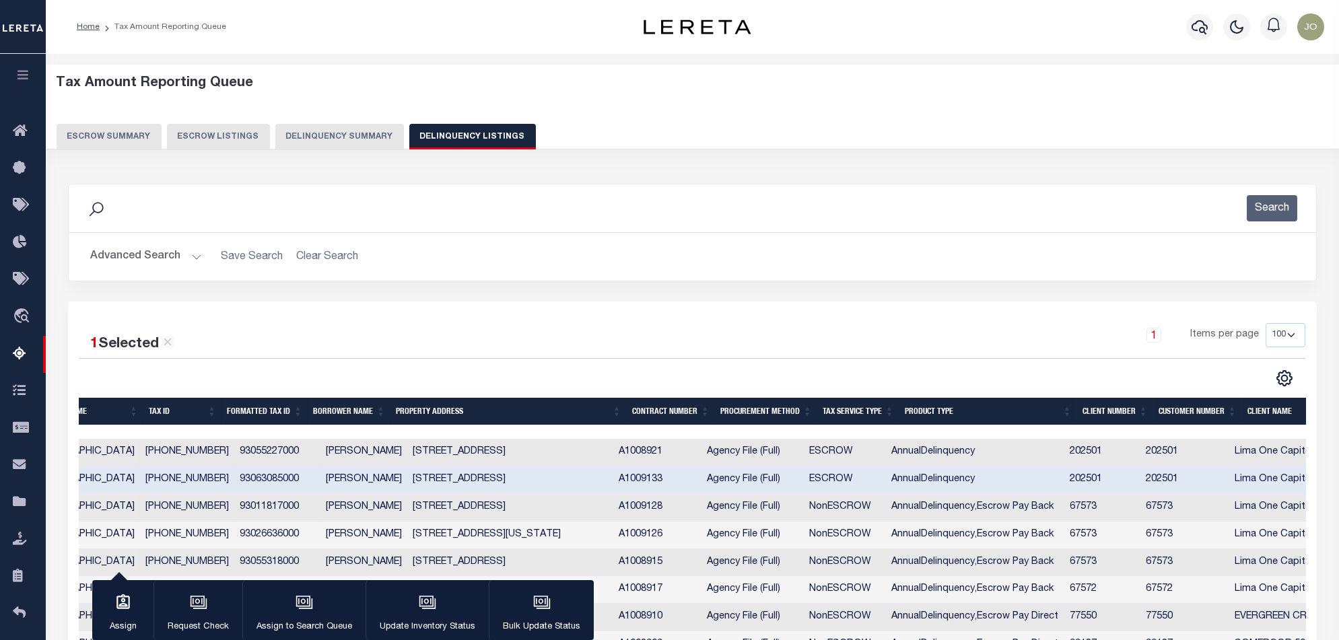
click at [358, 143] on button "Delinquency Summary" at bounding box center [339, 137] width 129 height 26
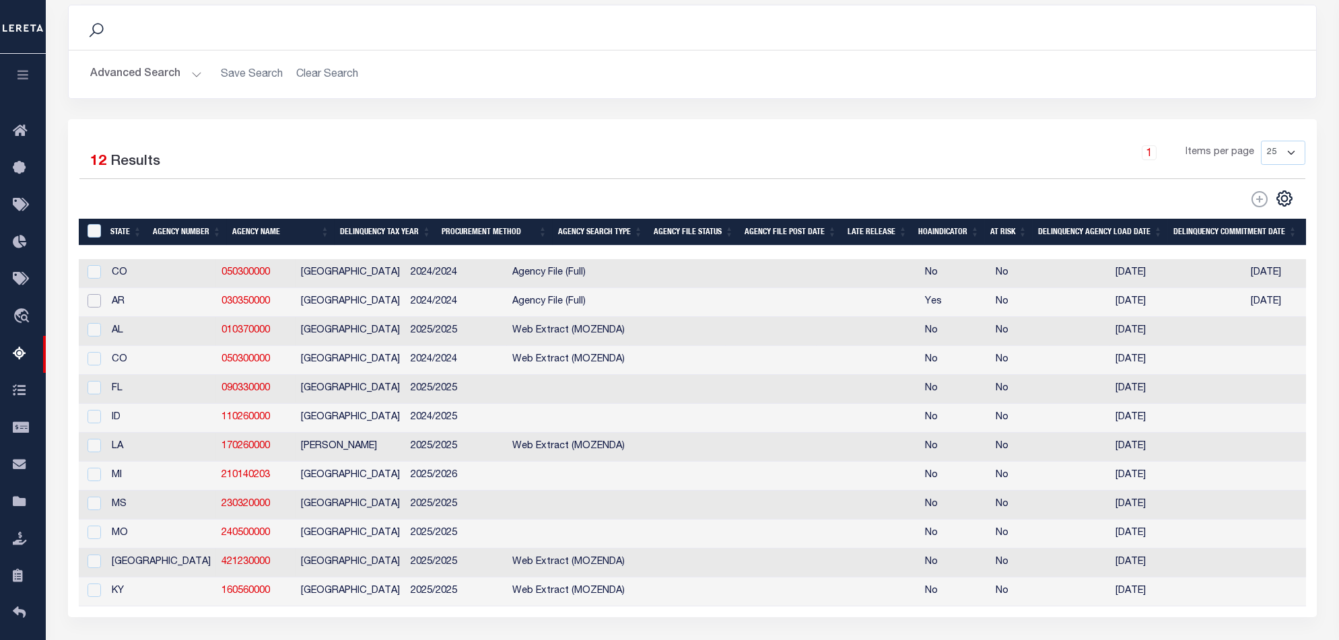
click at [94, 298] on input "checkbox" at bounding box center [94, 300] width 13 height 13
checkbox input "true"
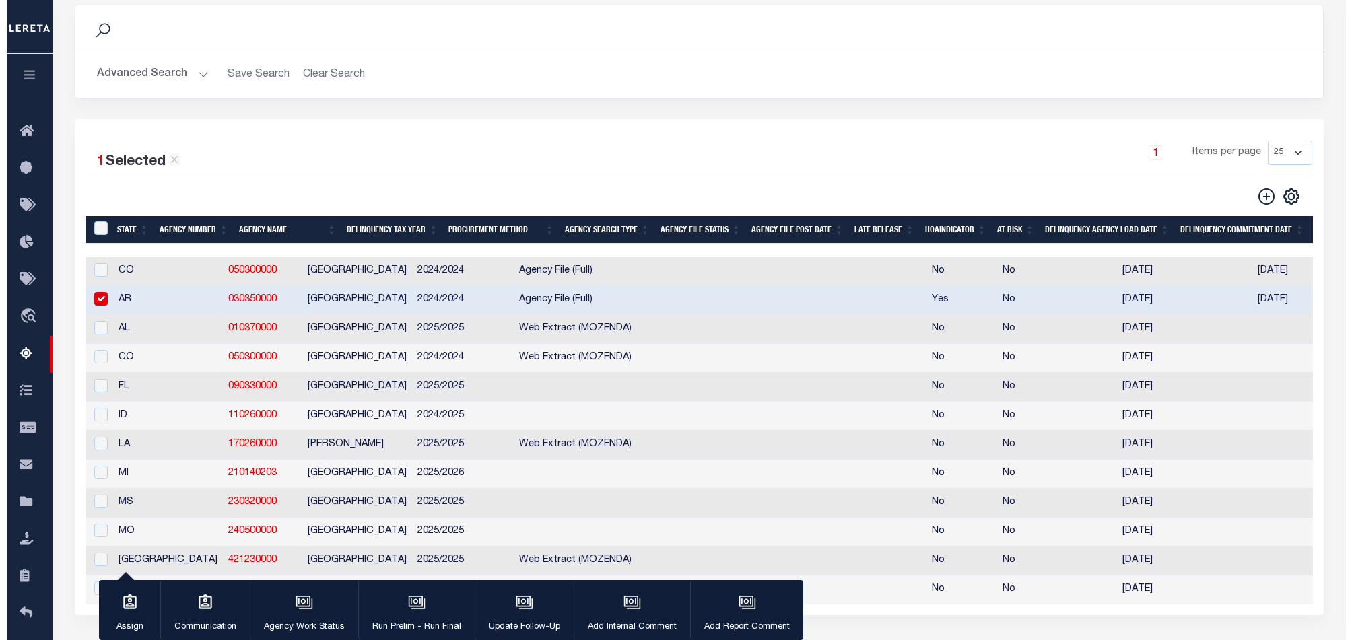
scroll to position [269, 0]
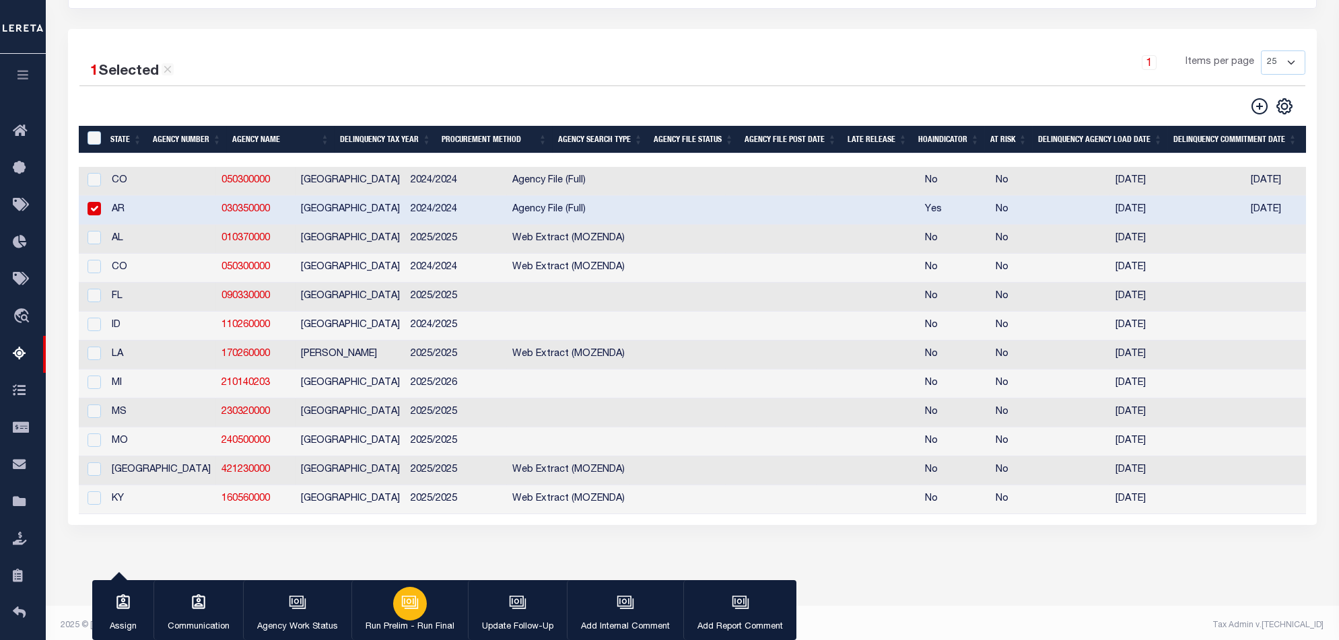
click at [395, 618] on button "Run Prelim - Run Final" at bounding box center [410, 610] width 117 height 61
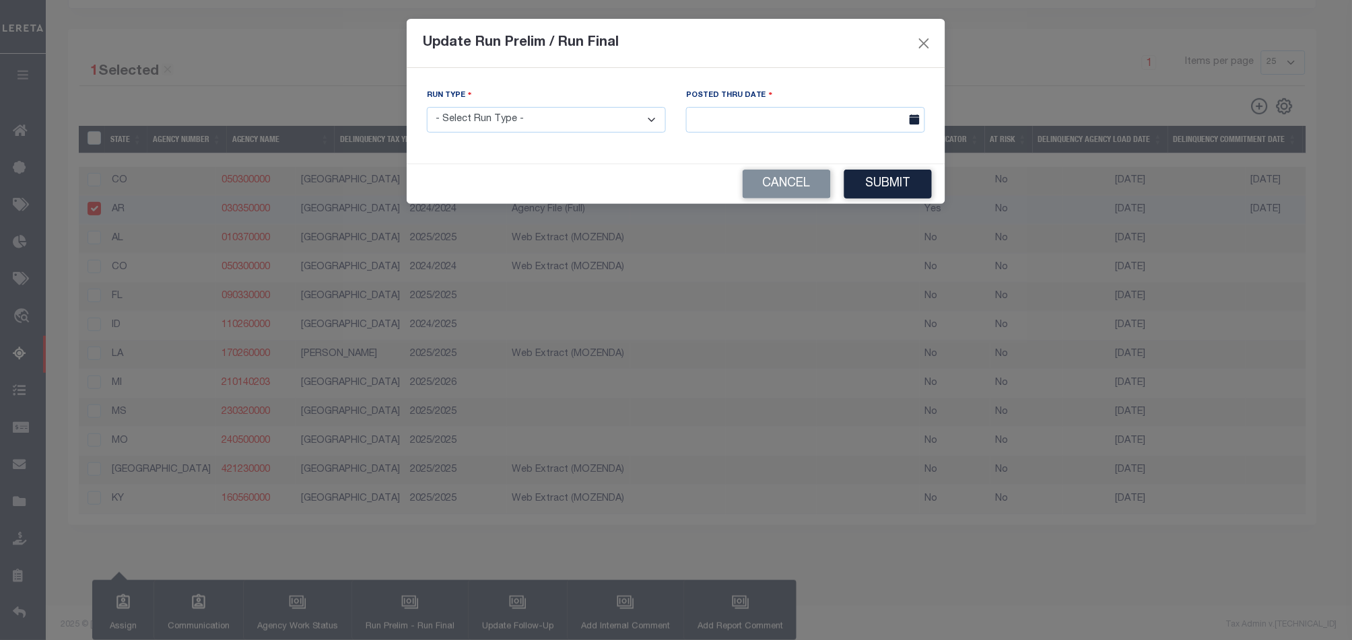
click at [598, 117] on select "- Select Run Type - Prelim Run Final Run" at bounding box center [546, 120] width 239 height 26
select select "F"
click at [427, 107] on select "- Select Run Type - Prelim Run Final Run" at bounding box center [546, 120] width 239 height 26
click at [807, 126] on body "Home Tax Amount Reporting Queue Profile" at bounding box center [676, 189] width 1352 height 916
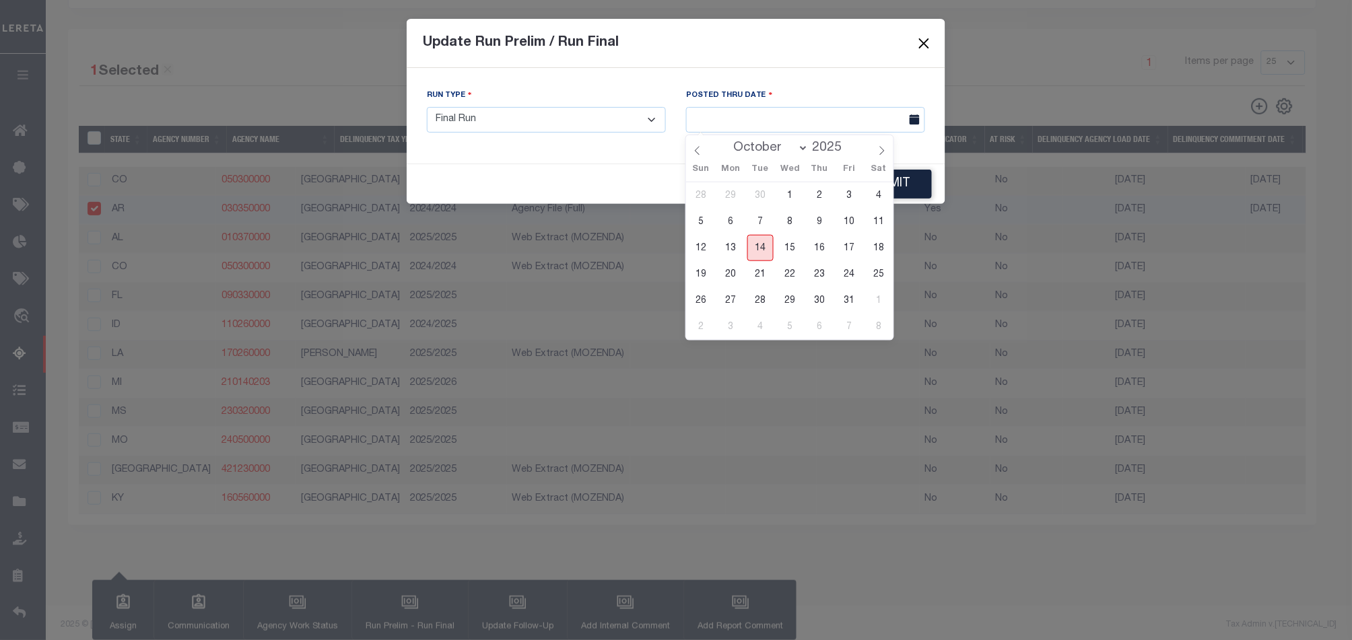
click at [758, 253] on span "14" at bounding box center [761, 248] width 26 height 26
type input "[DATE]"
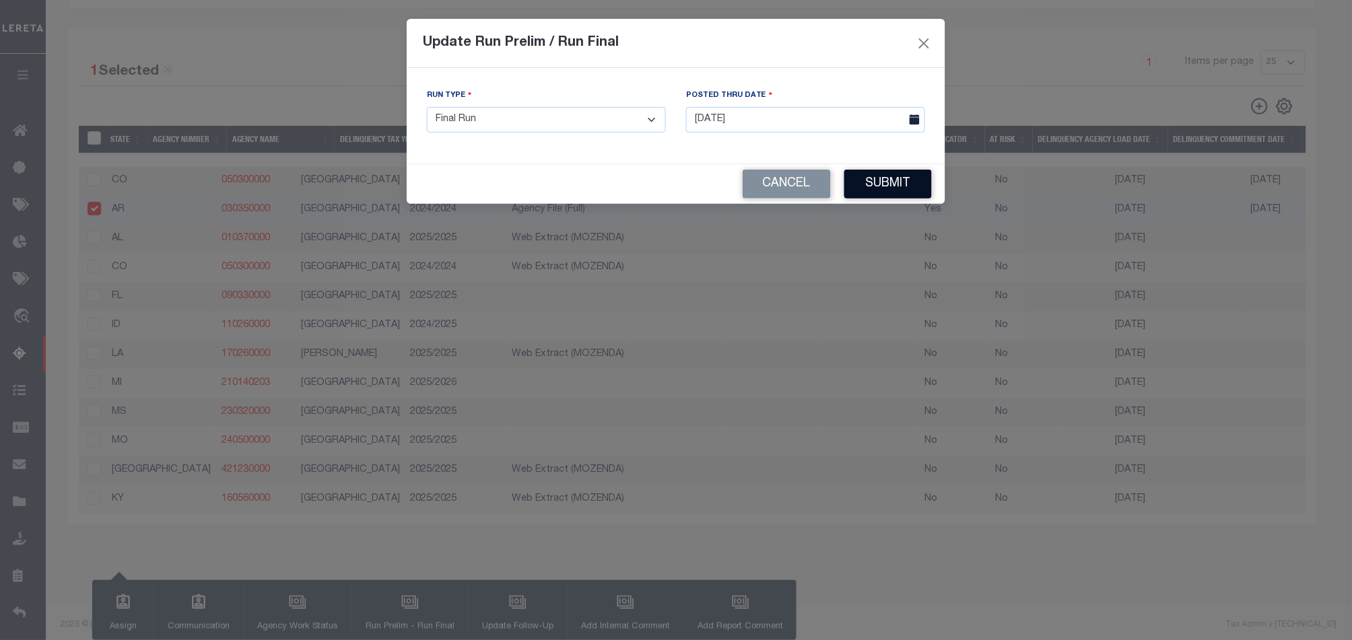
click at [898, 182] on button "Submit" at bounding box center [888, 184] width 88 height 29
